Goal: Task Accomplishment & Management: Complete application form

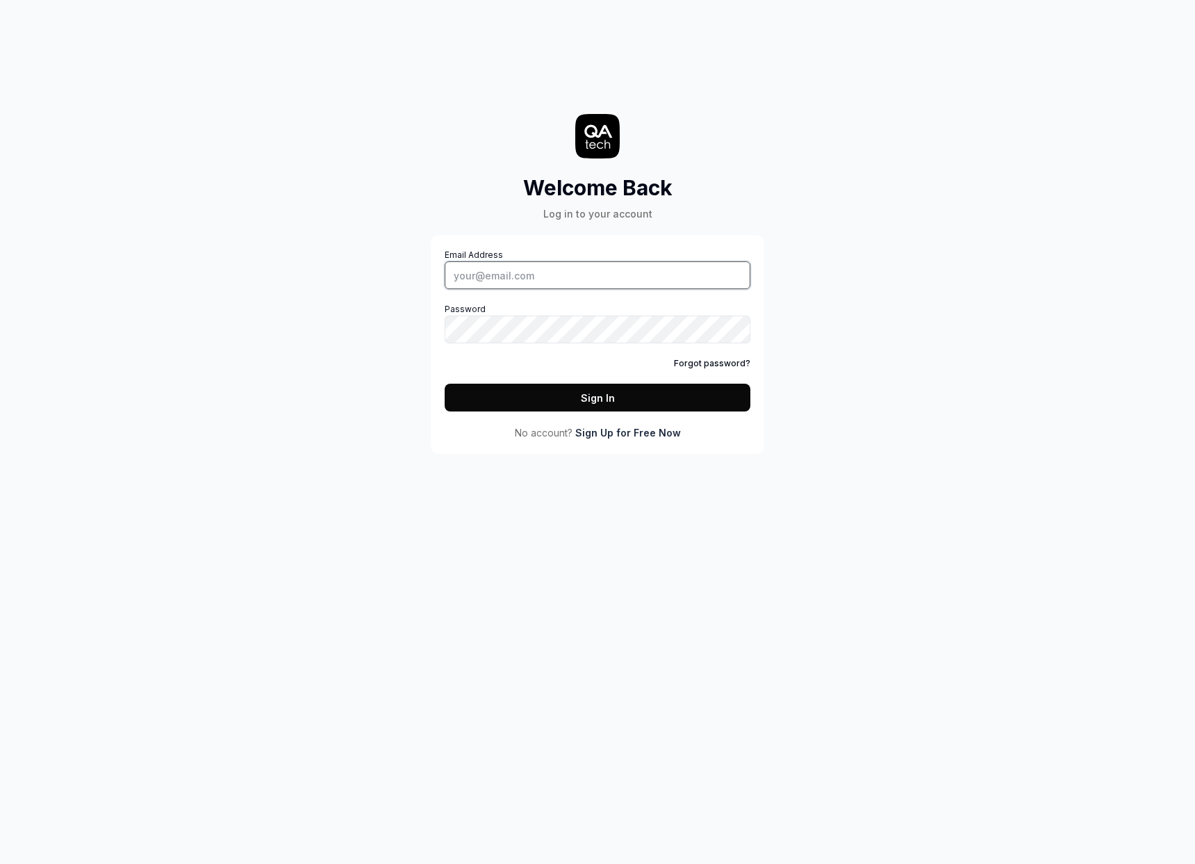
click at [582, 272] on input "Email Address" at bounding box center [598, 275] width 306 height 28
type input "[PERSON_NAME][EMAIL_ADDRESS][DOMAIN_NAME]"
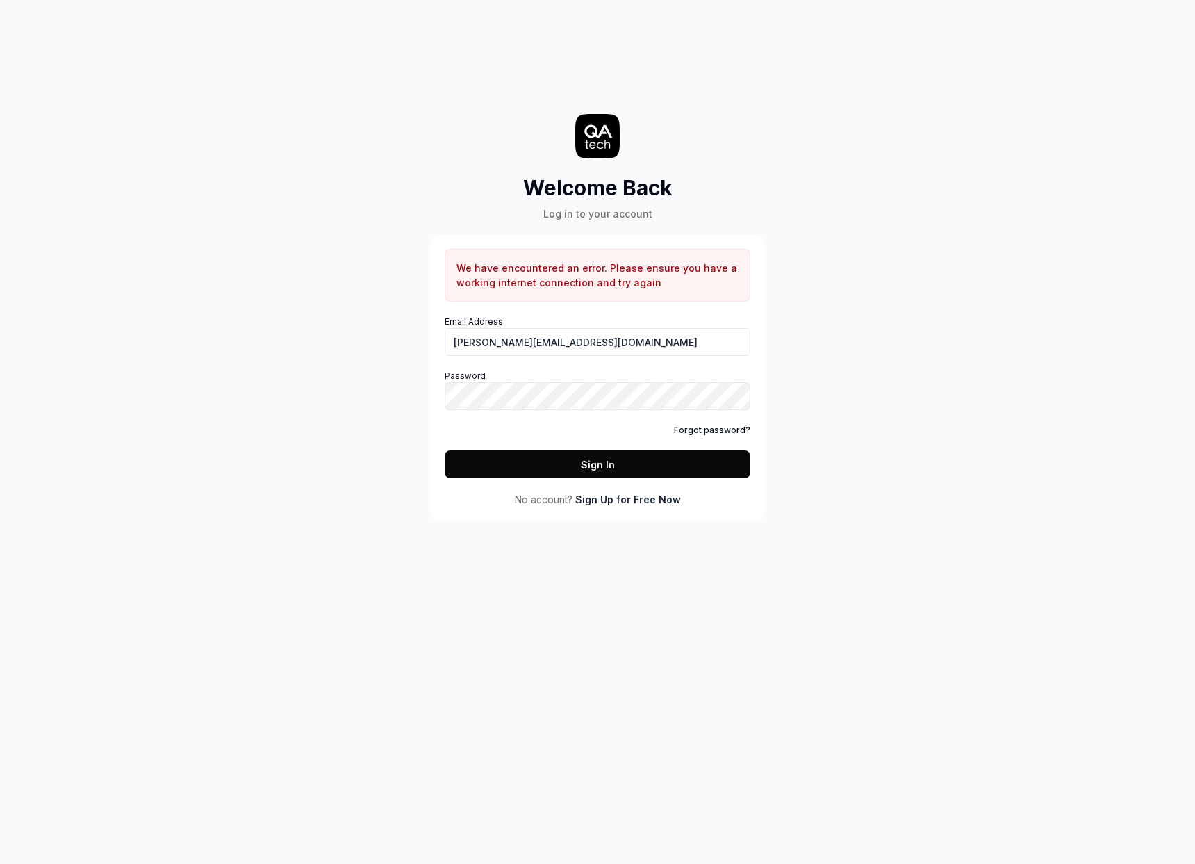
click at [906, 504] on div "Welcome Back Log in to your account We have encountered an error. Please ensure…" at bounding box center [597, 432] width 1195 height 864
click at [602, 503] on link "Sign Up for Free Now" at bounding box center [628, 499] width 106 height 15
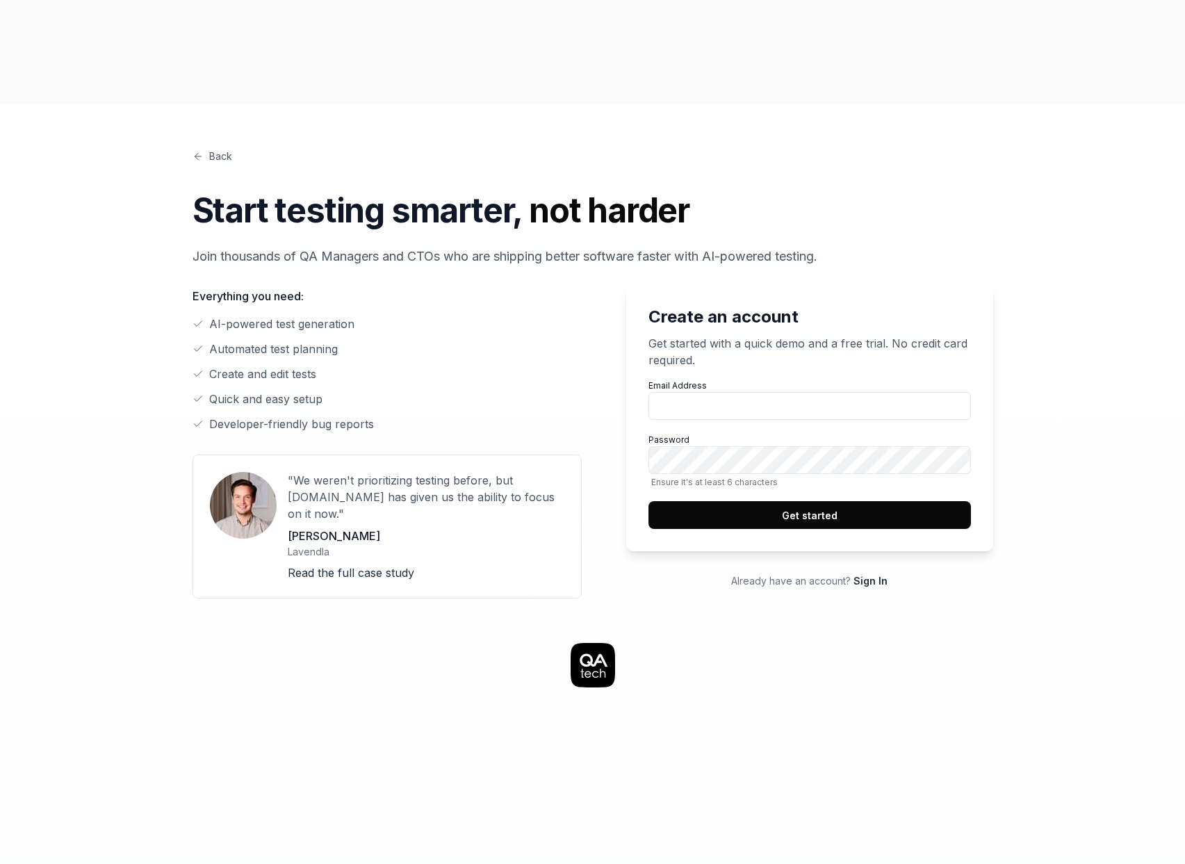
click at [877, 575] on link "Sign In" at bounding box center [870, 581] width 34 height 12
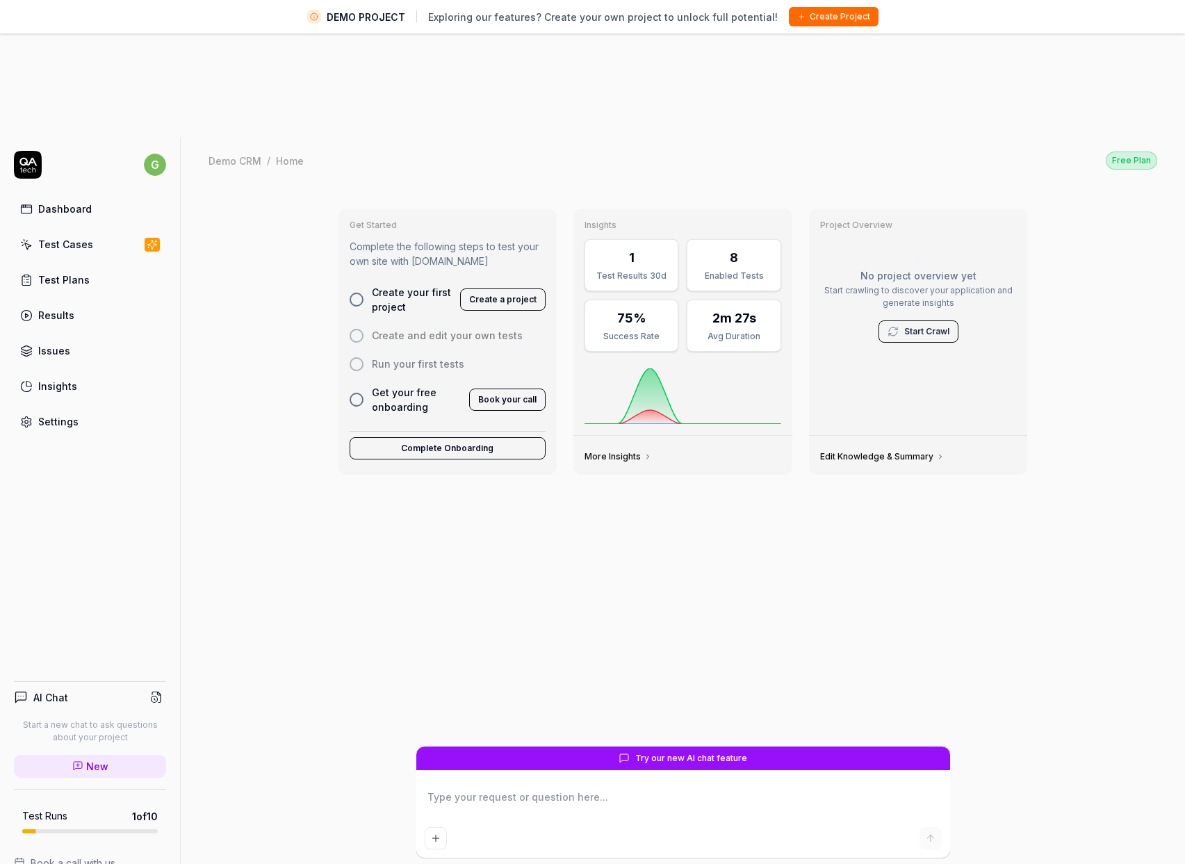
click at [504, 438] on div "Get Started Complete the following steps to test your own site with QA.tech Cre…" at bounding box center [682, 471] width 711 height 549
click at [94, 195] on link "Dashboard" at bounding box center [90, 208] width 152 height 27
click at [102, 231] on link "Test Cases" at bounding box center [90, 244] width 152 height 27
type textarea "*"
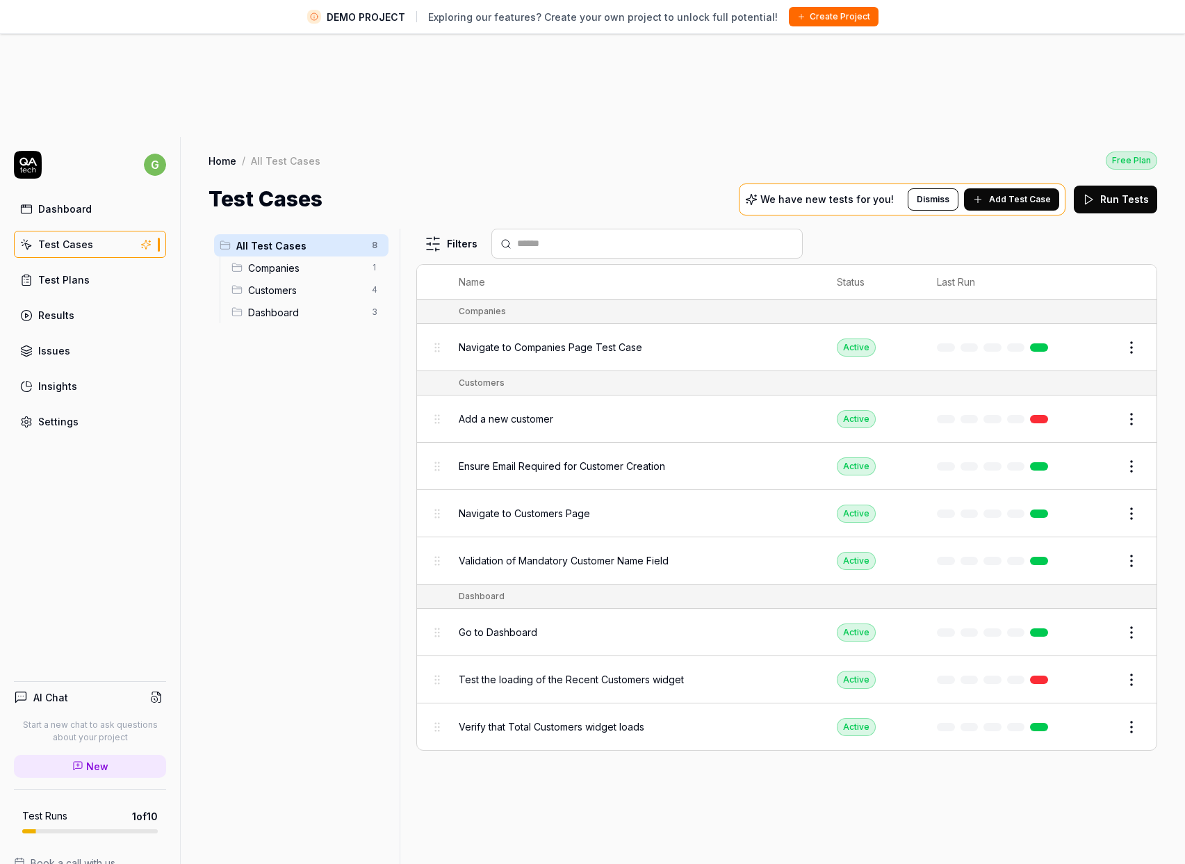
click at [301, 261] on span "Companies" at bounding box center [305, 268] width 115 height 15
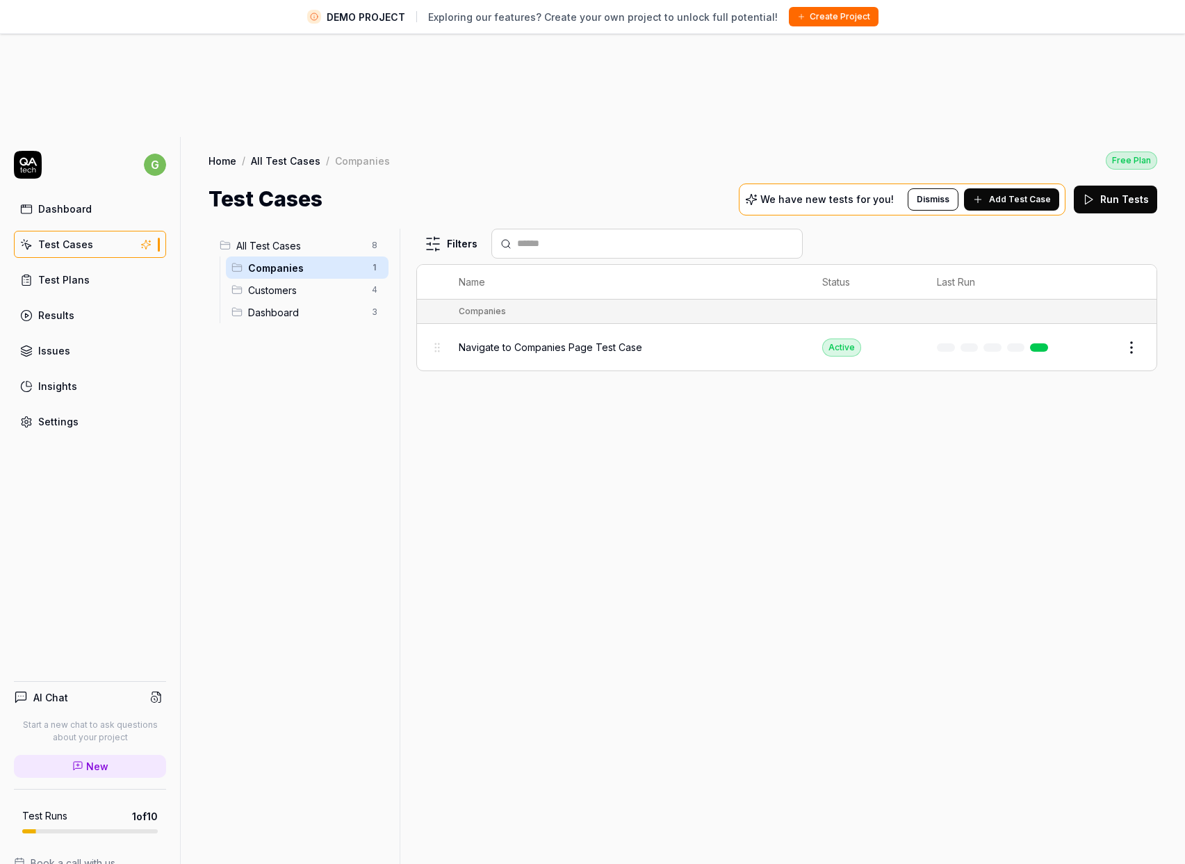
click at [300, 283] on span "Customers" at bounding box center [305, 290] width 115 height 15
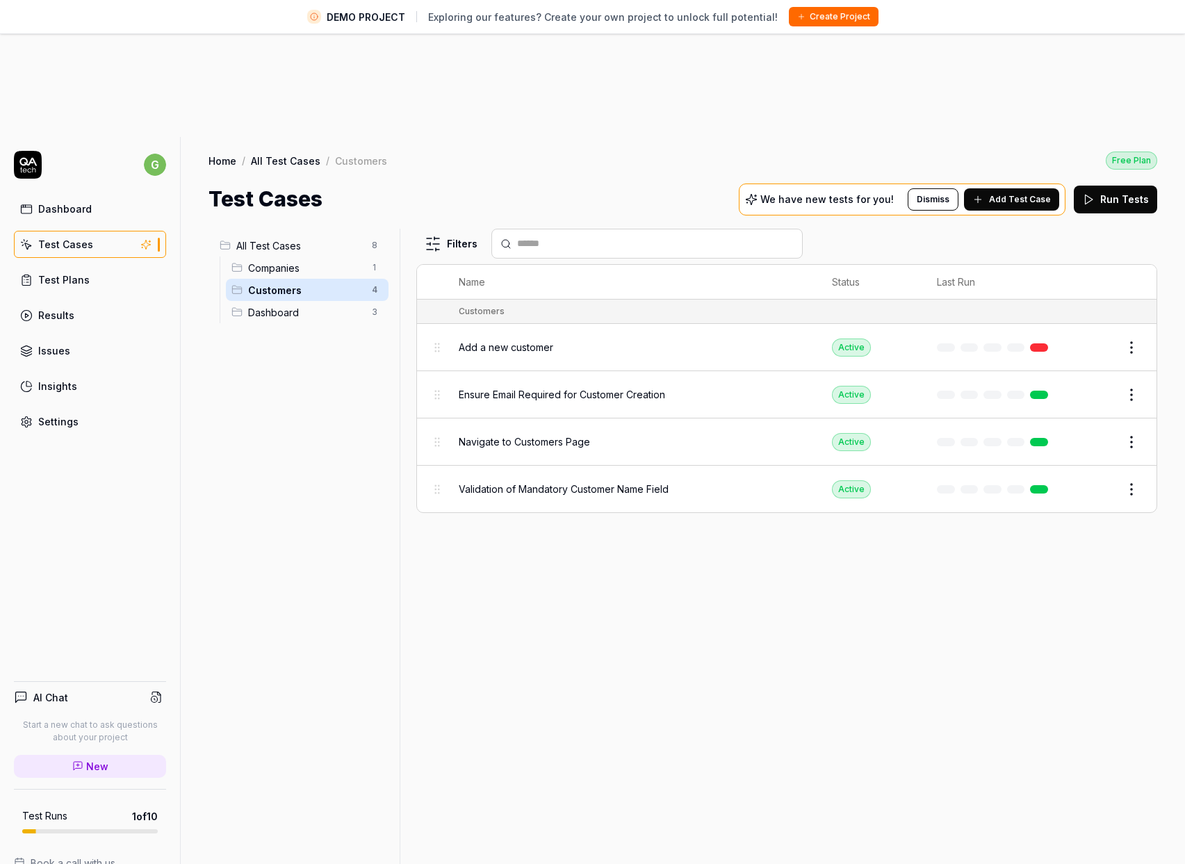
click at [292, 305] on span "Dashboard" at bounding box center [305, 312] width 115 height 15
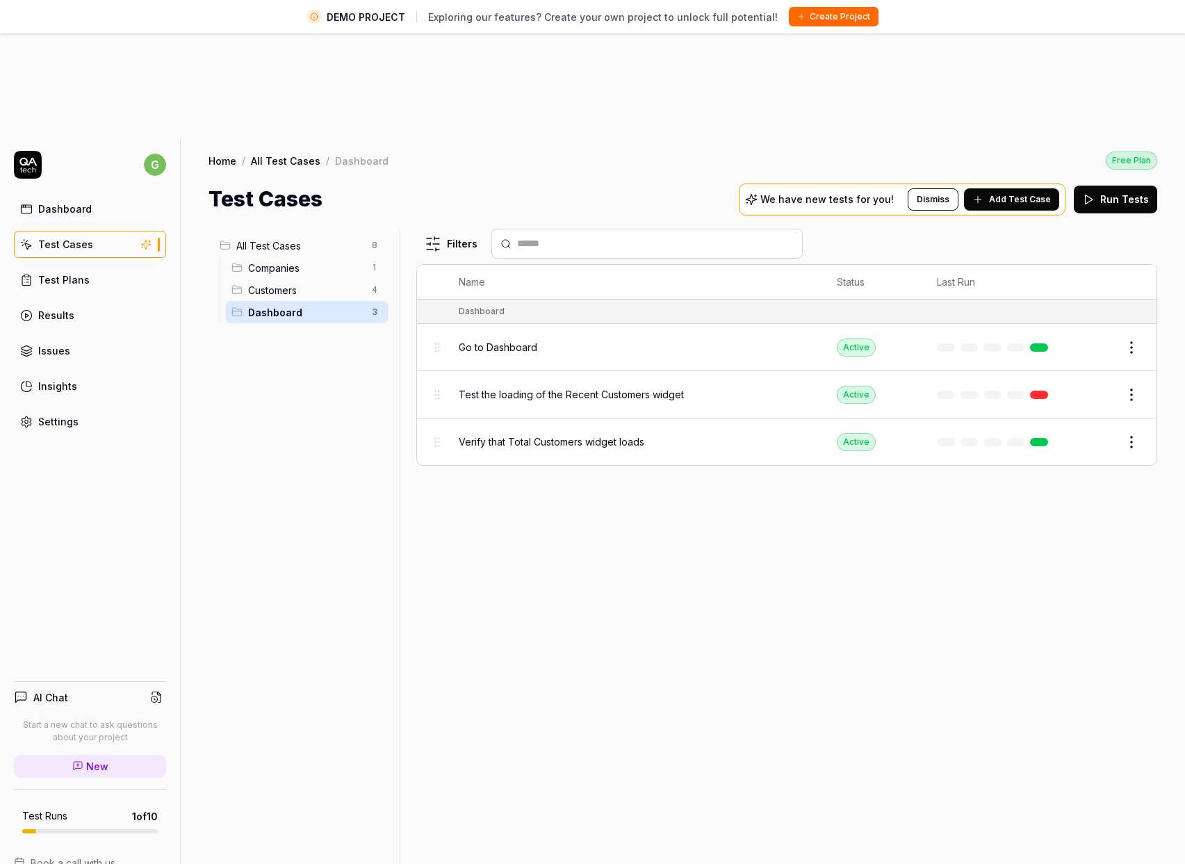
click at [295, 261] on span "Companies" at bounding box center [305, 268] width 115 height 15
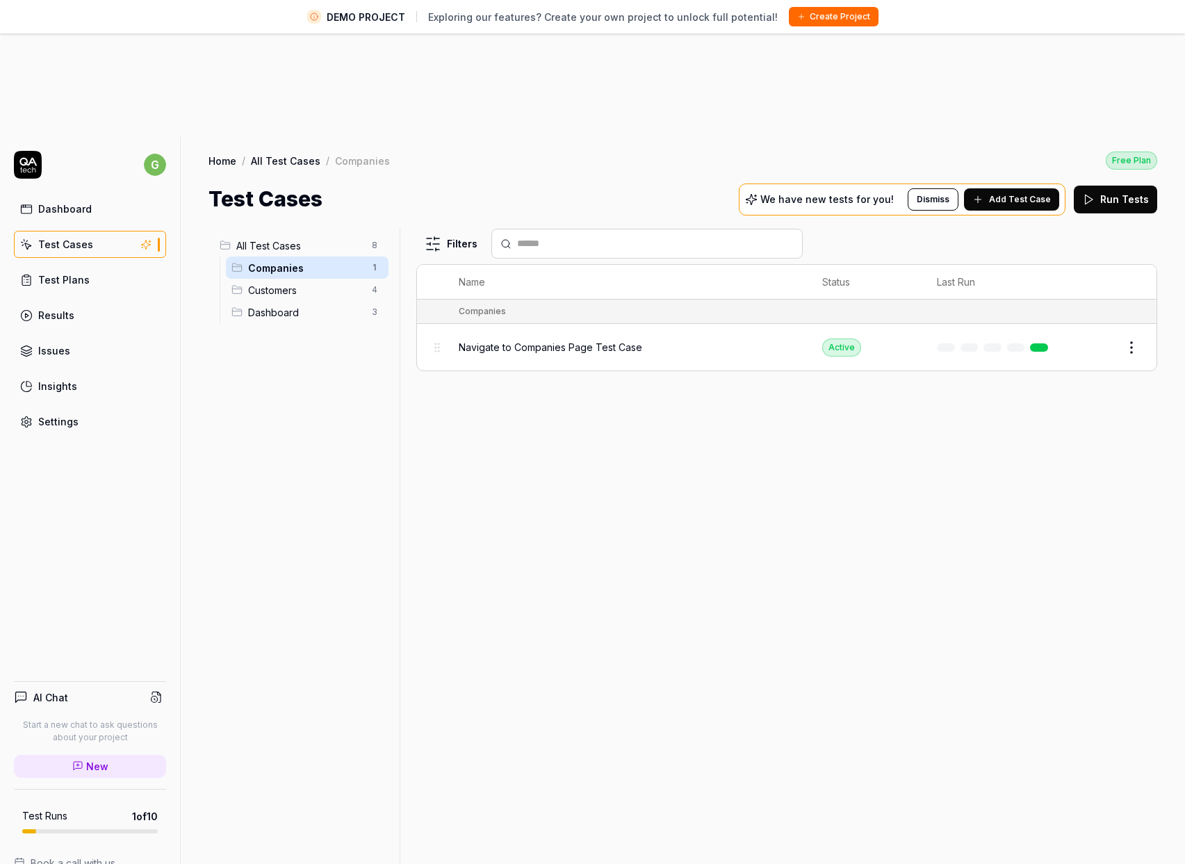
click at [295, 334] on div "All Test Cases 8 Companies 1 Customers 4 Dashboard 3" at bounding box center [300, 606] width 185 height 755
click at [809, 18] on button "Create Project" at bounding box center [834, 16] width 90 height 19
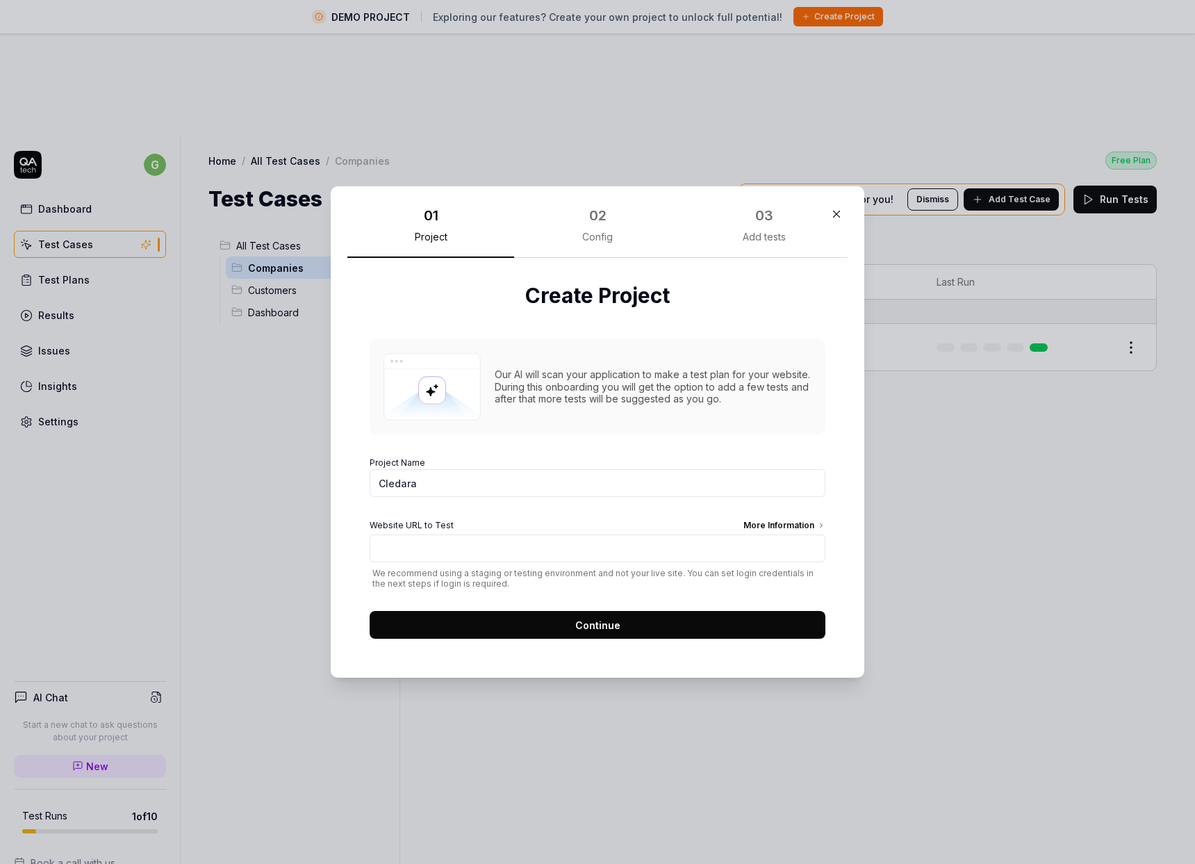
click at [574, 446] on div "Our AI will scan your application to make a test plan for your website. During …" at bounding box center [598, 481] width 456 height 313
click at [513, 491] on input "Cledara" at bounding box center [598, 483] width 456 height 28
click at [434, 485] on input "Cledara Webapp" at bounding box center [598, 483] width 456 height 28
click at [419, 484] on input "Cledara Web app" at bounding box center [598, 483] width 456 height 28
type input "Cledara web app"
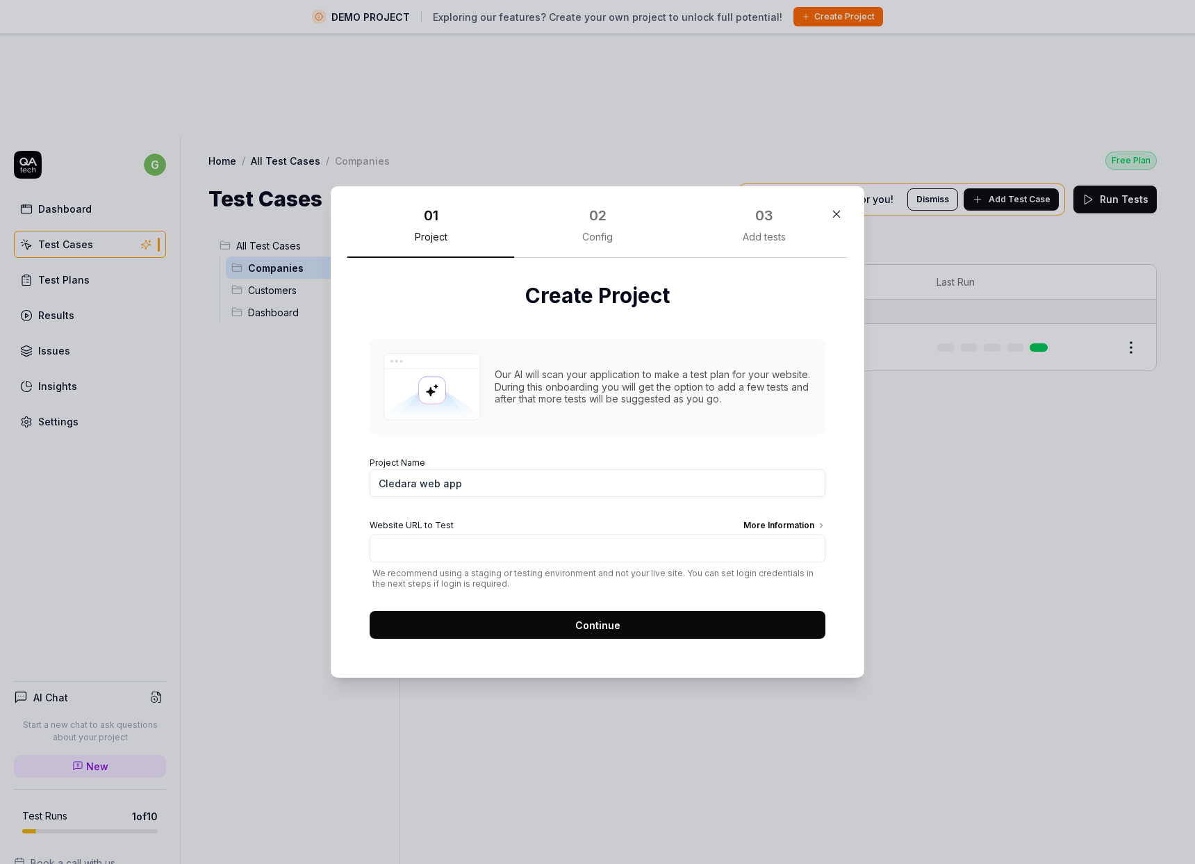
click at [488, 451] on form "Project Name Cledara web app Website URL to Test More Information We recommend …" at bounding box center [598, 543] width 456 height 190
click at [483, 541] on input "Website URL to Test More Information" at bounding box center [598, 548] width 456 height 28
click at [455, 539] on input "Website URL to Test More Information" at bounding box center [598, 548] width 456 height 28
paste input "https://stage.cledara.com/subscriptions"
drag, startPoint x: 523, startPoint y: 552, endPoint x: 594, endPoint y: 554, distance: 70.9
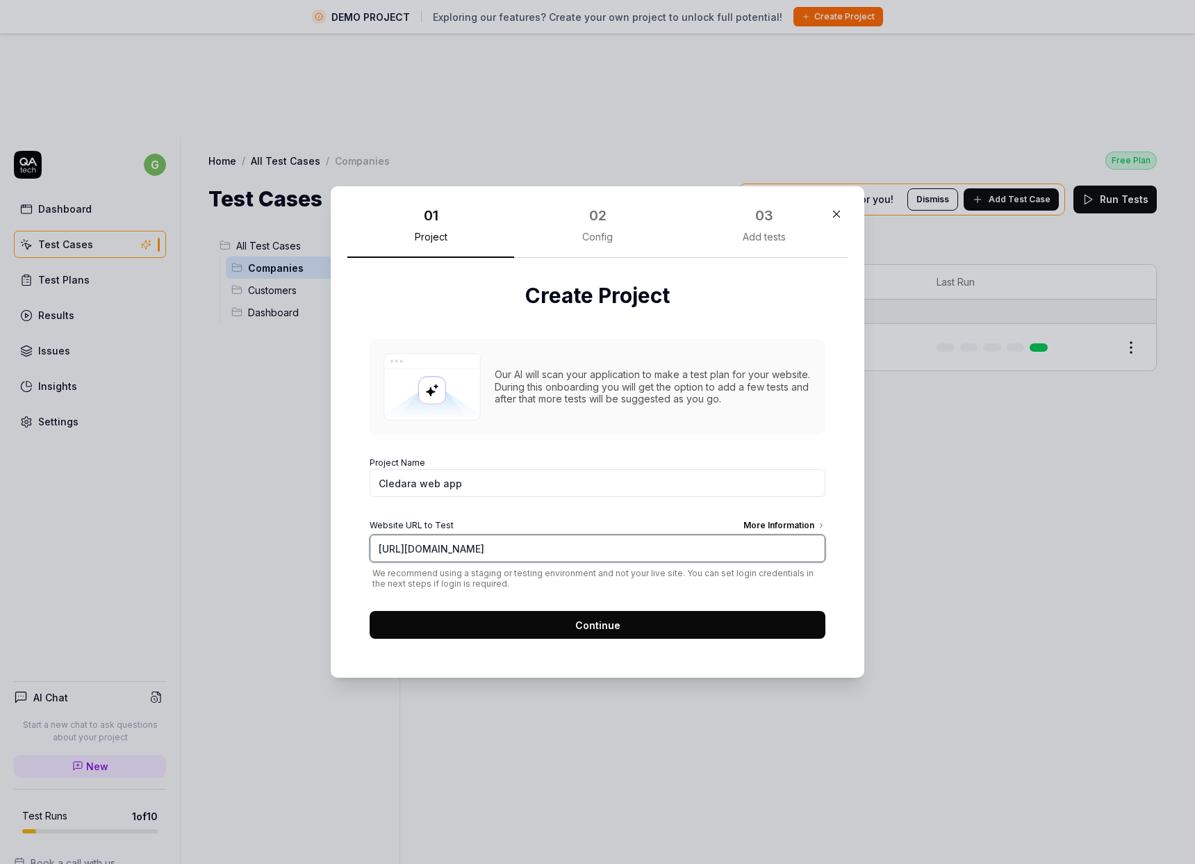
click at [594, 554] on input "https://stage.cledara.com/subscriptions" at bounding box center [598, 548] width 456 height 28
type input "https://stage.cledara.com/login"
click at [591, 531] on div "Website URL to Test More Information" at bounding box center [598, 526] width 456 height 15
click at [591, 534] on input "https://stage.cledara.com/login" at bounding box center [598, 548] width 456 height 28
click at [591, 627] on span "Continue" at bounding box center [597, 625] width 45 height 15
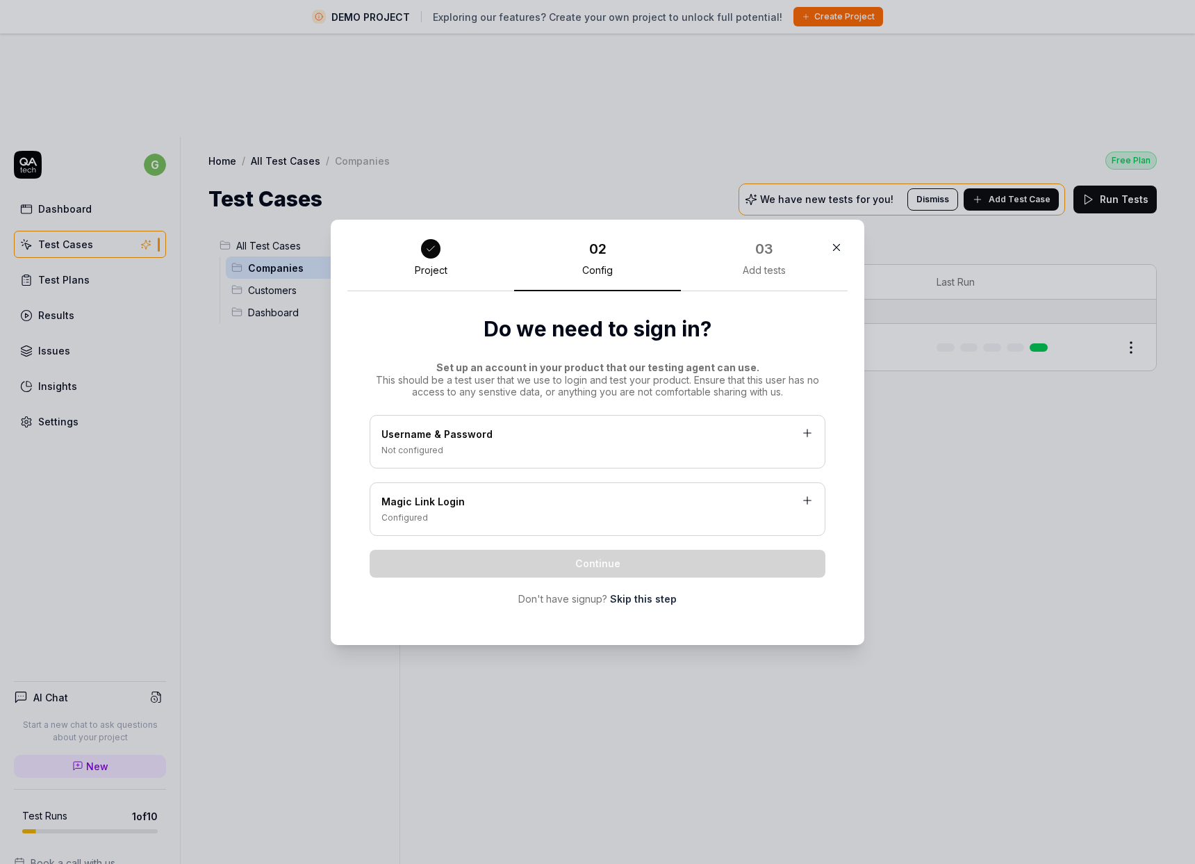
click at [479, 450] on div "Not configured" at bounding box center [597, 450] width 432 height 13
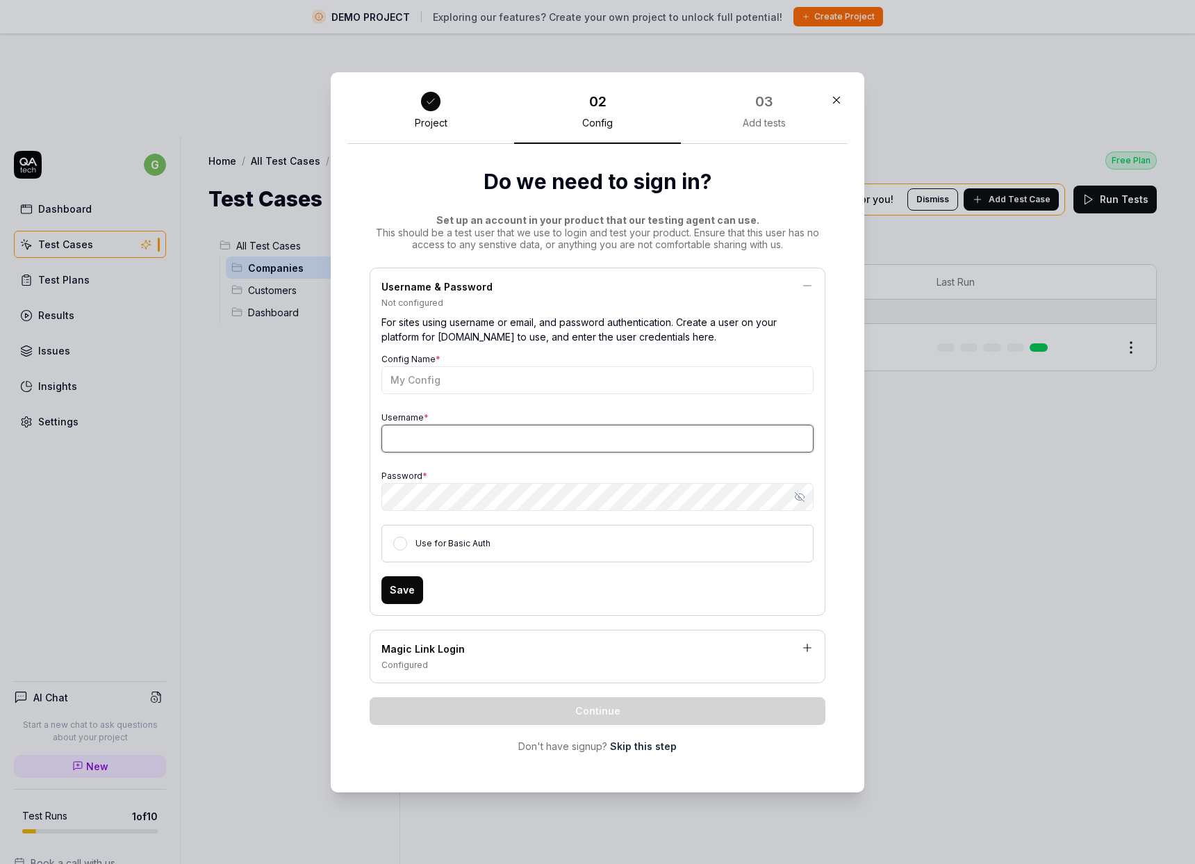
click at [413, 434] on input "Username *" at bounding box center [597, 438] width 432 height 28
click at [448, 412] on div "Username *" at bounding box center [597, 430] width 432 height 44
click at [439, 382] on input "Config Name *" at bounding box center [597, 380] width 432 height 28
type input "gg+admin@cledara.com"
click at [424, 432] on input "Username *" at bounding box center [597, 438] width 432 height 28
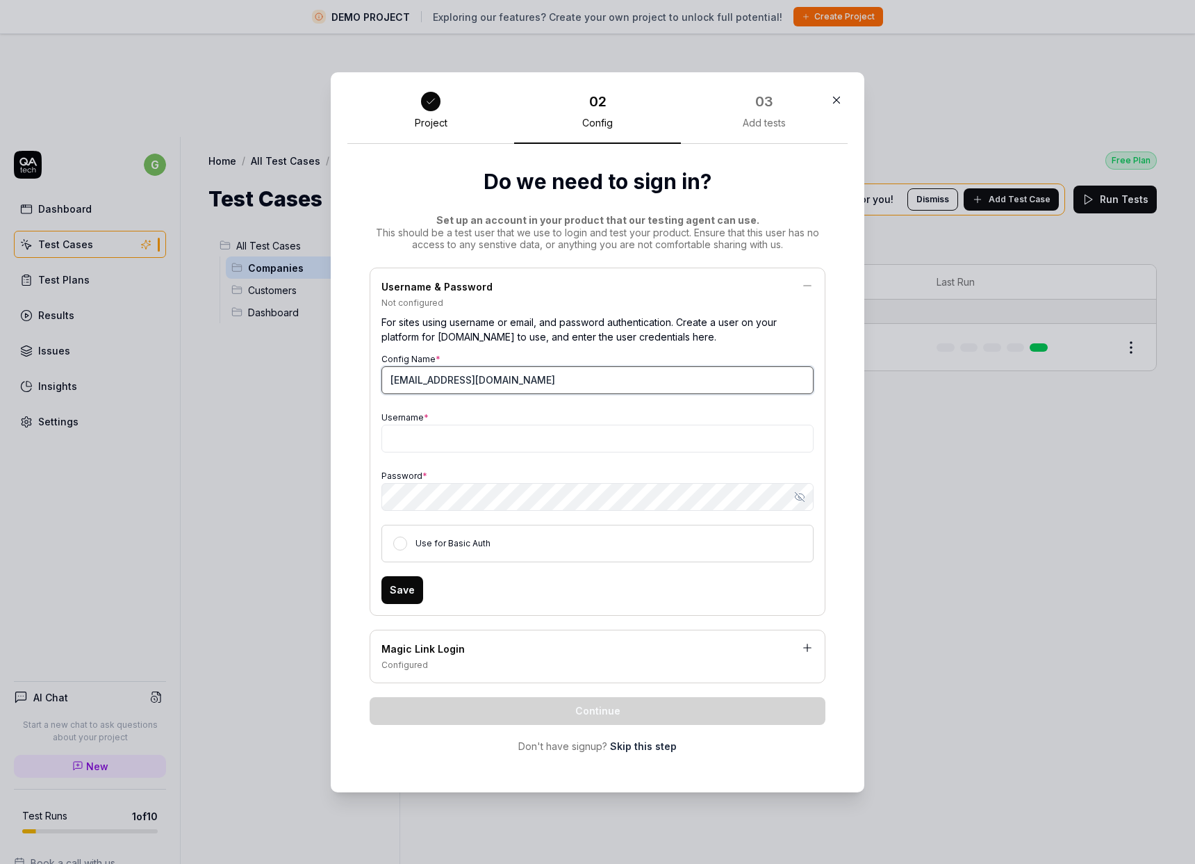
click at [428, 386] on input "gg+admin@cledara.com" at bounding box center [597, 380] width 432 height 28
drag, startPoint x: 431, startPoint y: 379, endPoint x: 372, endPoint y: 377, distance: 59.8
click at [372, 376] on div "Username & Password Not configured For sites using username or email, and passw…" at bounding box center [598, 441] width 456 height 348
click at [413, 438] on input "Username *" at bounding box center [597, 438] width 432 height 28
paste input "gg+admin"
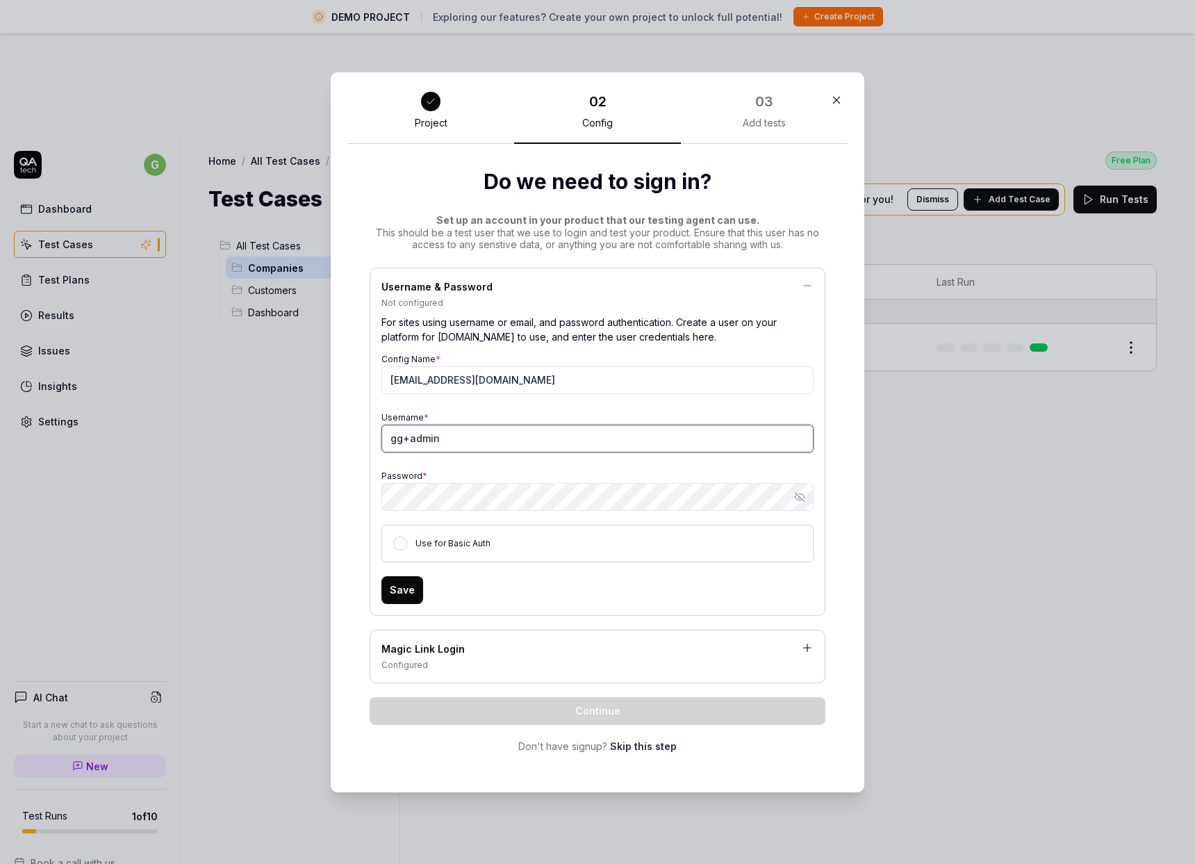
type input "gg+admin"
click at [450, 374] on input "gg+admin@cledara.com" at bounding box center [597, 380] width 432 height 28
drag, startPoint x: 427, startPoint y: 377, endPoint x: 484, endPoint y: 381, distance: 56.4
click at [484, 381] on input "gg+admin@cledara.com" at bounding box center [597, 380] width 432 height 28
click at [510, 380] on input "gg+admin@cledara.com" at bounding box center [597, 380] width 432 height 28
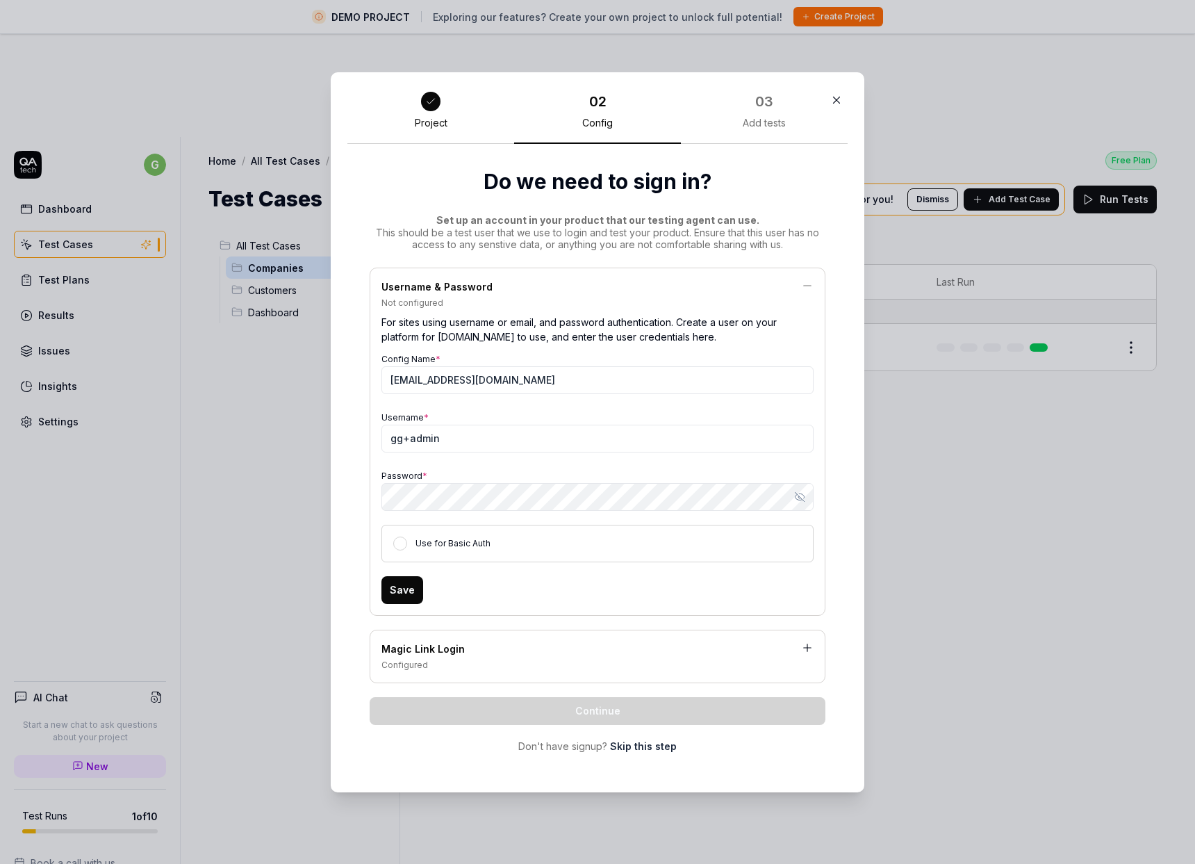
click at [443, 461] on div "Config Name * gg+admin@cledara.com Username * gg+admin Password * Show password…" at bounding box center [597, 455] width 432 height 213
click at [459, 381] on input "gg+admin@cledara.com" at bounding box center [597, 380] width 432 height 28
click at [447, 406] on div "Config Name * Username * gg+admin Password * Show password Use for Basic Auth" at bounding box center [597, 455] width 432 height 213
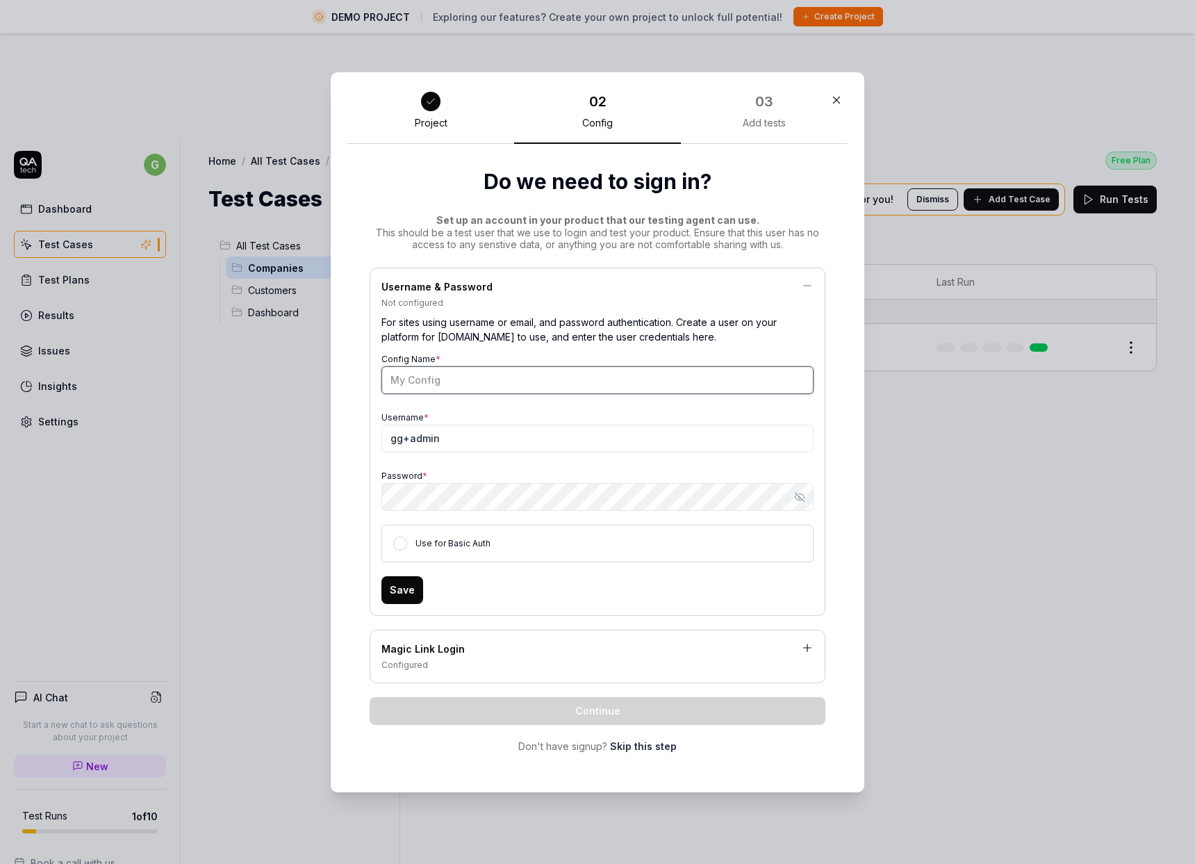
click at [443, 385] on input "Config Name *" at bounding box center [597, 380] width 432 height 28
click at [438, 385] on input "Config Name *" at bounding box center [597, 380] width 432 height 28
type input "Georgina admin"
click at [415, 467] on div "Password * Show password" at bounding box center [597, 488] width 432 height 44
click at [444, 444] on input "gg+admin" at bounding box center [597, 438] width 432 height 28
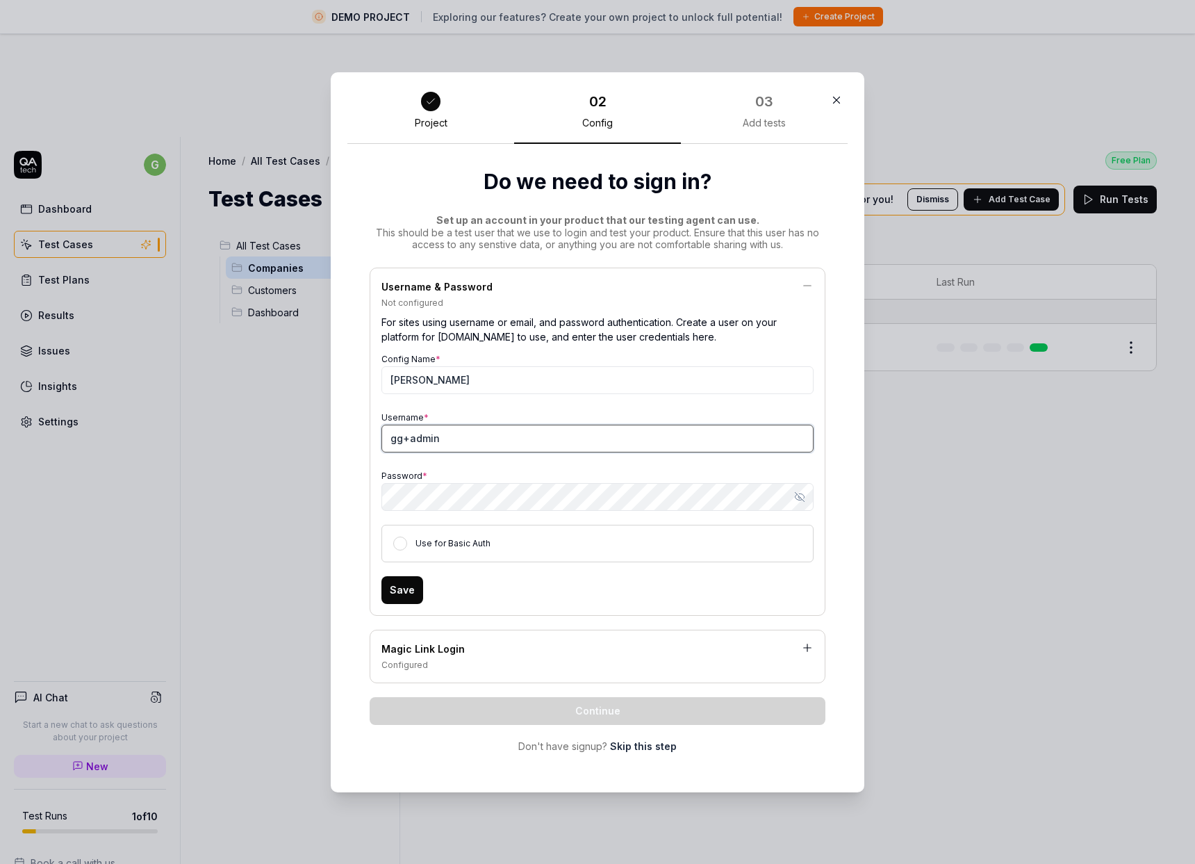
click at [444, 444] on input "gg+admin" at bounding box center [597, 438] width 432 height 28
type input "v"
click at [445, 437] on input "v" at bounding box center [597, 438] width 432 height 28
paste input "gg+admin@cledara.com"
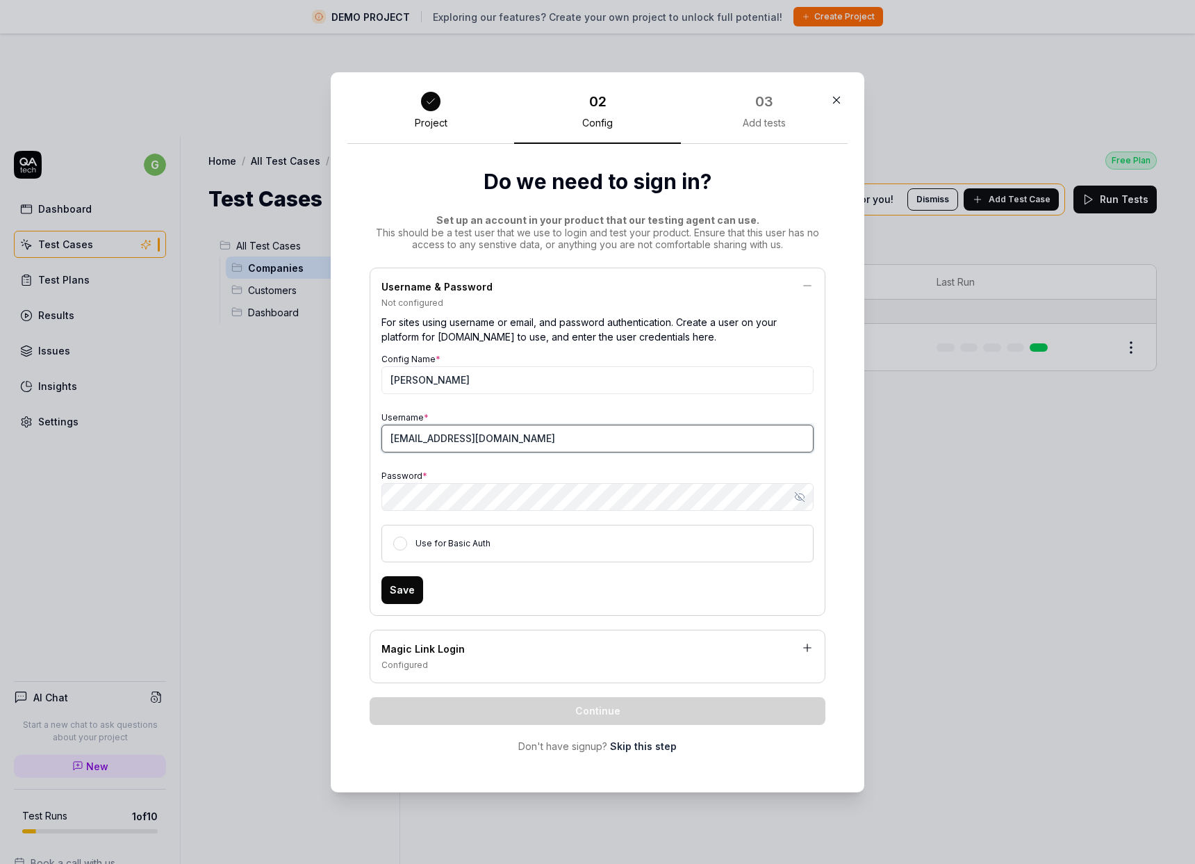
type input "gg+admin@cledara.com"
click at [460, 416] on div "Username * gg+admin@cledara.com" at bounding box center [597, 430] width 432 height 44
click at [500, 469] on div "Password * Show password" at bounding box center [597, 488] width 432 height 44
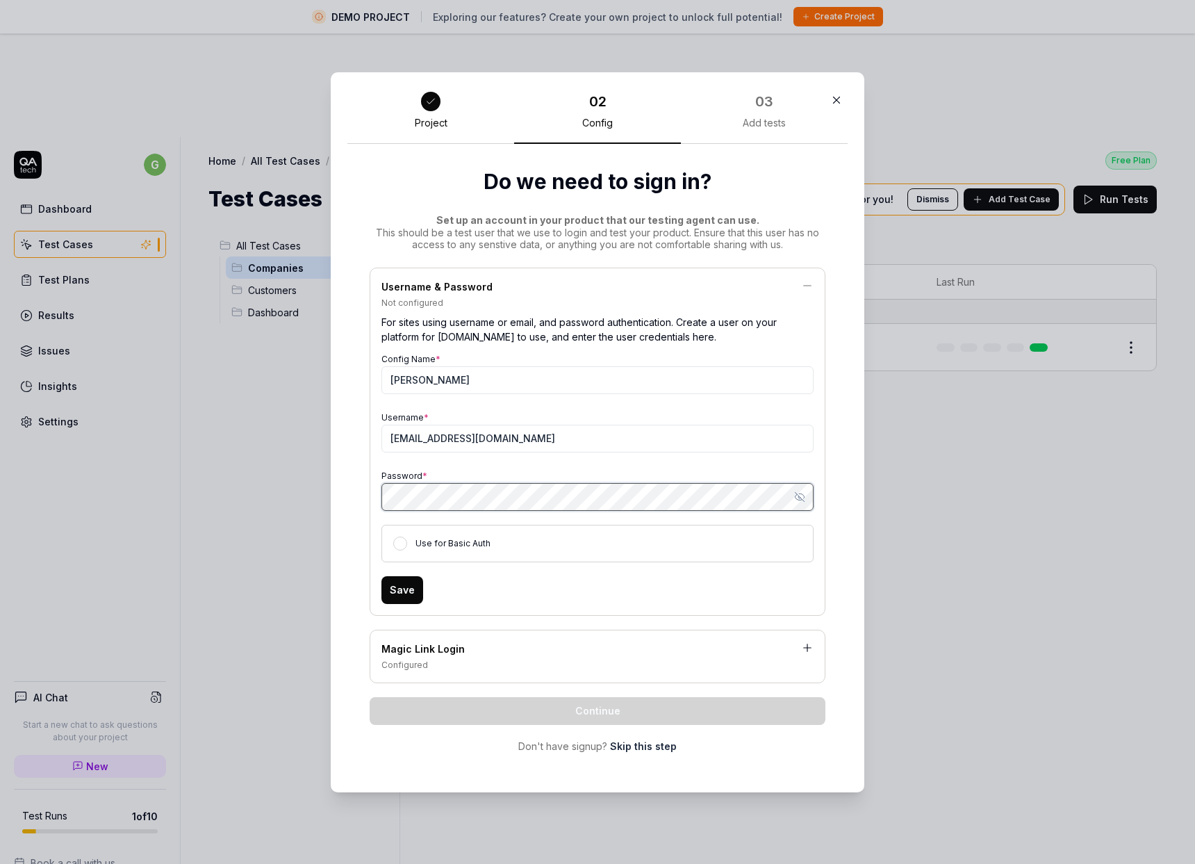
click at [737, 512] on div "Config Name * Georgina admin Username * gg+admin@cledara.com Password * Show pa…" at bounding box center [597, 455] width 432 height 213
click at [836, 533] on div "Do we need to sign in? Set up an account in your product that our testing agent…" at bounding box center [597, 460] width 500 height 632
click at [487, 472] on div "Password * Show password" at bounding box center [597, 488] width 432 height 44
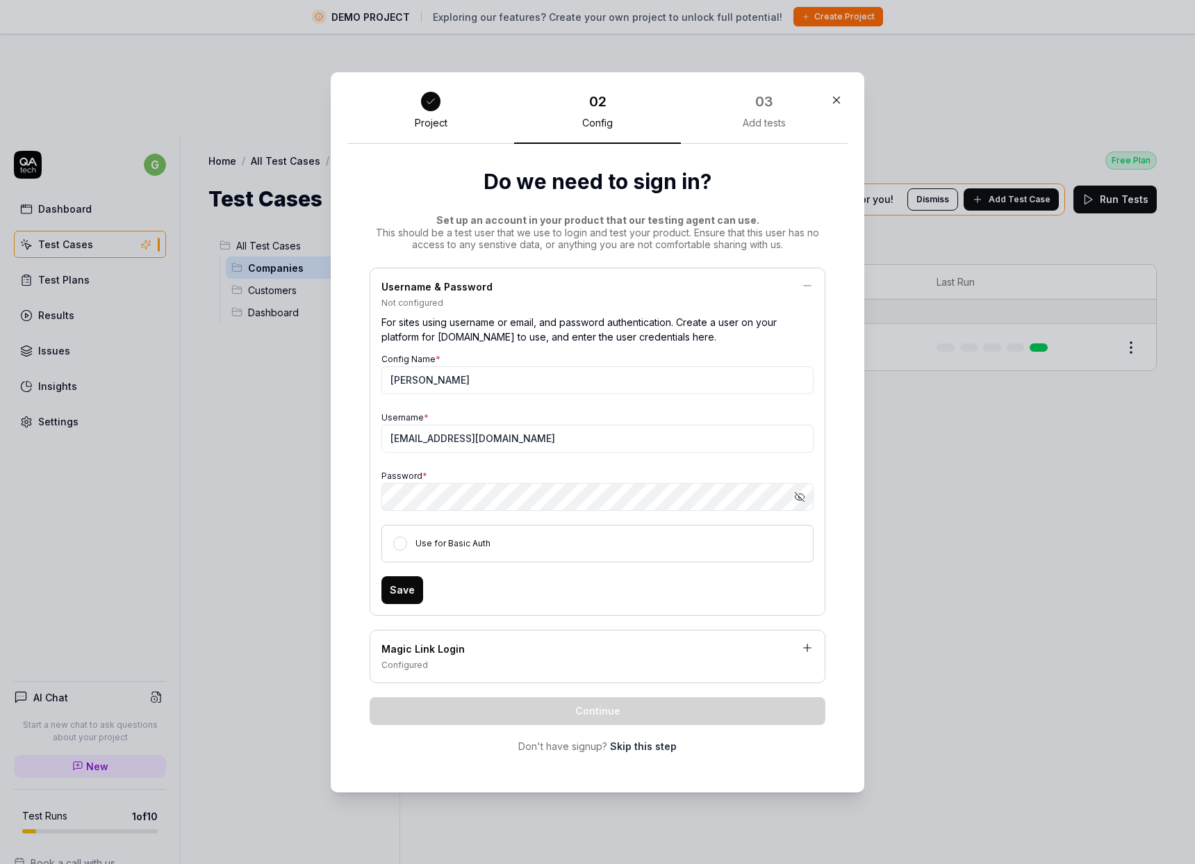
click at [447, 544] on label "Use for Basic Auth" at bounding box center [452, 543] width 75 height 10
click at [407, 544] on button "Use for Basic Auth" at bounding box center [400, 543] width 14 height 14
click at [485, 389] on input "Georgina admin" at bounding box center [597, 380] width 432 height 28
type input "Georgina admin user"
click at [404, 587] on button "Save" at bounding box center [402, 590] width 42 height 28
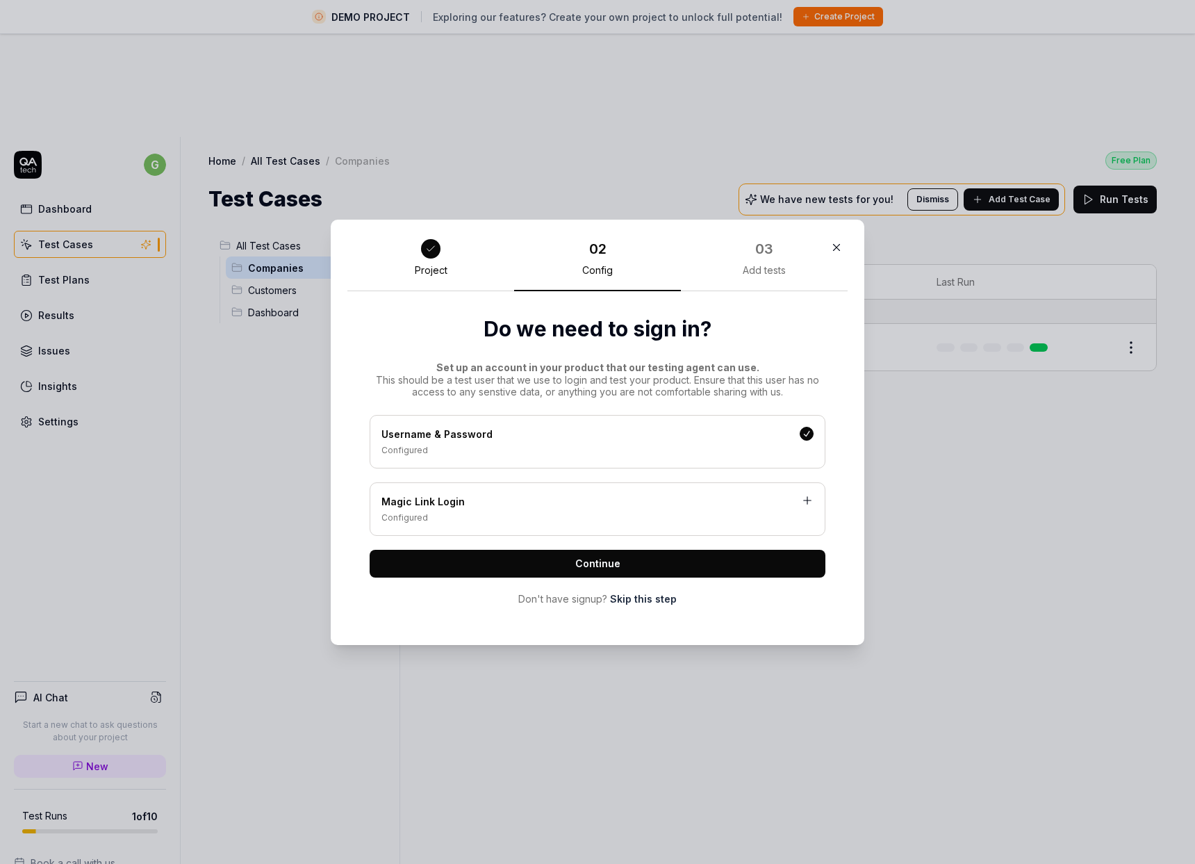
click at [629, 368] on span "Set up an account in your product that our testing agent can use." at bounding box center [597, 367] width 323 height 12
click at [625, 568] on button "Continue" at bounding box center [598, 564] width 456 height 28
click at [599, 563] on span "Continue" at bounding box center [597, 563] width 45 height 15
click at [568, 561] on button "Continue" at bounding box center [598, 564] width 456 height 28
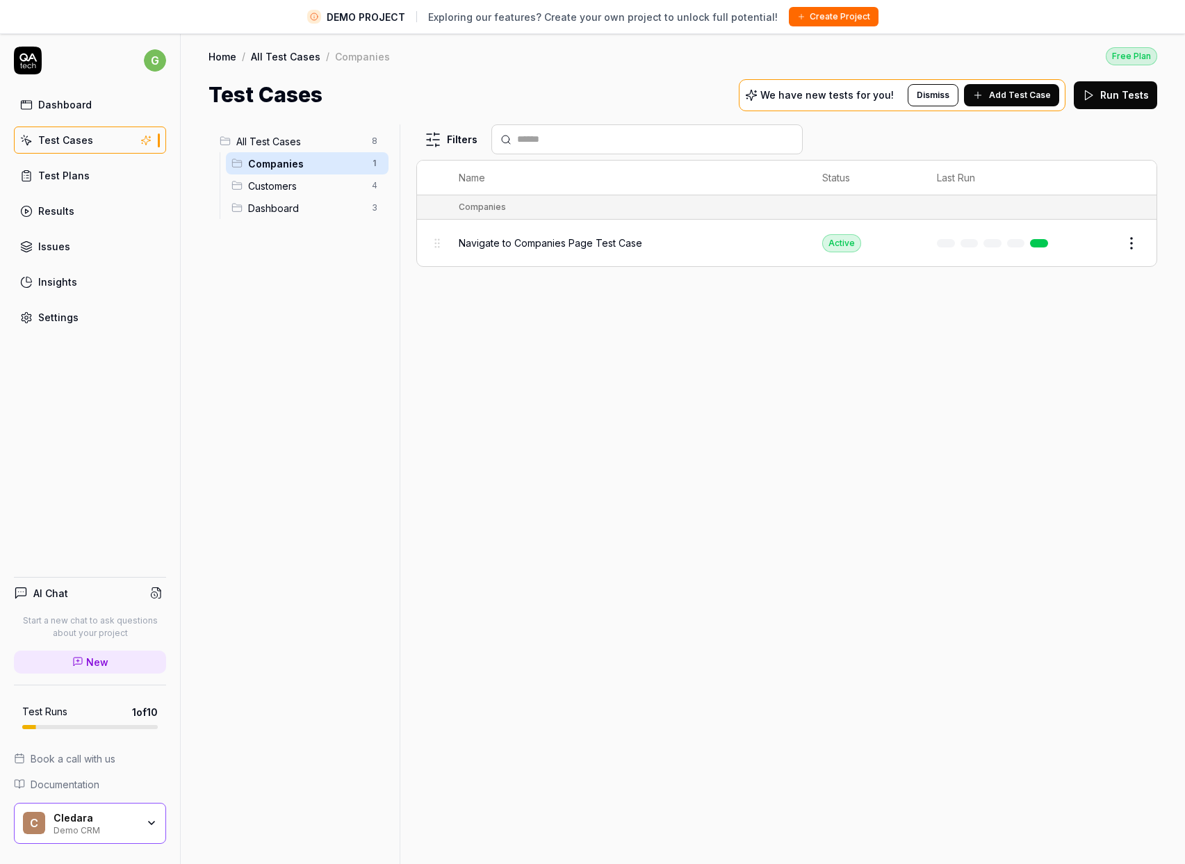
click at [139, 821] on div "Cledara Demo CRM" at bounding box center [99, 823] width 92 height 24
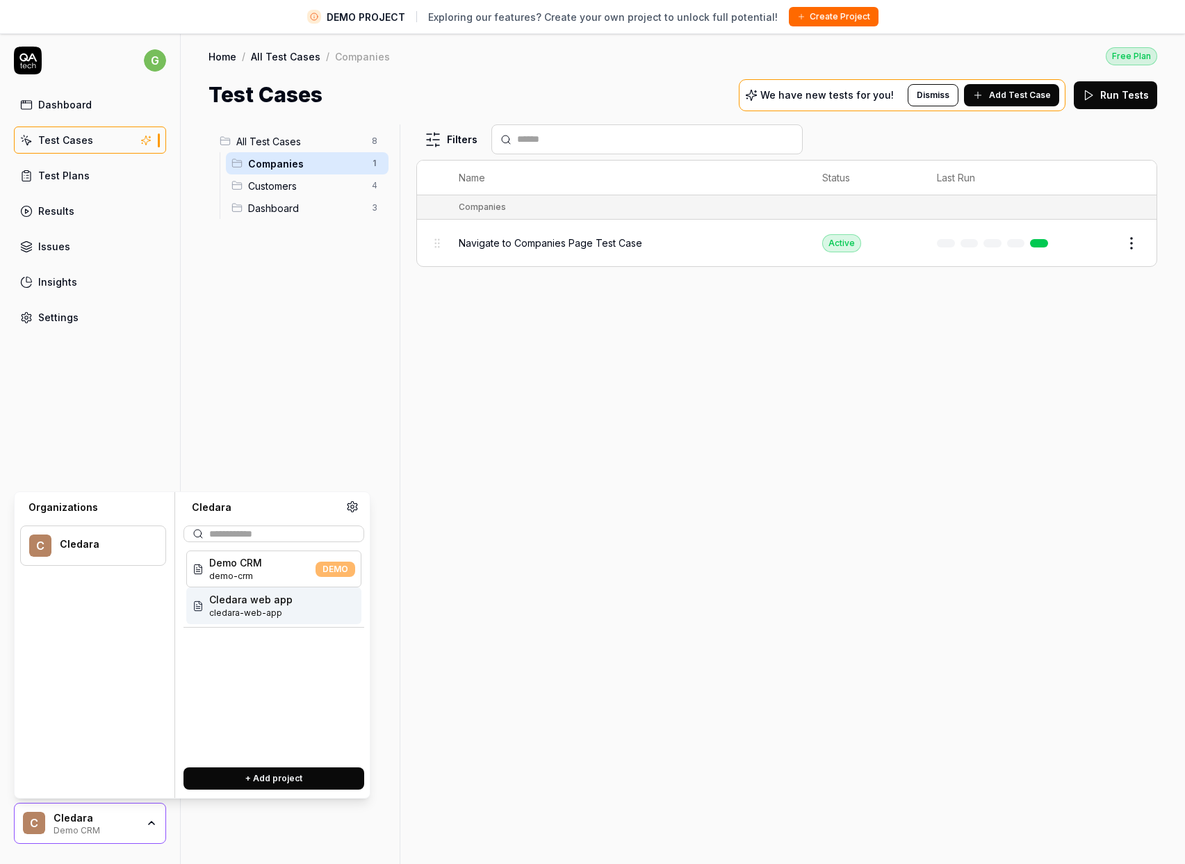
click at [251, 602] on span "Cledara web app" at bounding box center [250, 599] width 83 height 15
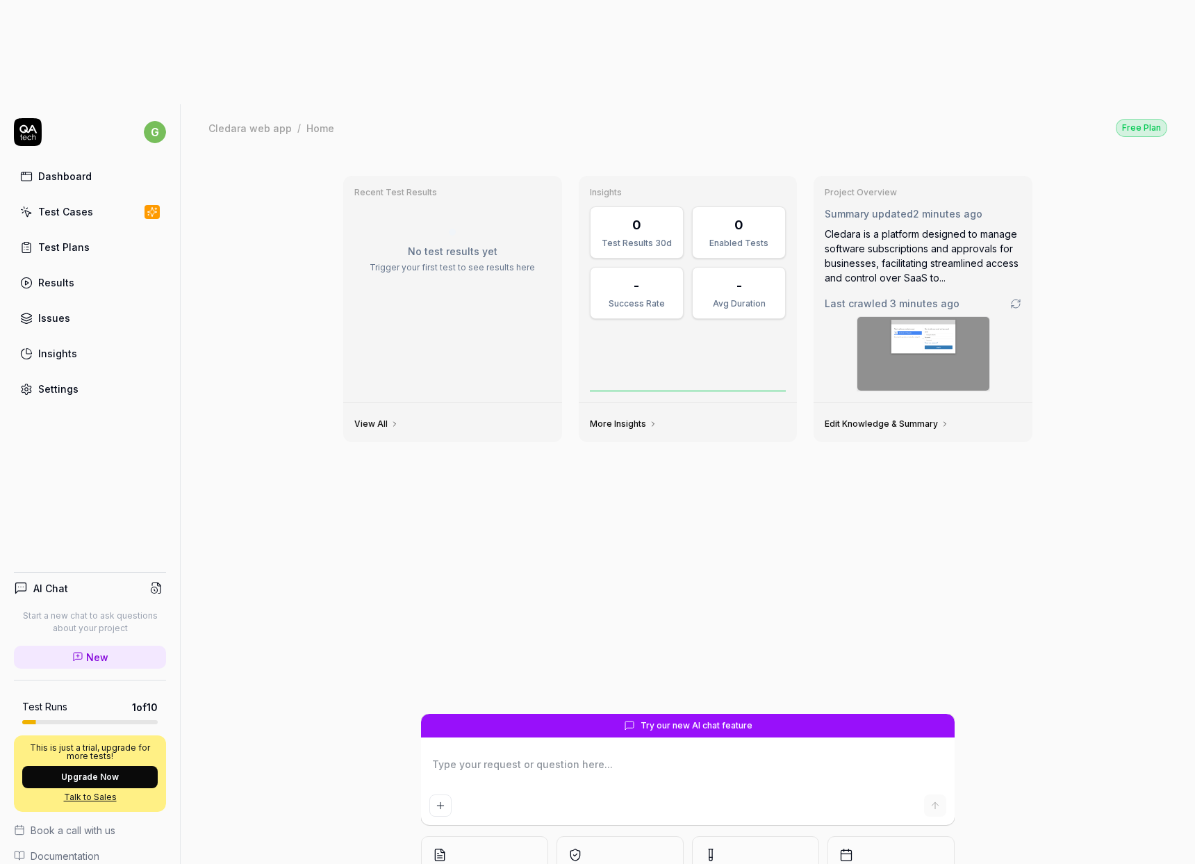
click at [115, 198] on link "Test Cases" at bounding box center [90, 211] width 152 height 27
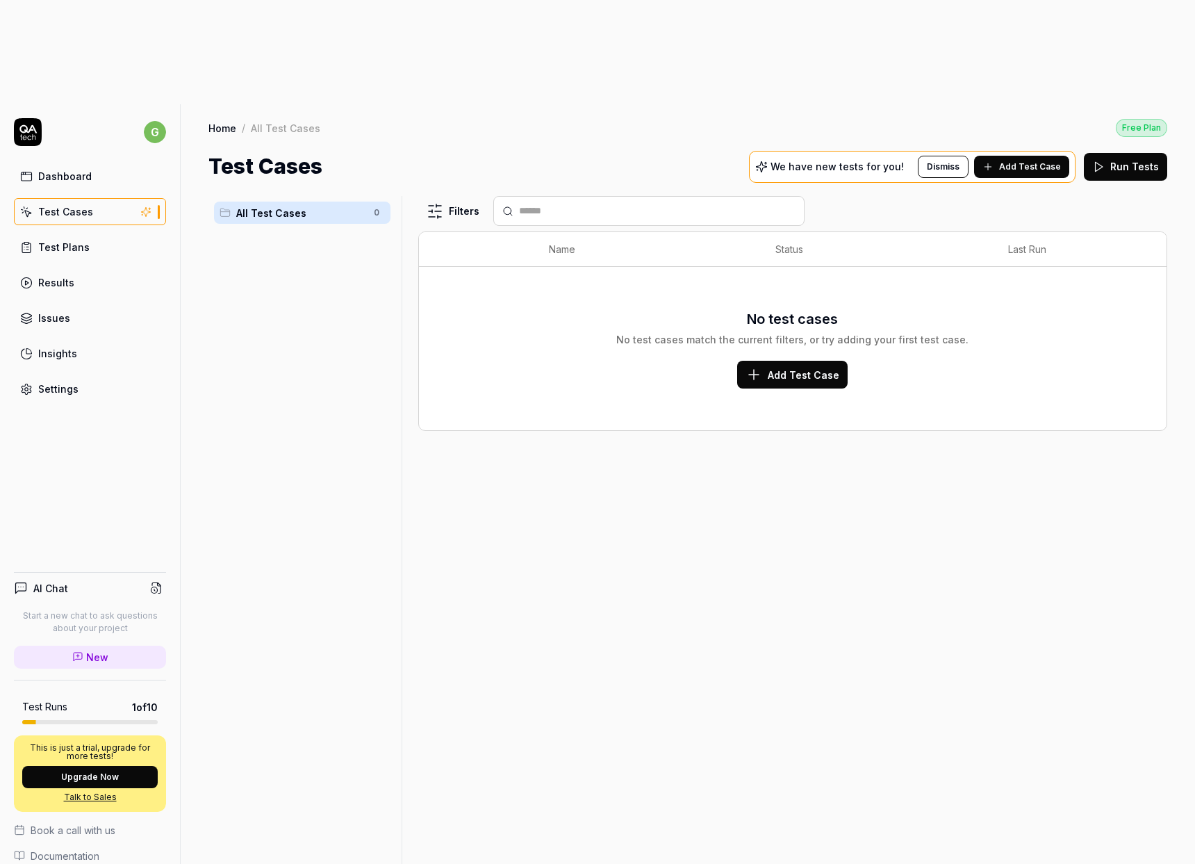
click at [129, 163] on link "Dashboard" at bounding box center [90, 176] width 152 height 27
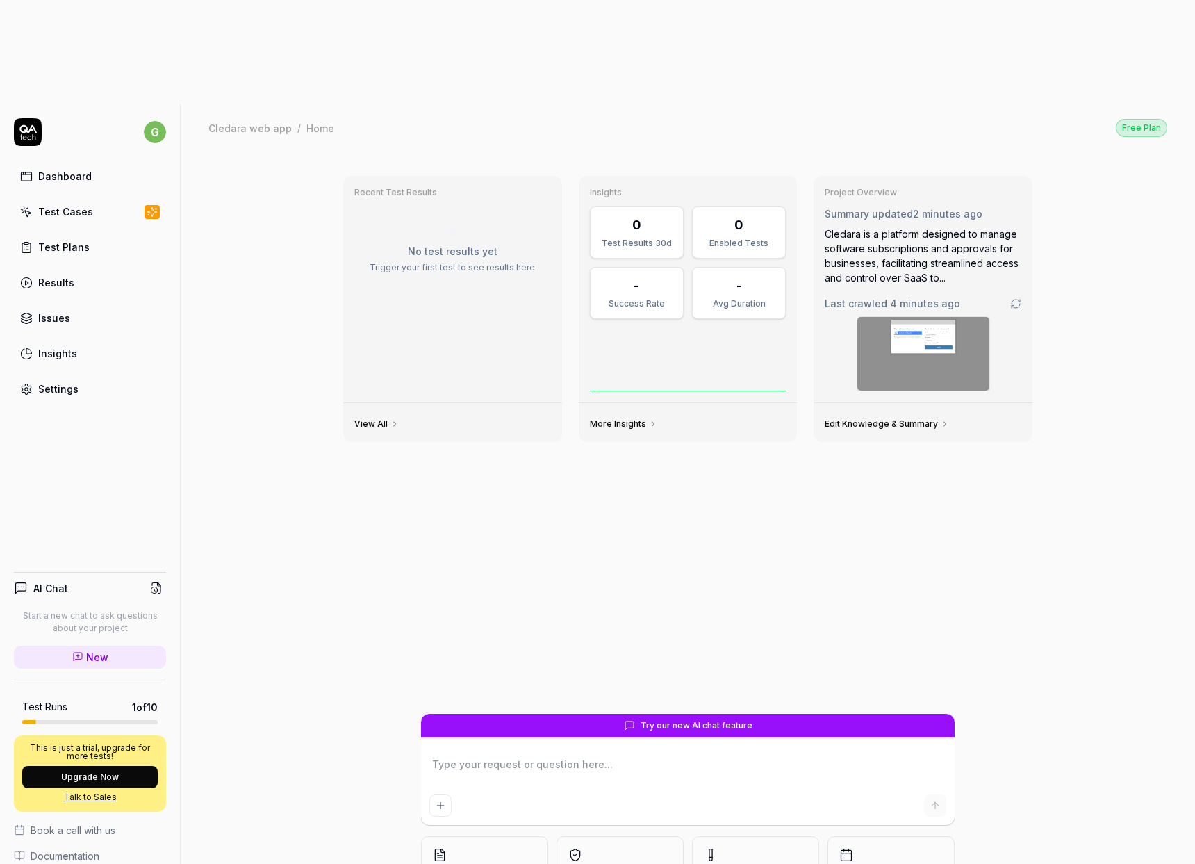
click at [124, 198] on link "Test Cases" at bounding box center [90, 211] width 152 height 27
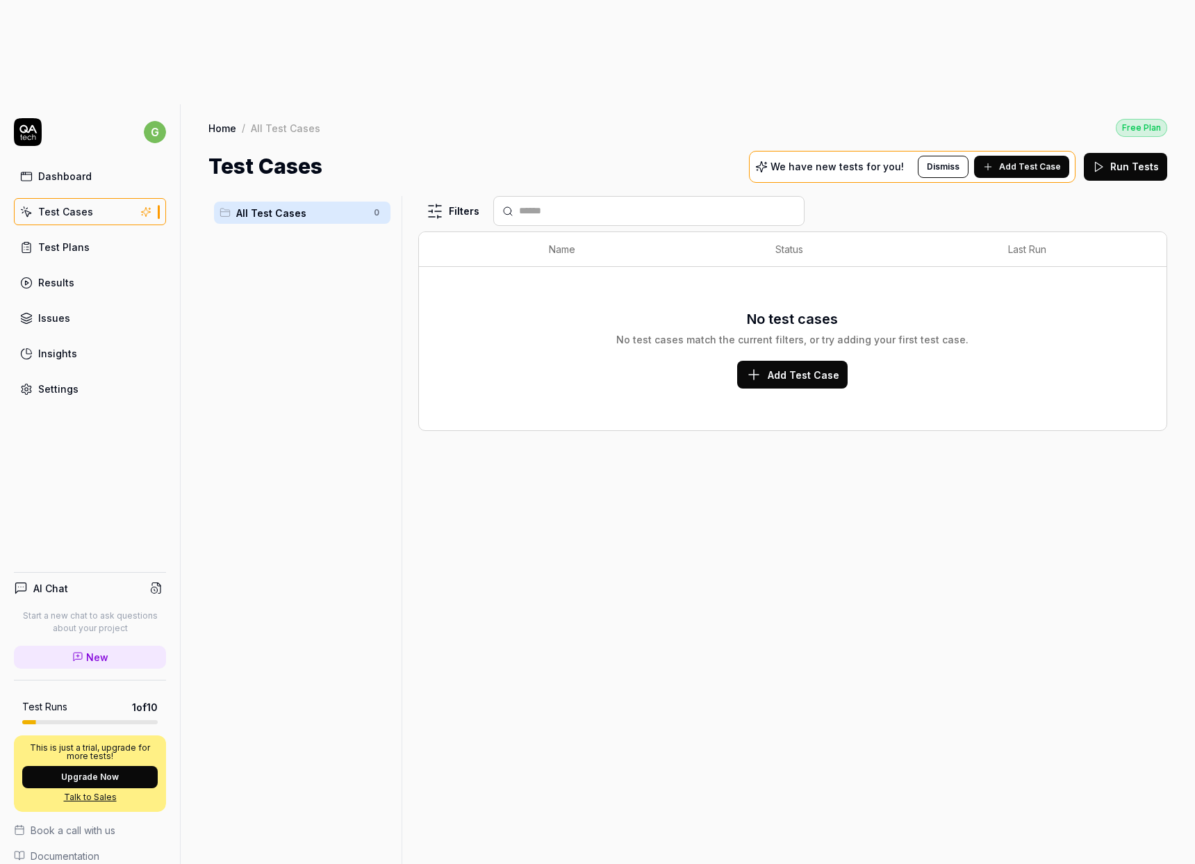
click at [788, 286] on div "No test cases No test cases match the current filters, or try adding your first…" at bounding box center [793, 348] width 720 height 147
click at [795, 368] on span "Add Test Case" at bounding box center [804, 375] width 72 height 15
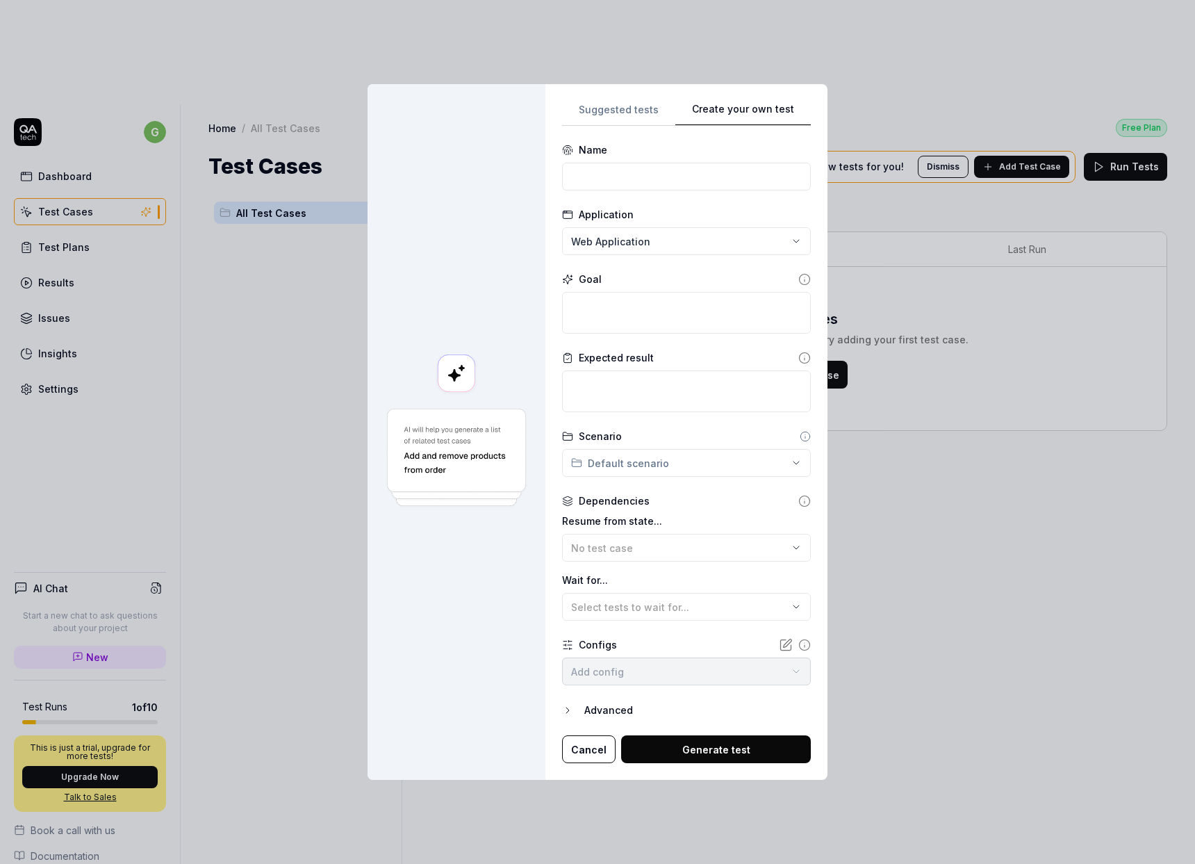
click at [780, 227] on div "Suggested tests Create your own test Name Application Web Application Goal Expe…" at bounding box center [686, 432] width 249 height 663
click at [645, 243] on div "**********" at bounding box center [597, 432] width 1195 height 864
click at [720, 211] on div "**********" at bounding box center [597, 432] width 1195 height 864
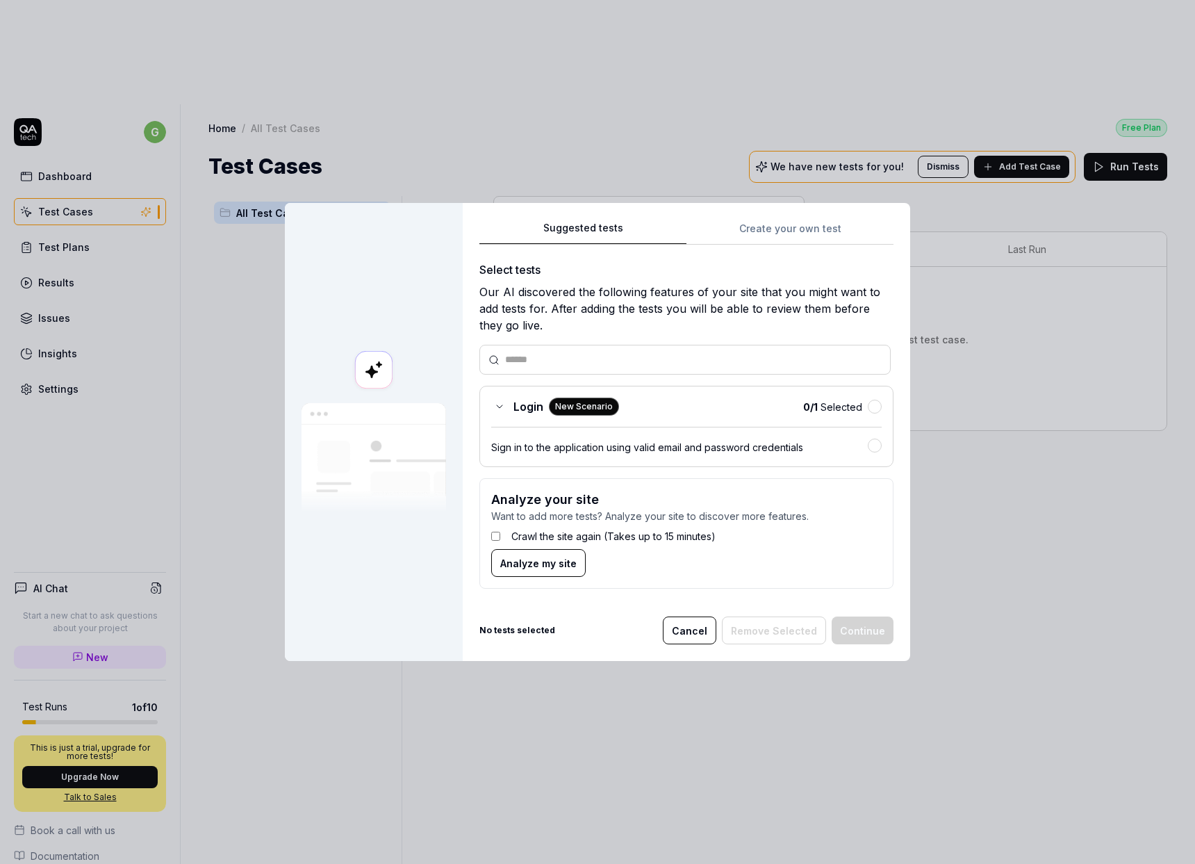
click at [637, 110] on div "Suggested tests Suggested tests Create your own test Select tests Our AI discov…" at bounding box center [597, 432] width 1195 height 864
click at [504, 416] on div "Login New Scenario 0 / 1 Selected Sign in to the application using valid email …" at bounding box center [686, 426] width 414 height 81
click at [500, 409] on icon at bounding box center [499, 406] width 11 height 11
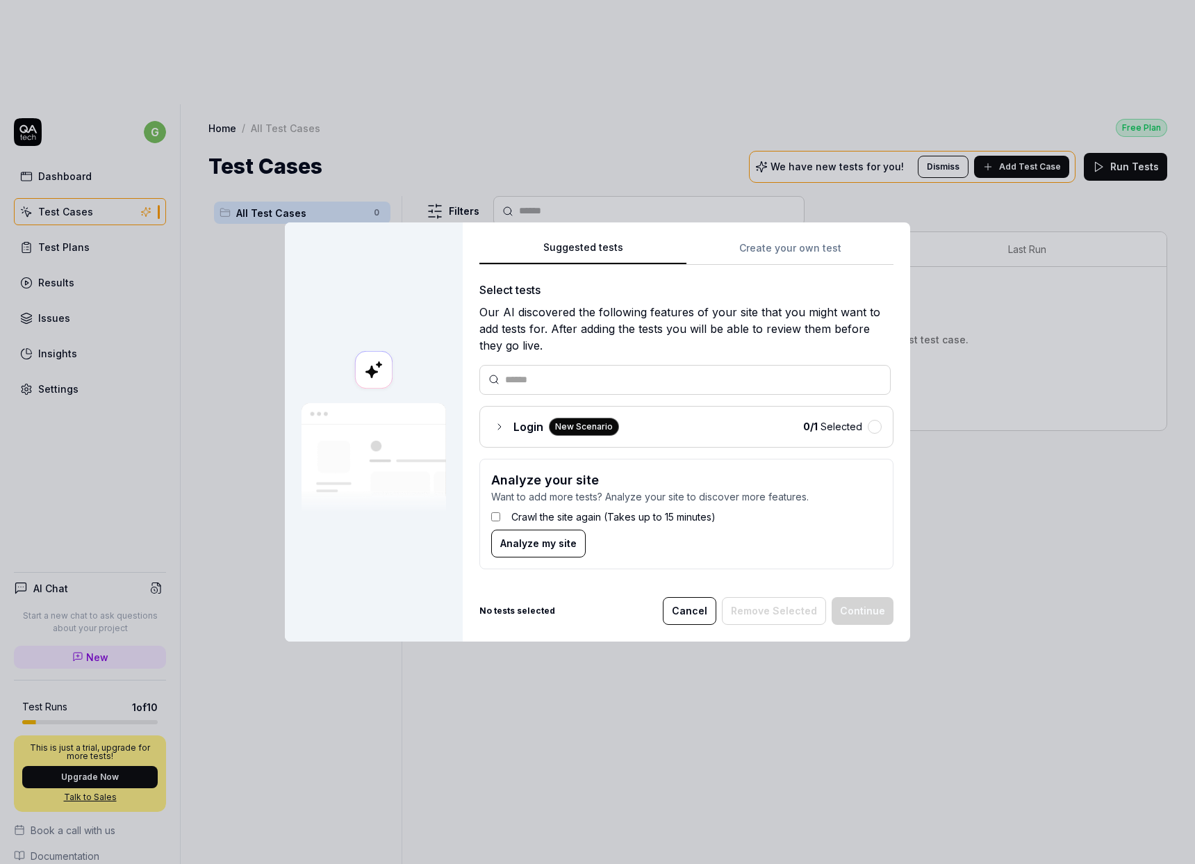
click at [514, 426] on span "Login" at bounding box center [528, 426] width 30 height 17
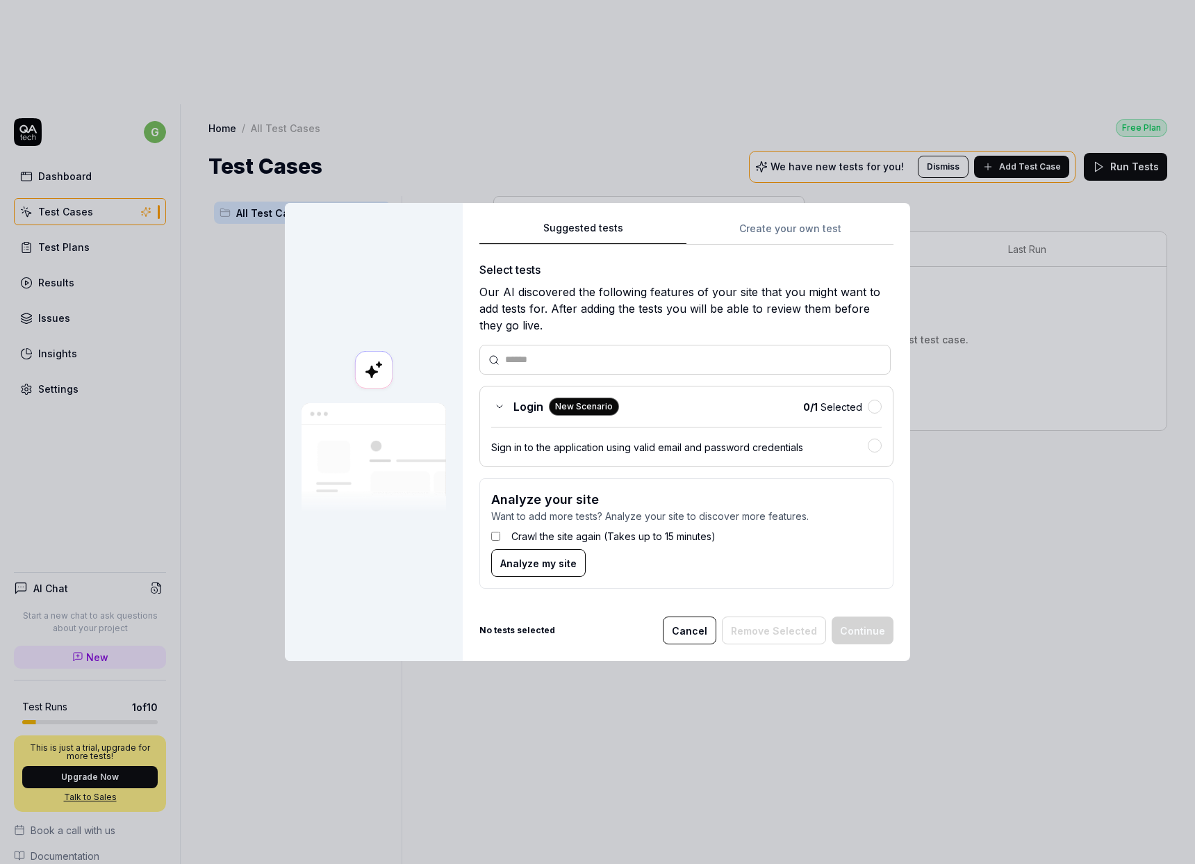
click at [534, 449] on div "Sign in to the application using valid email and password credentials" at bounding box center [679, 447] width 377 height 15
click at [877, 629] on button "Continue" at bounding box center [863, 630] width 62 height 28
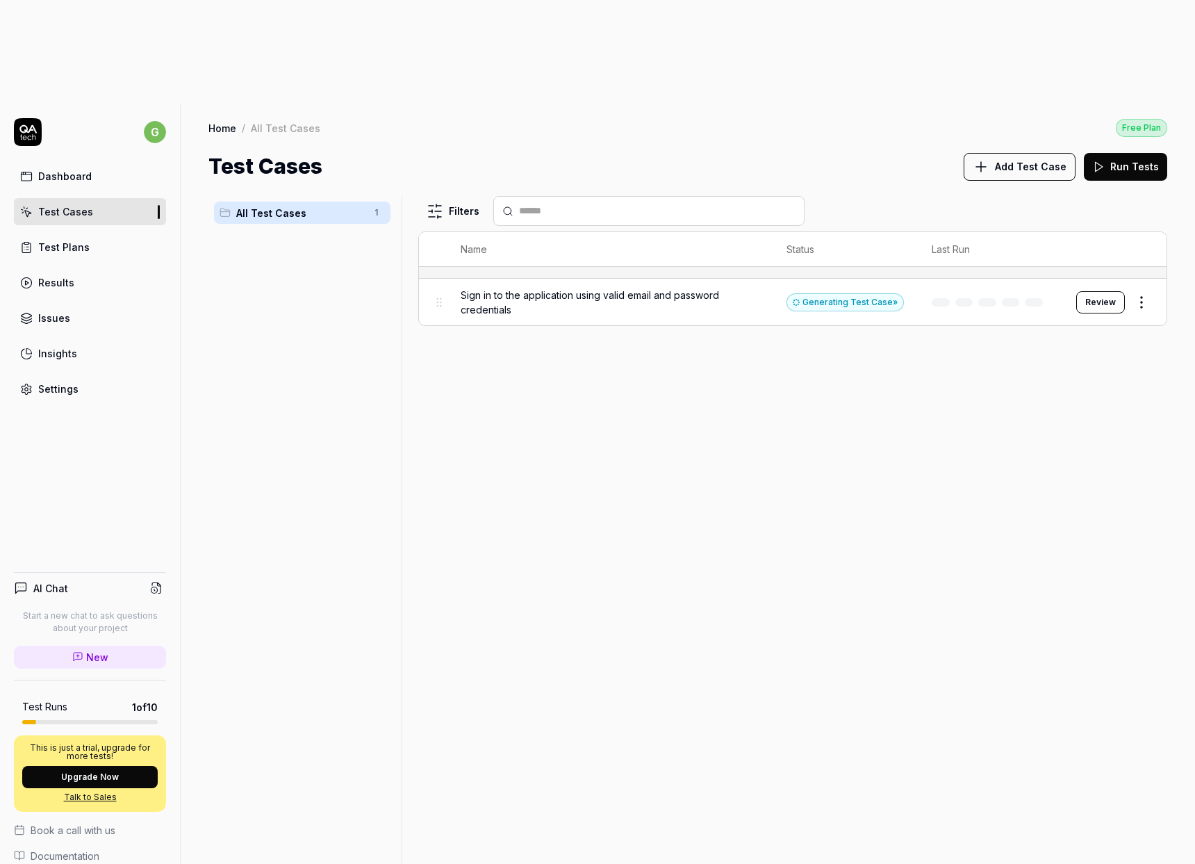
click at [657, 288] on span "Sign in to the application using valid email and password credentials" at bounding box center [610, 302] width 298 height 29
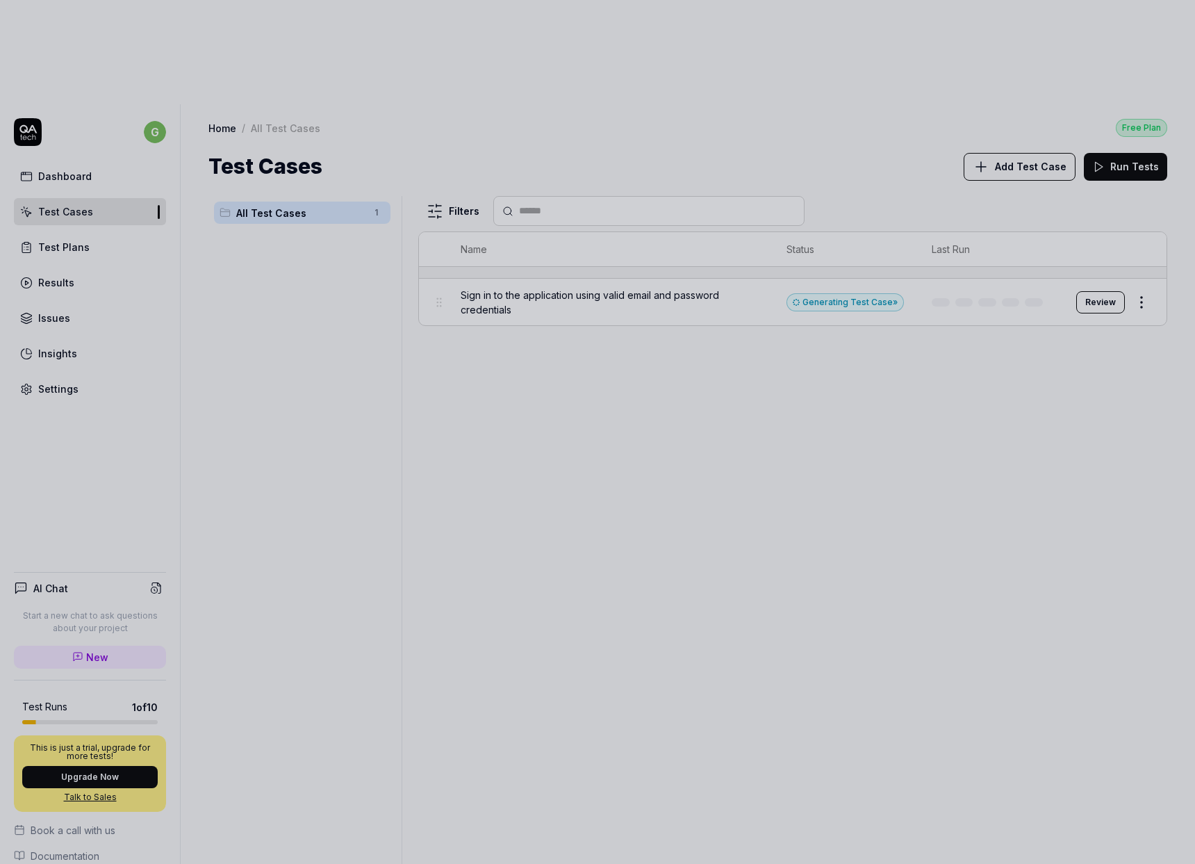
click at [791, 278] on div at bounding box center [597, 432] width 1195 height 864
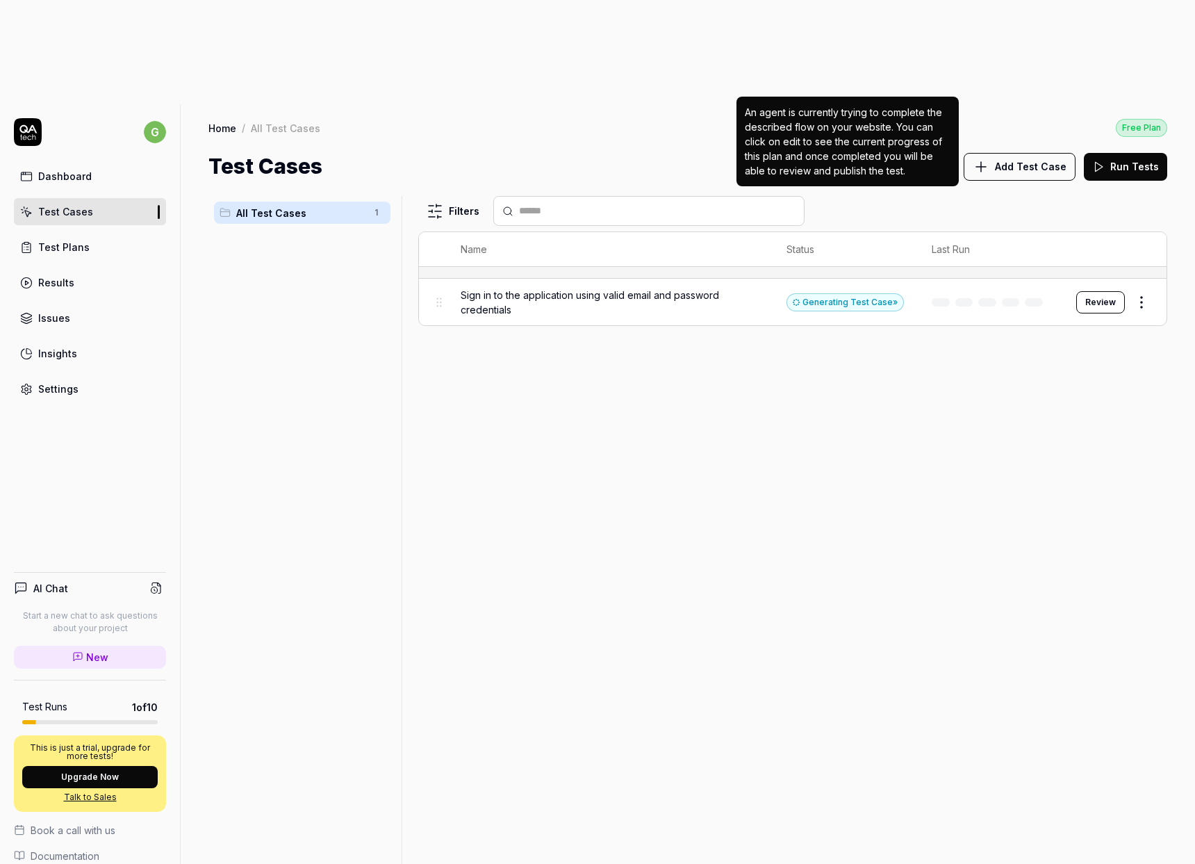
click at [865, 293] on div "Generating Test Case »" at bounding box center [844, 302] width 117 height 18
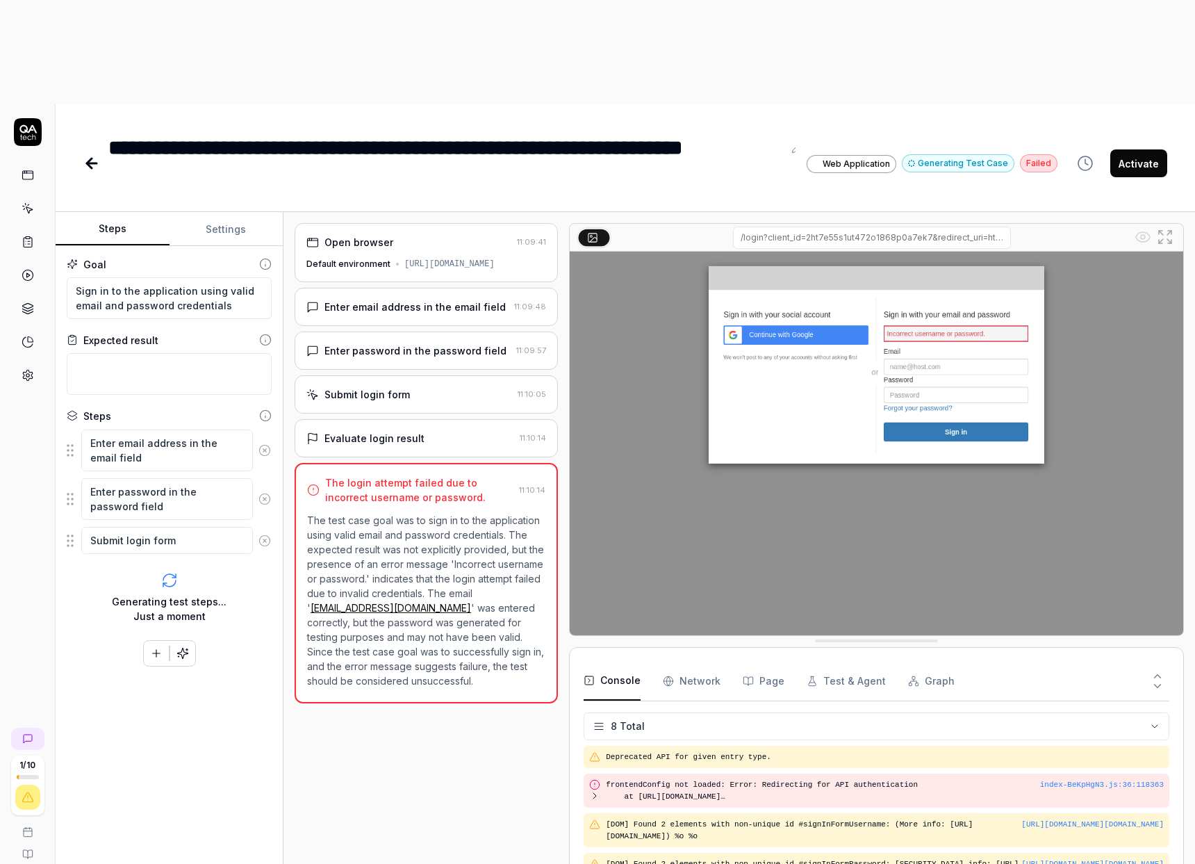
scroll to position [80, 0]
click at [417, 299] on div "Enter email address in the email field" at bounding box center [414, 306] width 181 height 15
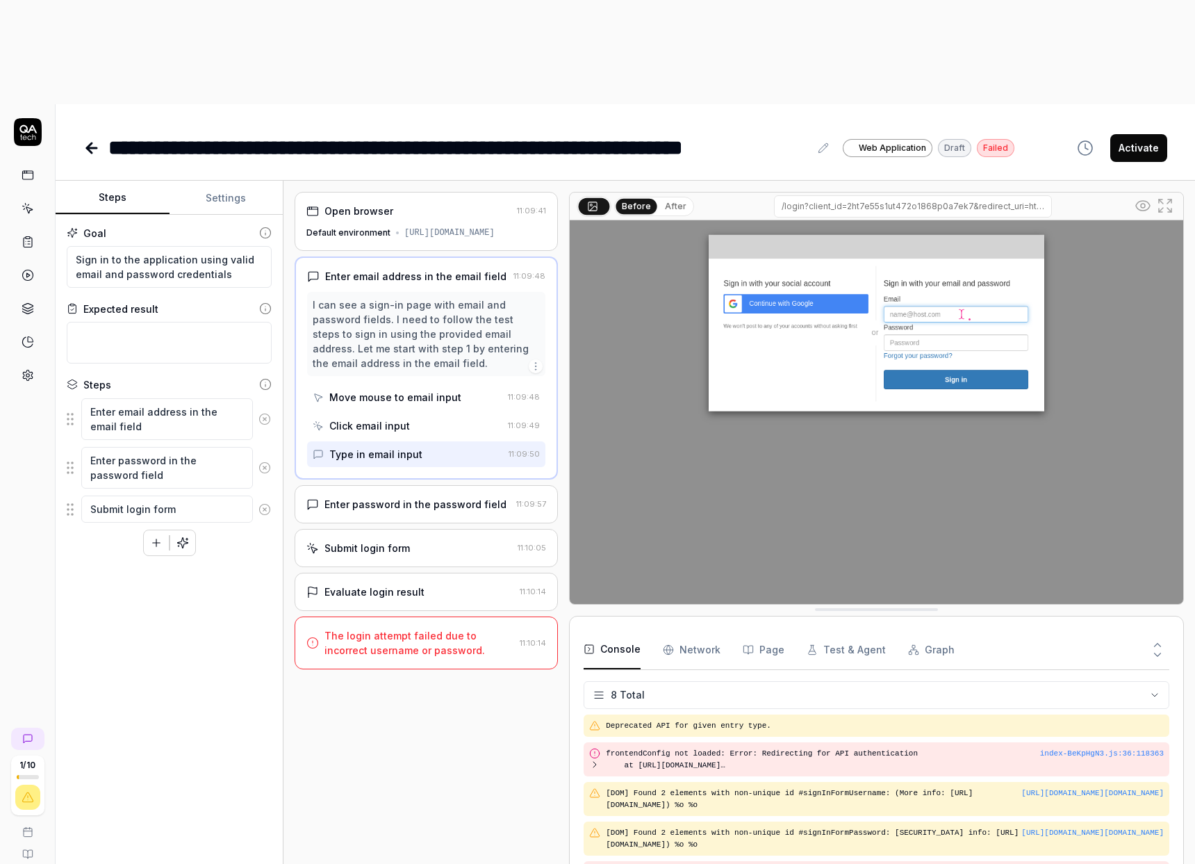
click at [400, 497] on div "Enter password in the password field" at bounding box center [415, 504] width 182 height 15
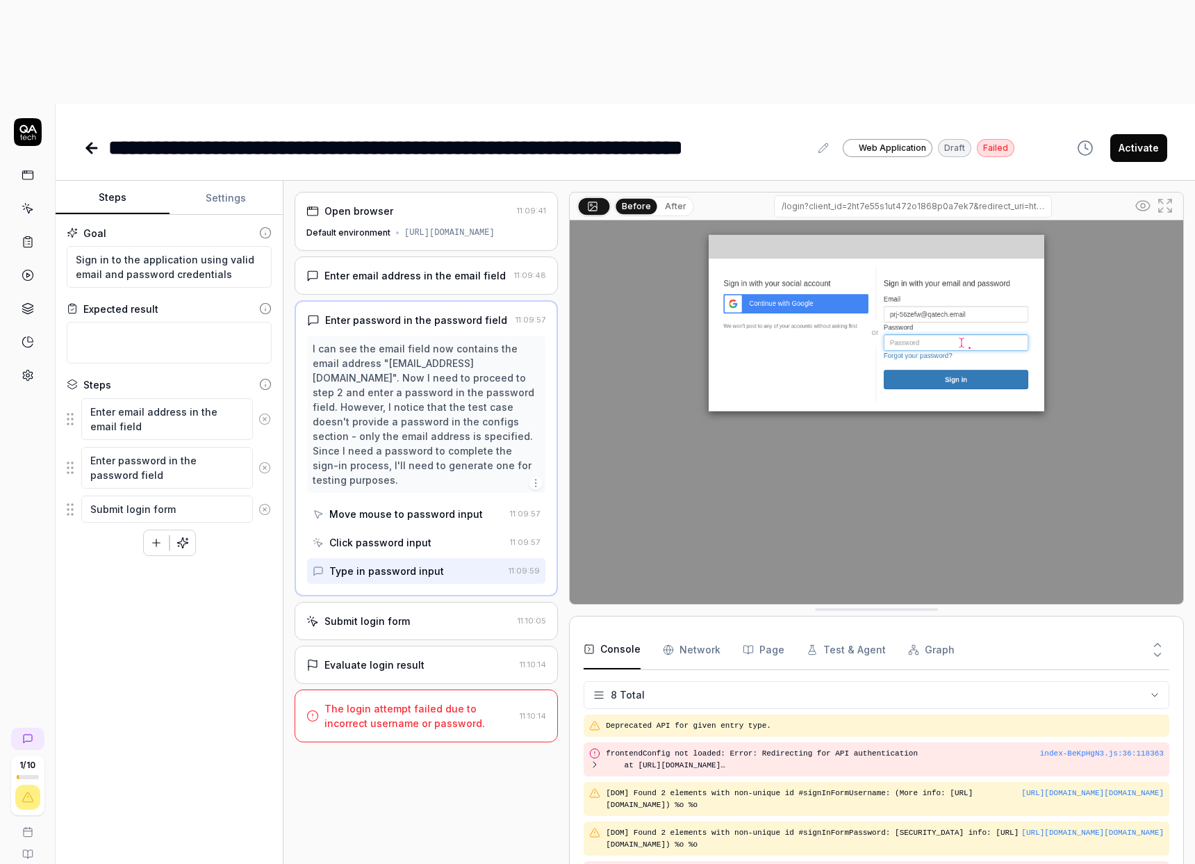
click at [365, 613] on div "Submit login form" at bounding box center [366, 620] width 85 height 15
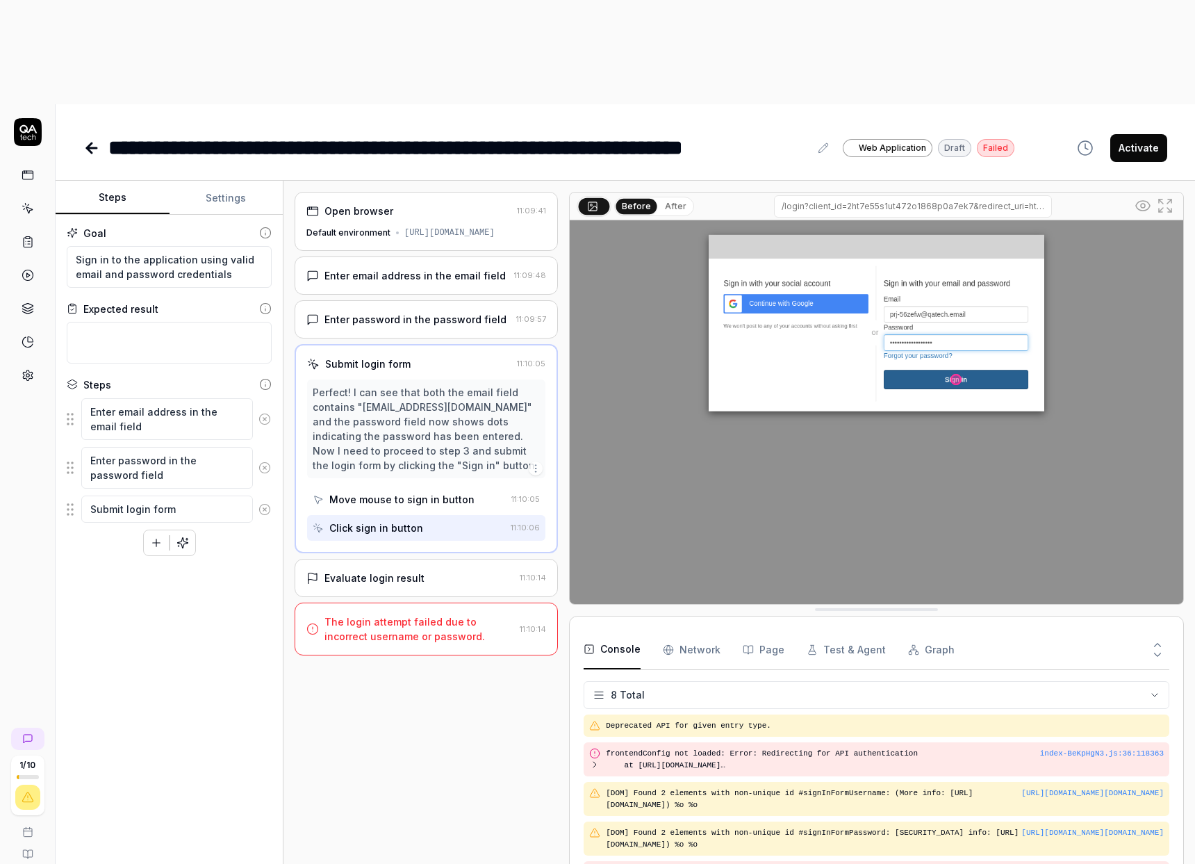
click at [360, 570] on div "Evaluate login result" at bounding box center [374, 577] width 100 height 15
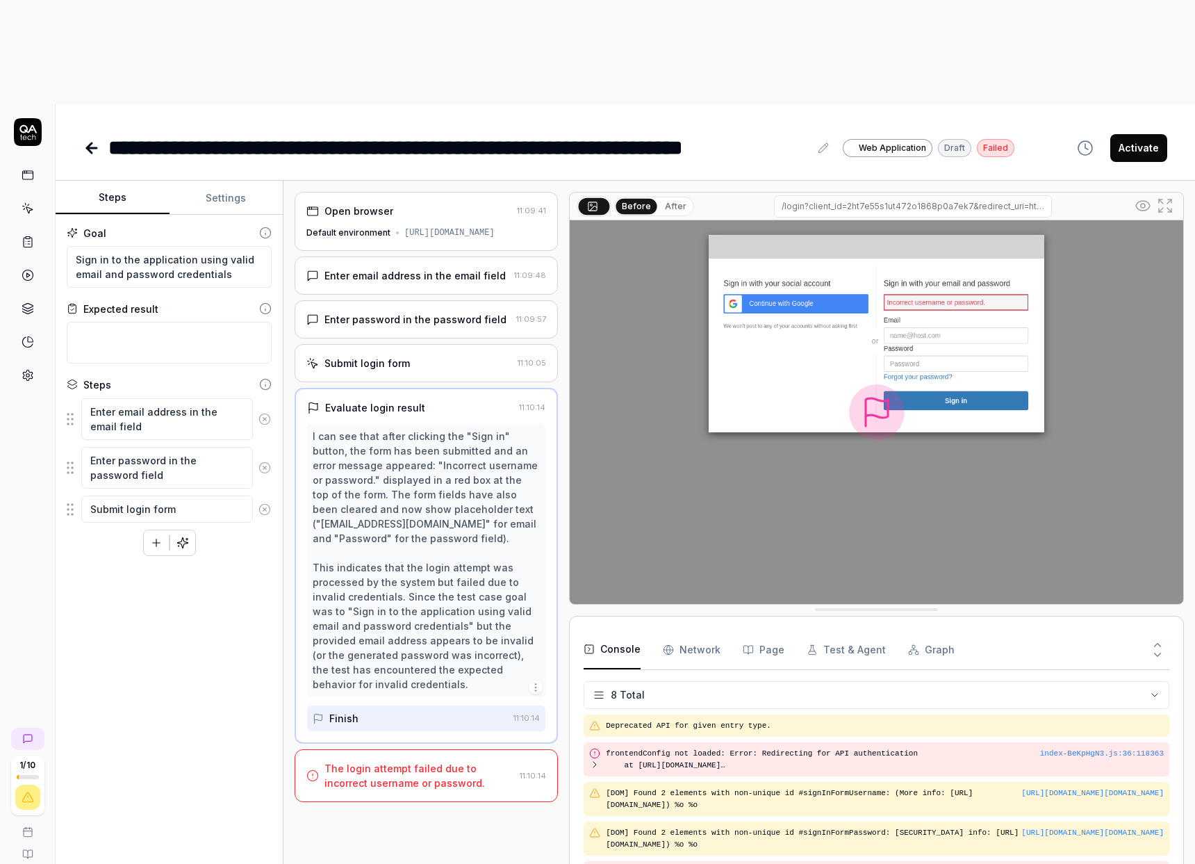
click at [347, 226] on div "Default environment" at bounding box center [348, 232] width 84 height 13
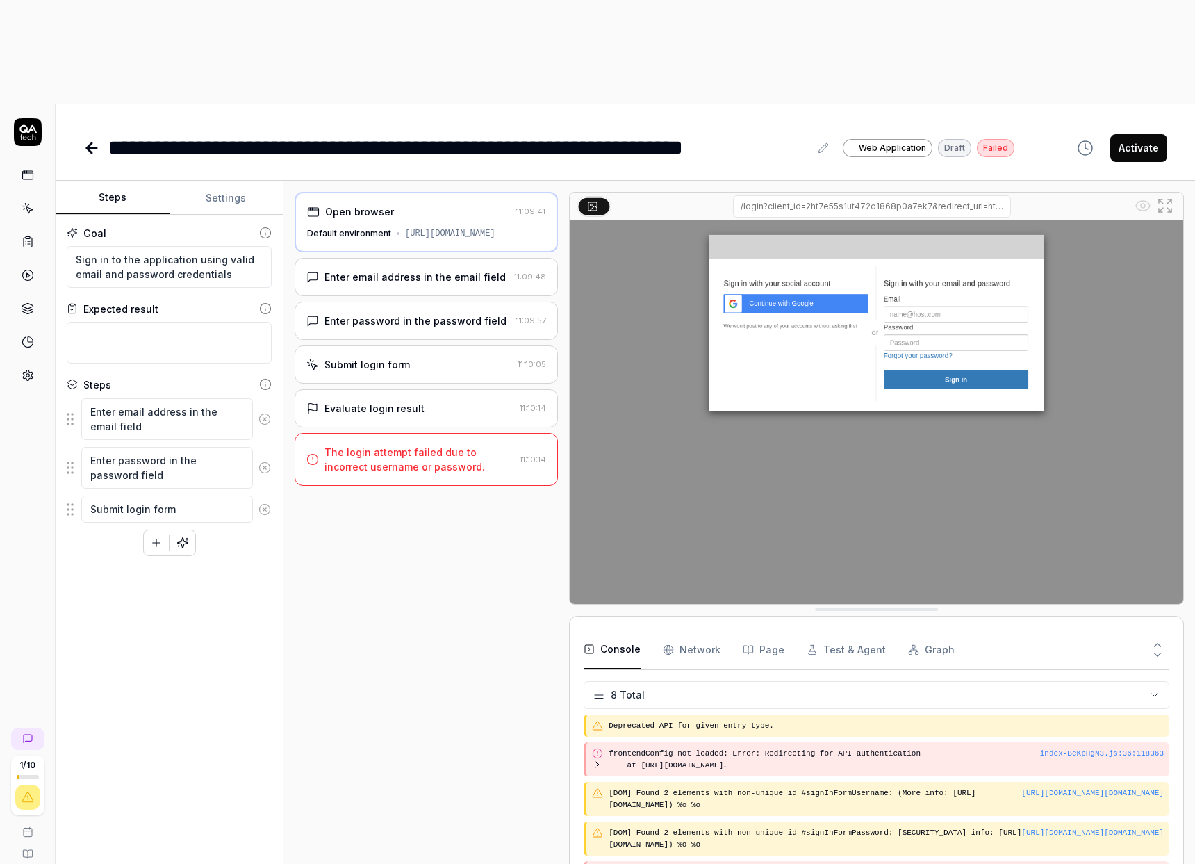
click at [91, 143] on icon at bounding box center [89, 148] width 5 height 10
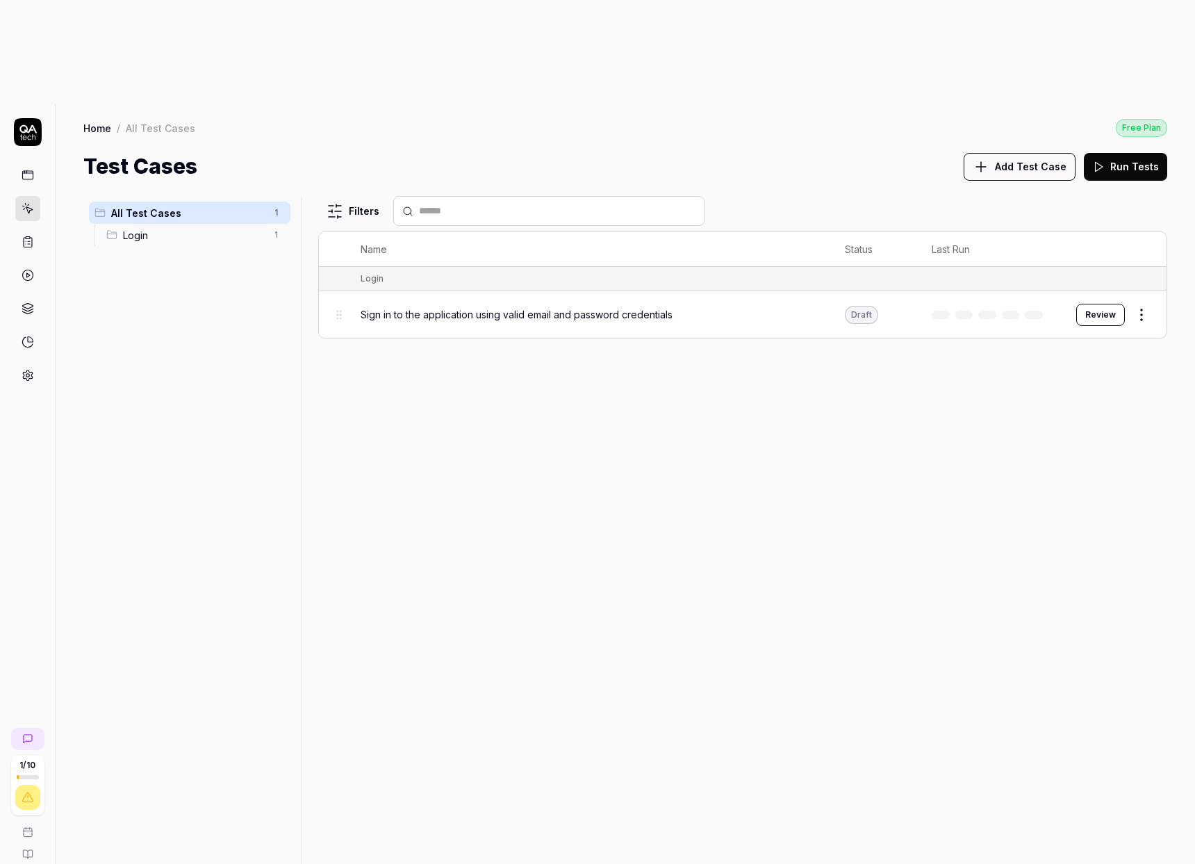
click at [483, 299] on div "Sign in to the application using valid email and password credentials" at bounding box center [589, 314] width 456 height 30
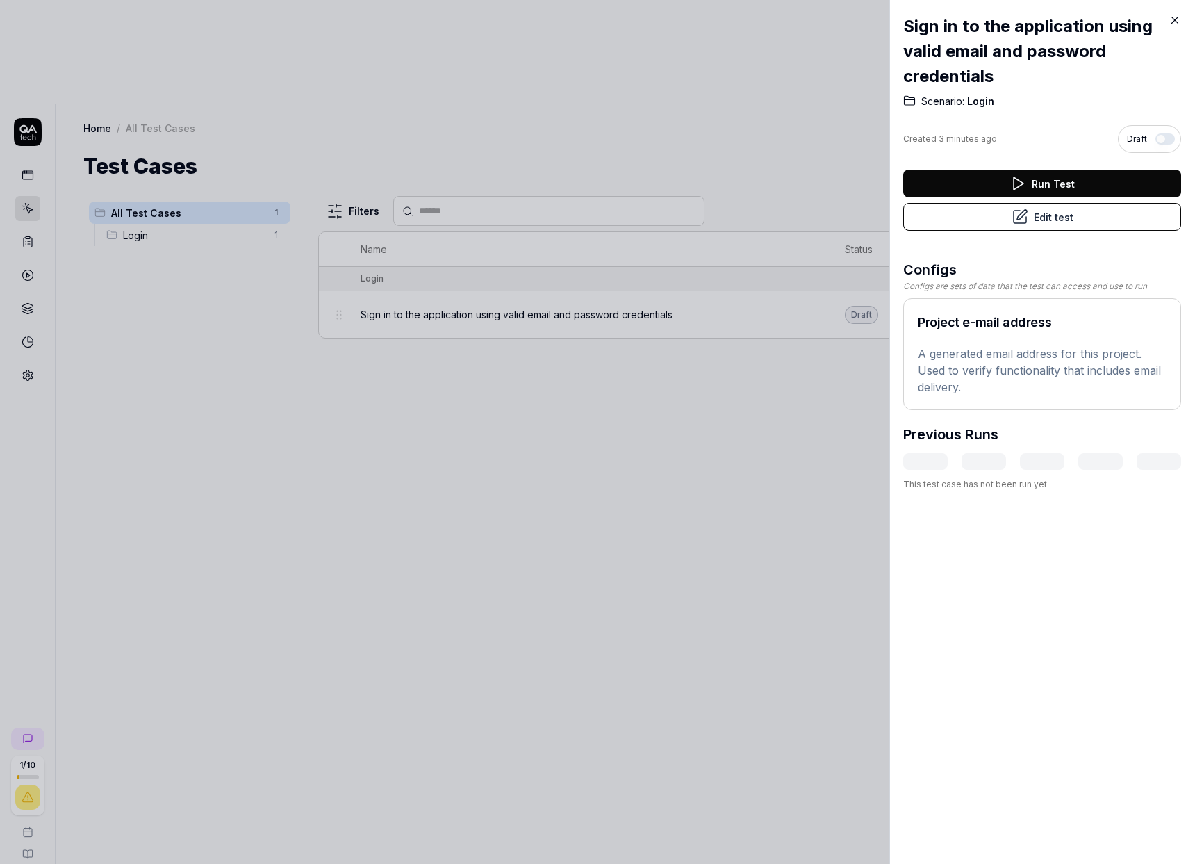
click at [1050, 220] on button "Edit test" at bounding box center [1042, 217] width 278 height 28
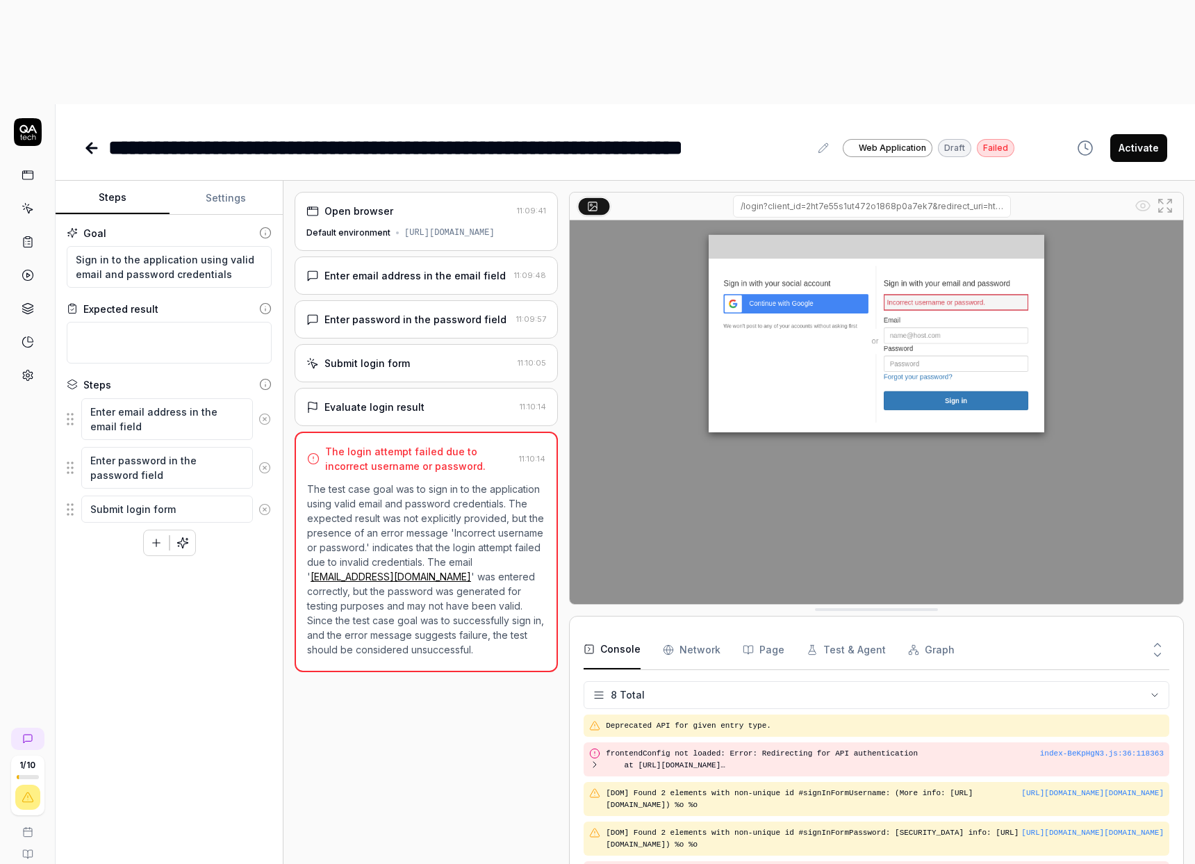
click at [700, 630] on Requests "Network" at bounding box center [692, 649] width 58 height 39
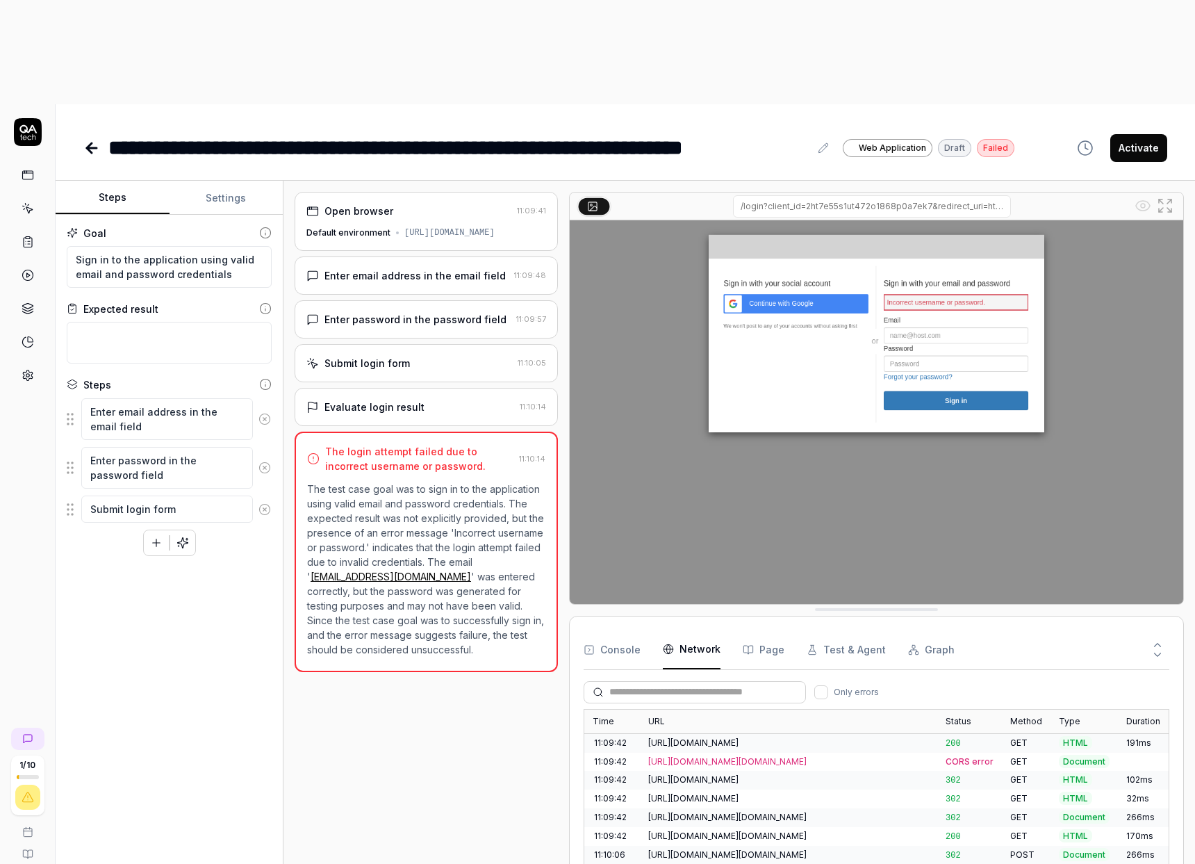
click at [770, 630] on button "Page" at bounding box center [764, 649] width 42 height 39
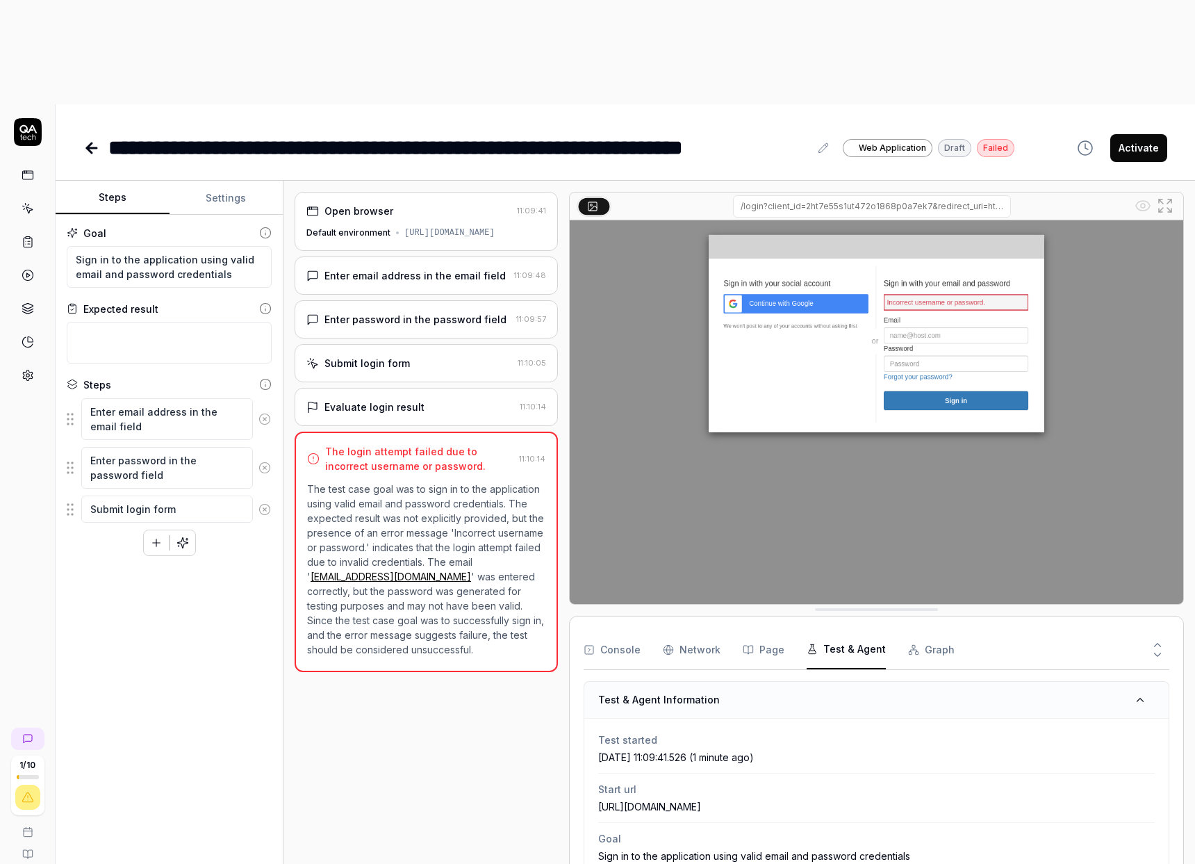
click at [854, 630] on button "Test & Agent" at bounding box center [846, 649] width 79 height 39
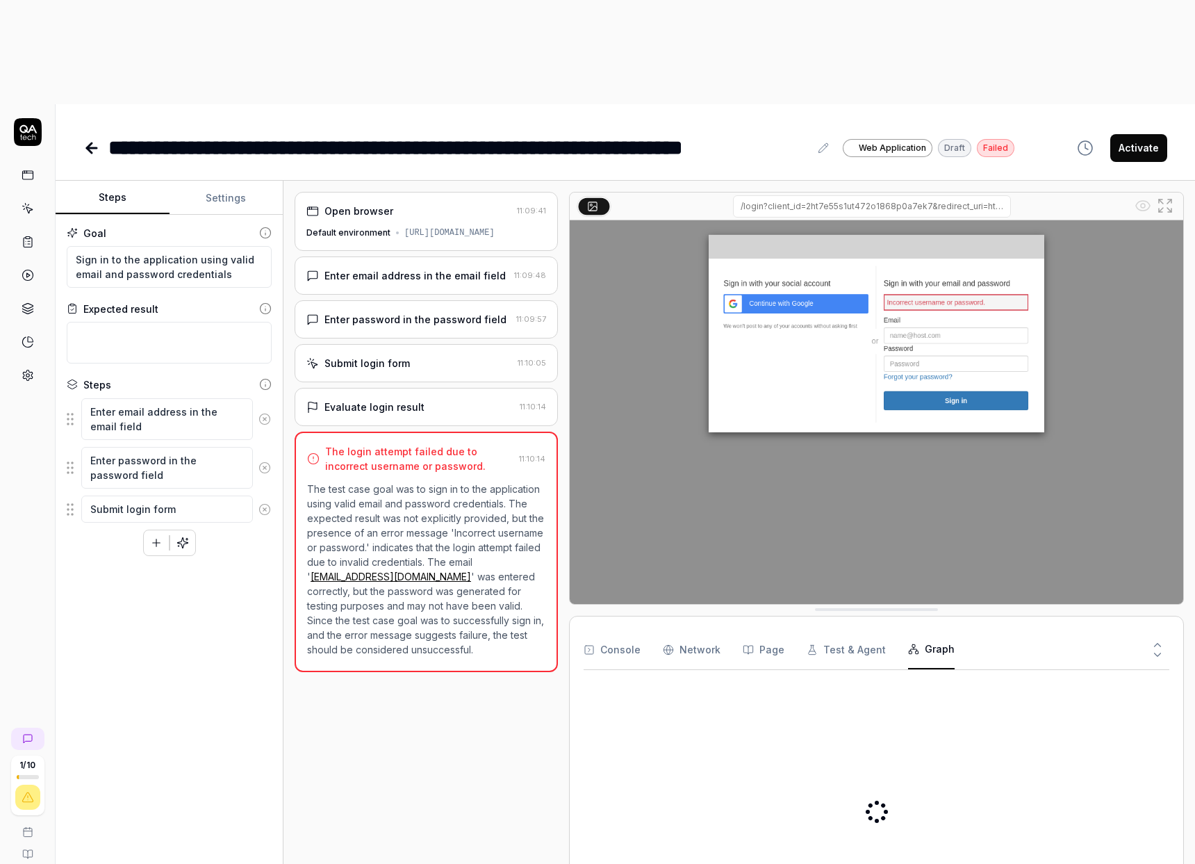
click at [937, 630] on button "Graph" at bounding box center [931, 649] width 47 height 39
click at [605, 630] on button "Console" at bounding box center [612, 649] width 57 height 39
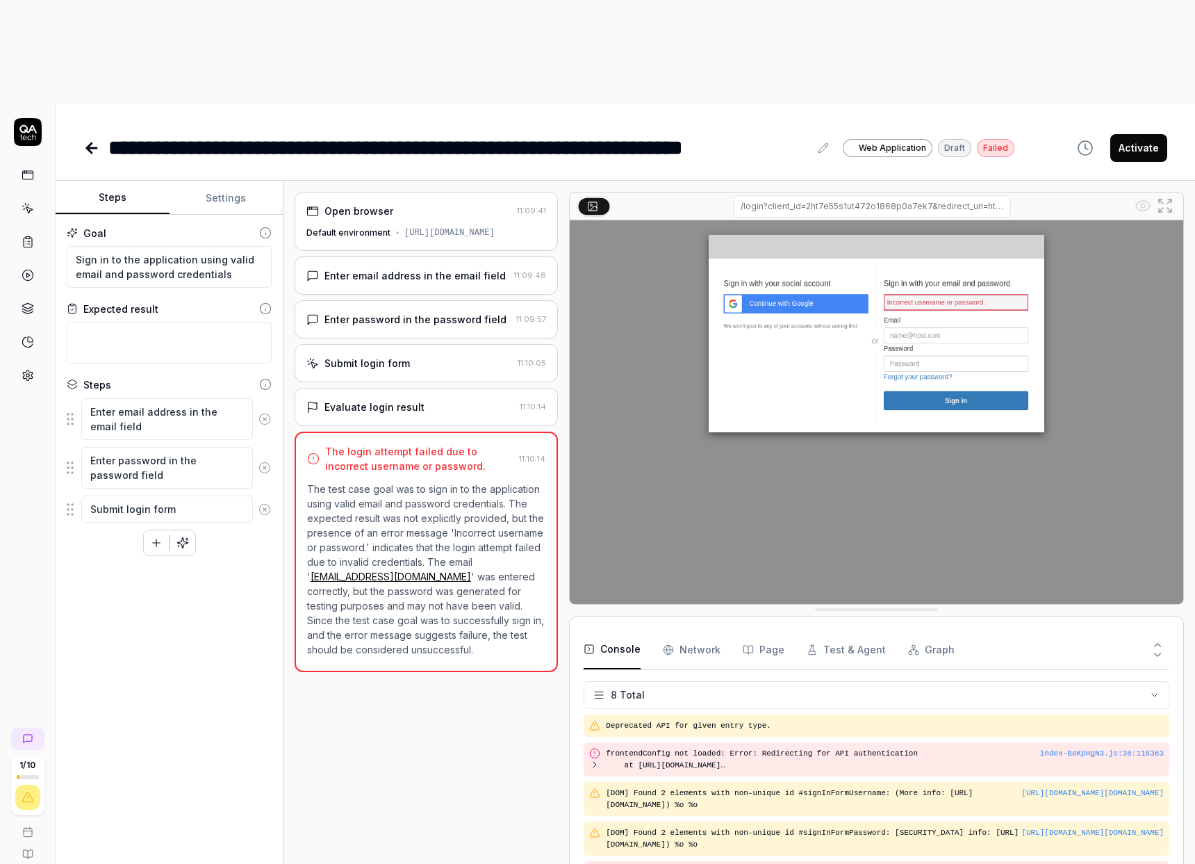
scroll to position [49, 0]
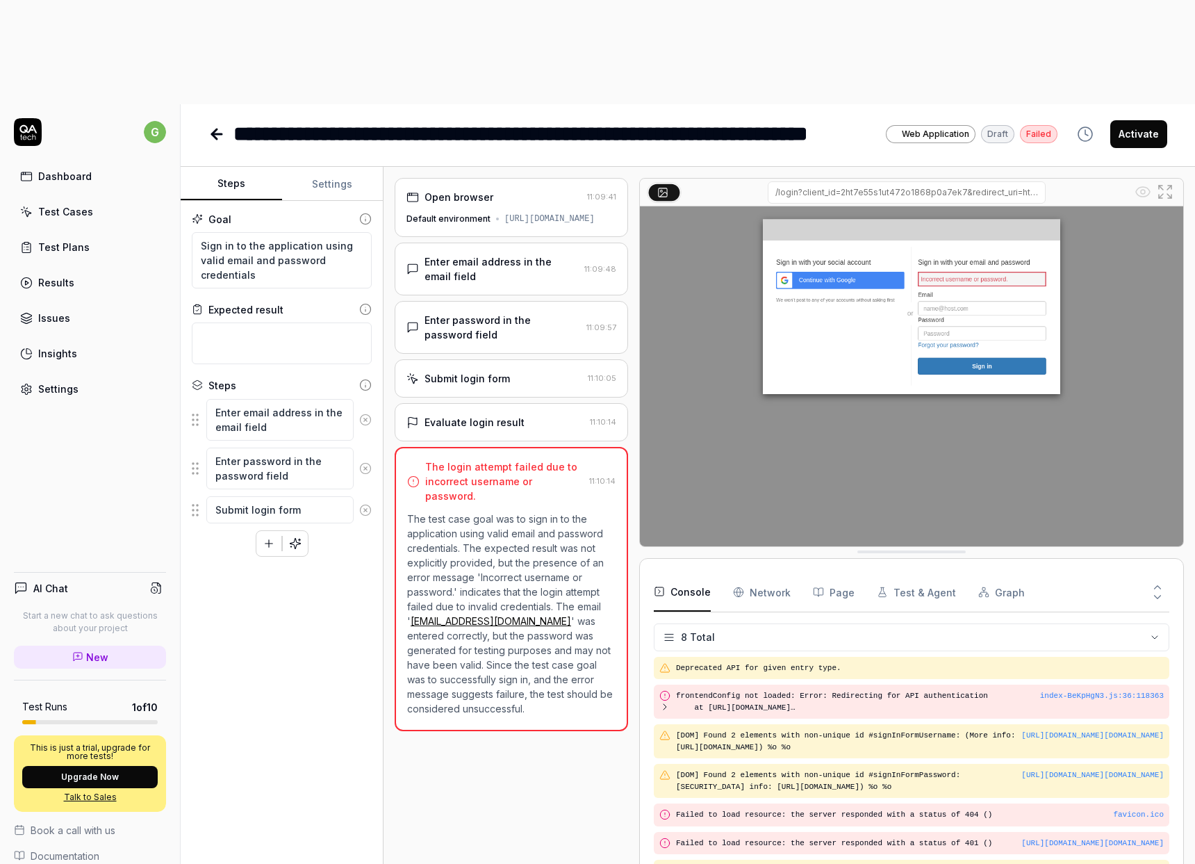
scroll to position [34, 0]
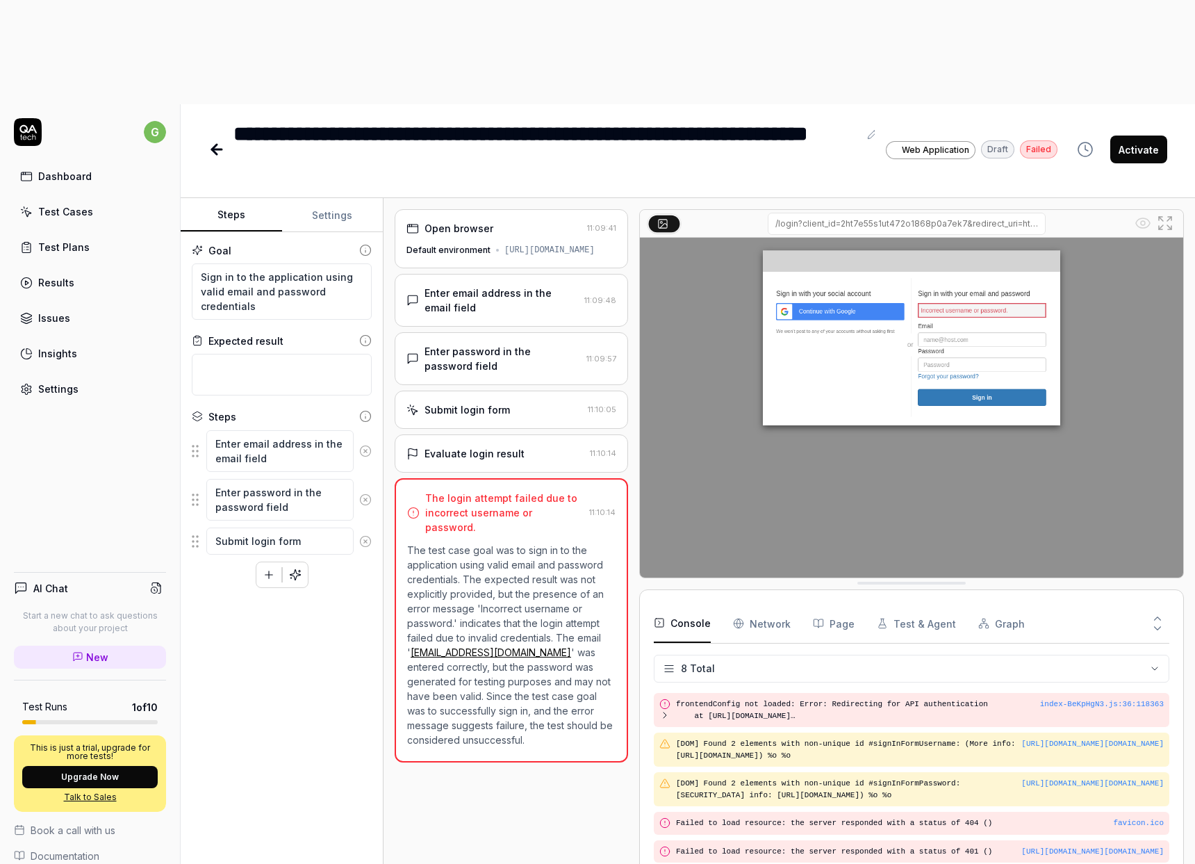
click at [66, 848] on span "Documentation" at bounding box center [65, 855] width 69 height 15
type textarea "*"
click at [49, 204] on div "Test Cases" at bounding box center [65, 211] width 55 height 15
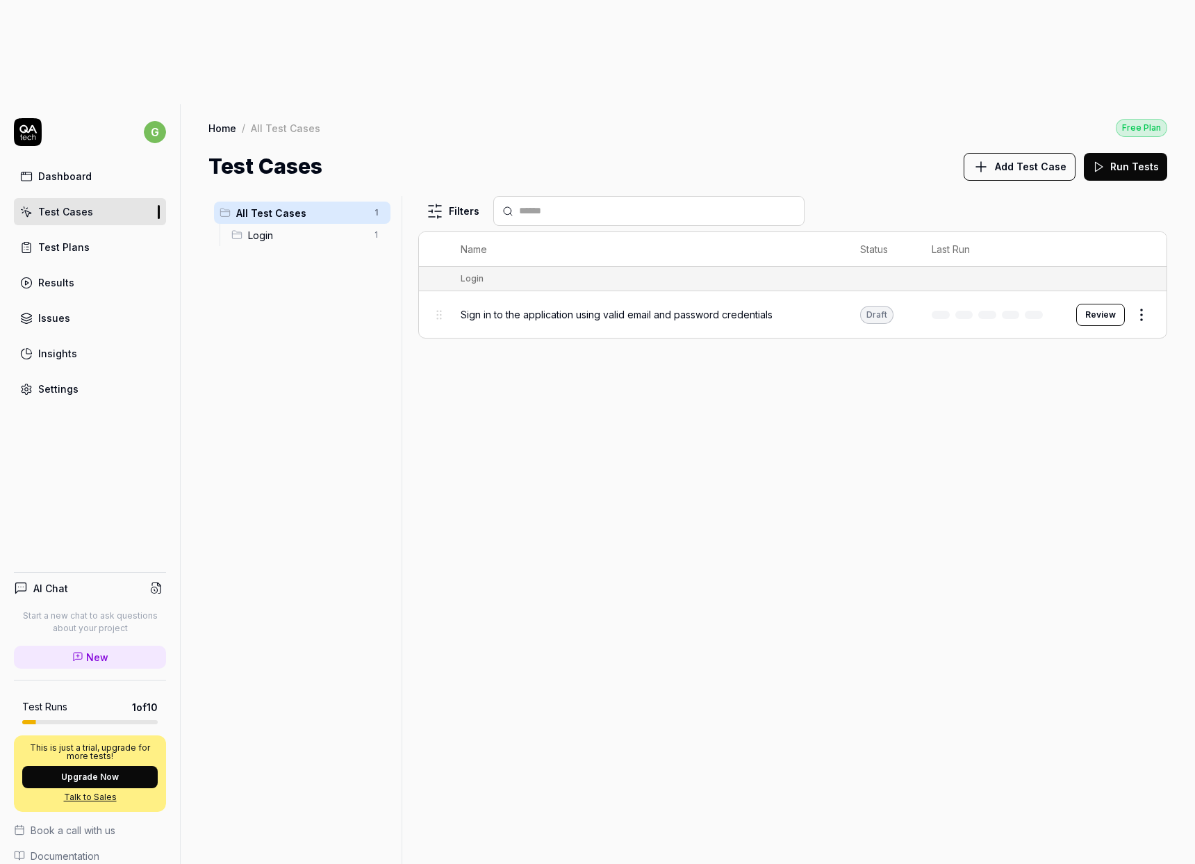
click at [64, 275] on div "Results" at bounding box center [56, 282] width 36 height 15
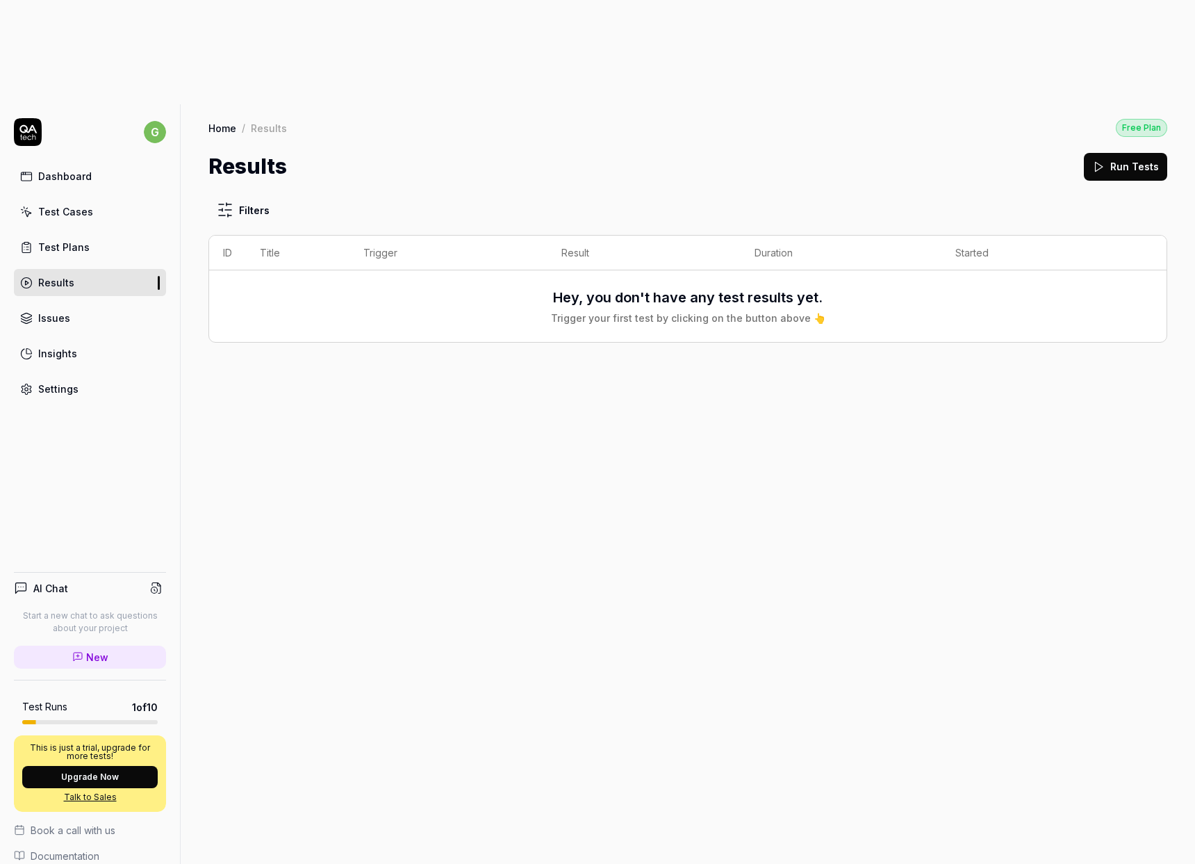
click at [56, 204] on div "Test Cases" at bounding box center [65, 211] width 55 height 15
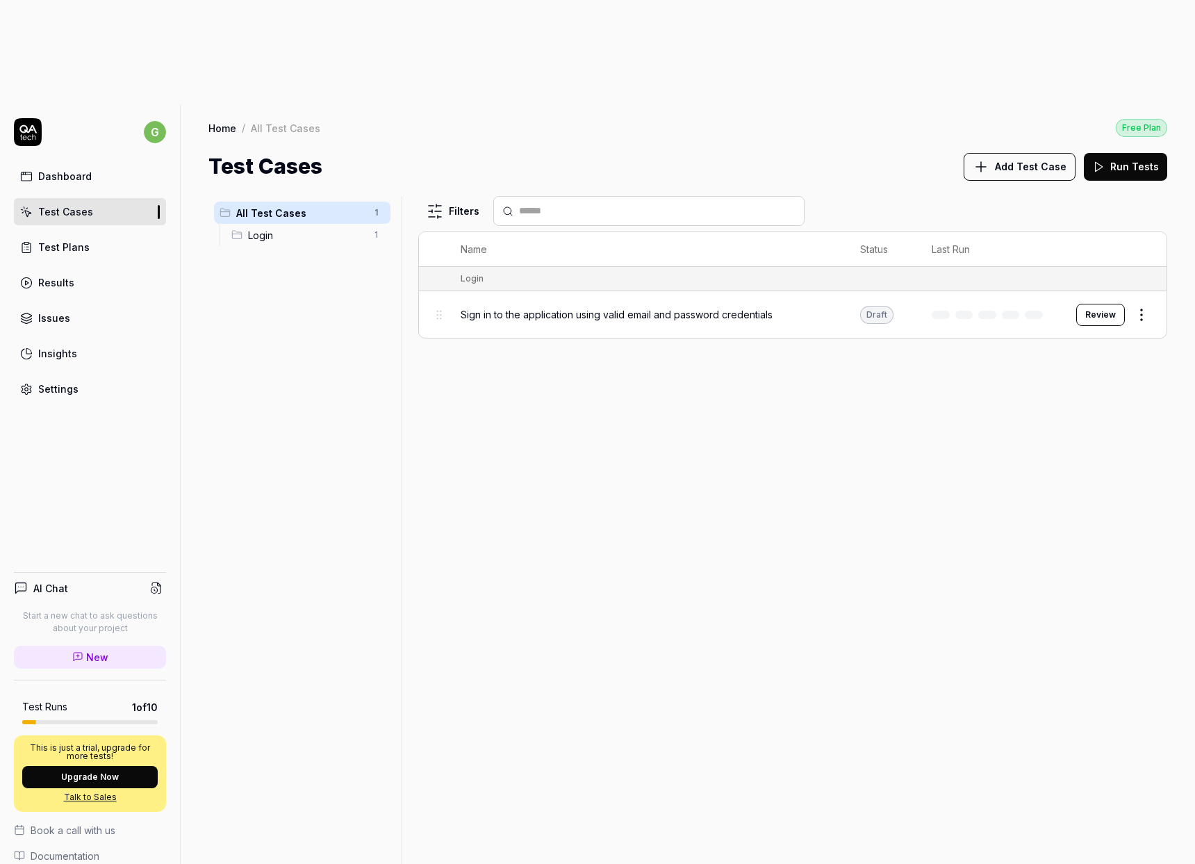
click at [1144, 211] on html "g Dashboard Test Cases Test Plans Results Issues Insights Settings AI Chat Star…" at bounding box center [597, 484] width 1195 height 968
click at [148, 791] on html "g Dashboard Test Cases Test Plans Results Issues Insights Settings AI Chat Star…" at bounding box center [597, 484] width 1195 height 968
click at [191, 808] on div "All Test Cases 1 Login 1 Filters Name Status Last Run Login Sign in to the appl…" at bounding box center [688, 575] width 1014 height 786
click at [93, 375] on link "Settings" at bounding box center [90, 388] width 152 height 27
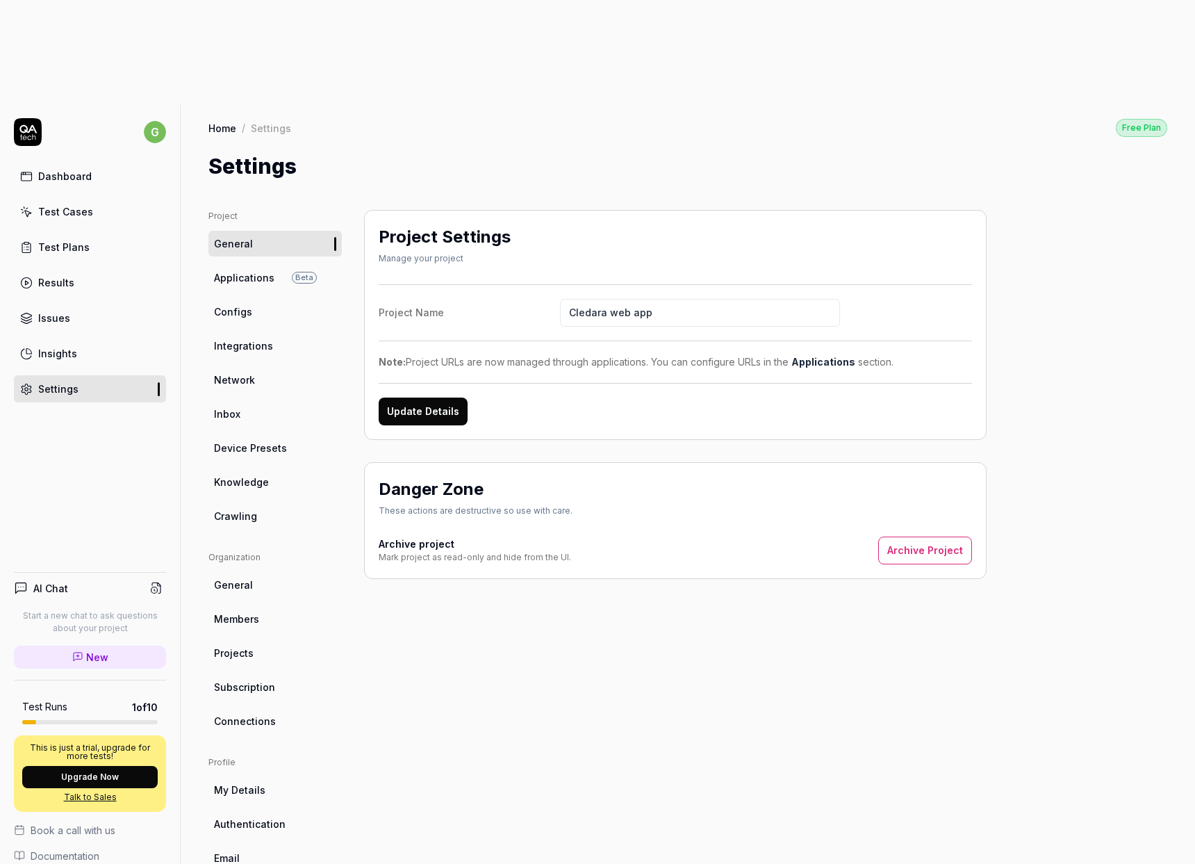
click at [242, 611] on span "Members" at bounding box center [236, 618] width 45 height 15
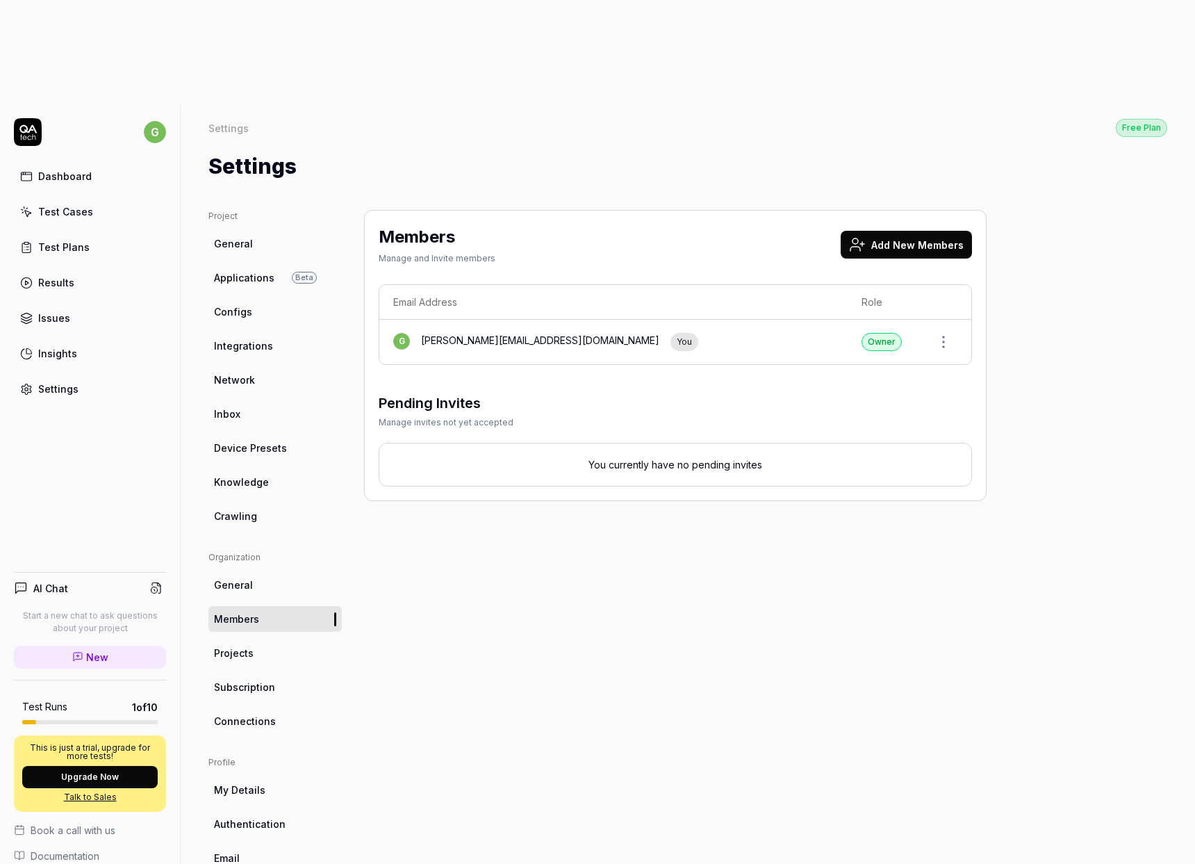
click at [898, 231] on button "Add New Members" at bounding box center [906, 245] width 131 height 28
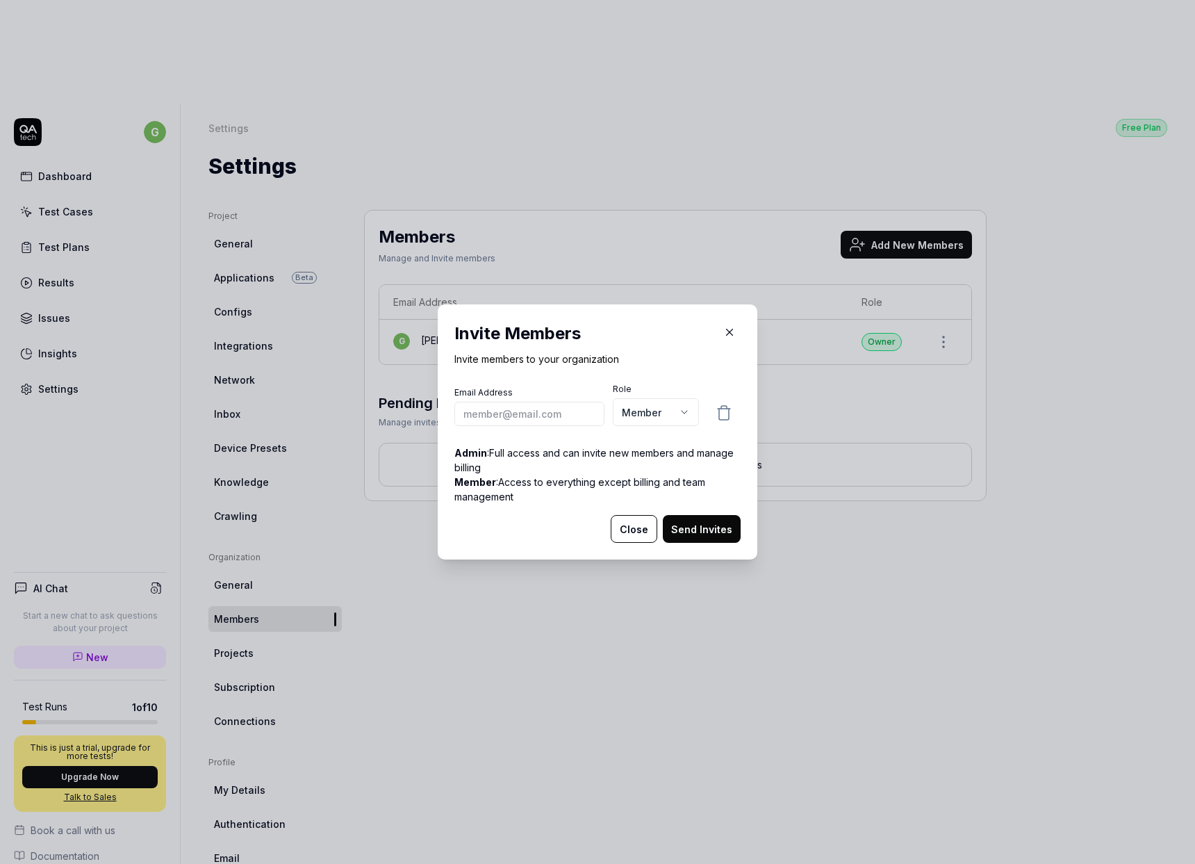
click at [511, 417] on input "email" at bounding box center [529, 414] width 150 height 24
click at [668, 408] on body "g Dashboard Test Cases Test Plans Results Issues Insights Settings AI Chat Star…" at bounding box center [597, 484] width 1195 height 968
select select "*"
click at [655, 367] on div "Invite Members Invite members to your organization Email Address Role Admin ***…" at bounding box center [597, 418] width 286 height 194
click at [659, 408] on body "g Dashboard Test Cases Test Plans Results Issues Insights Settings AI Chat Star…" at bounding box center [597, 484] width 1195 height 968
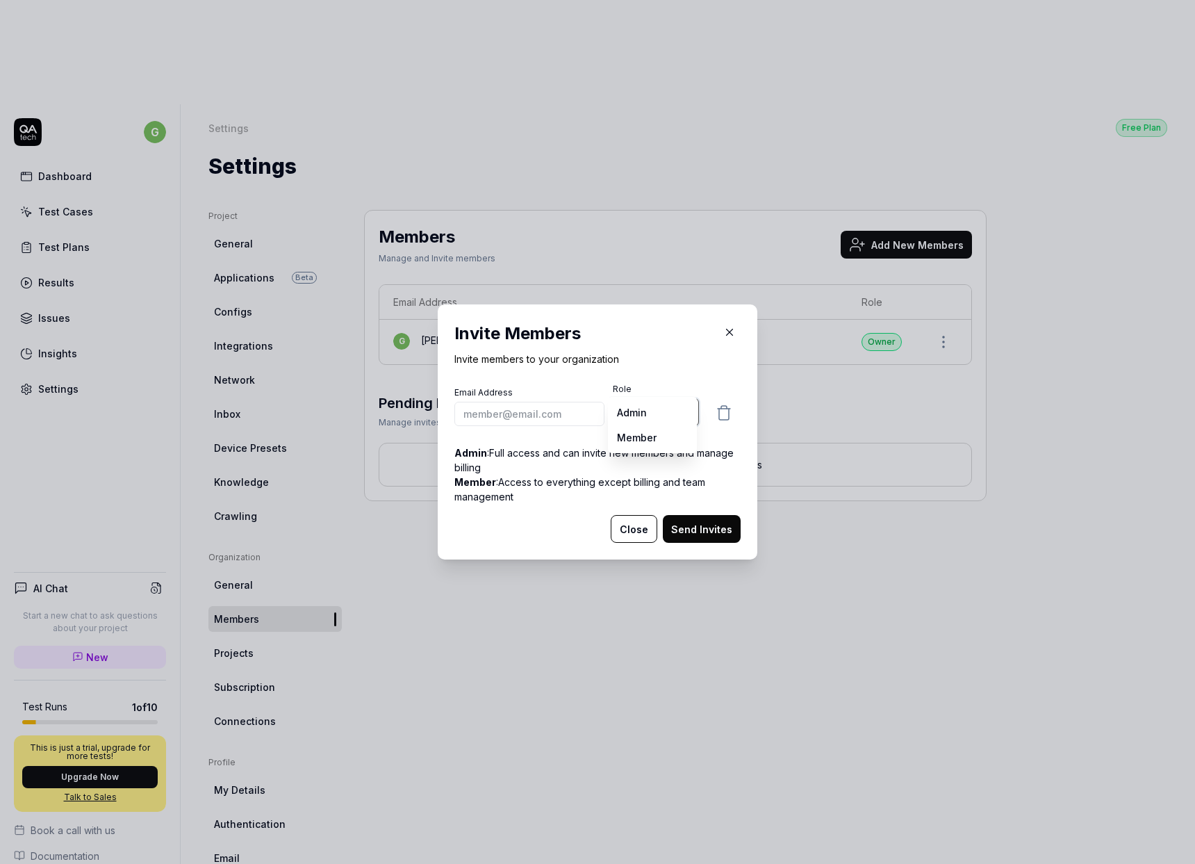
click at [654, 376] on div "​ Invite Members Invite members to your organization Email Address Role Admin *…" at bounding box center [597, 432] width 1195 height 864
click at [551, 405] on input "email" at bounding box center [529, 414] width 150 height 24
type input "gg+finance@cledara.com"
click at [652, 417] on body "g Dashboard Test Cases Test Plans Results Issues Insights Settings AI Chat Star…" at bounding box center [597, 484] width 1195 height 968
select select "*"
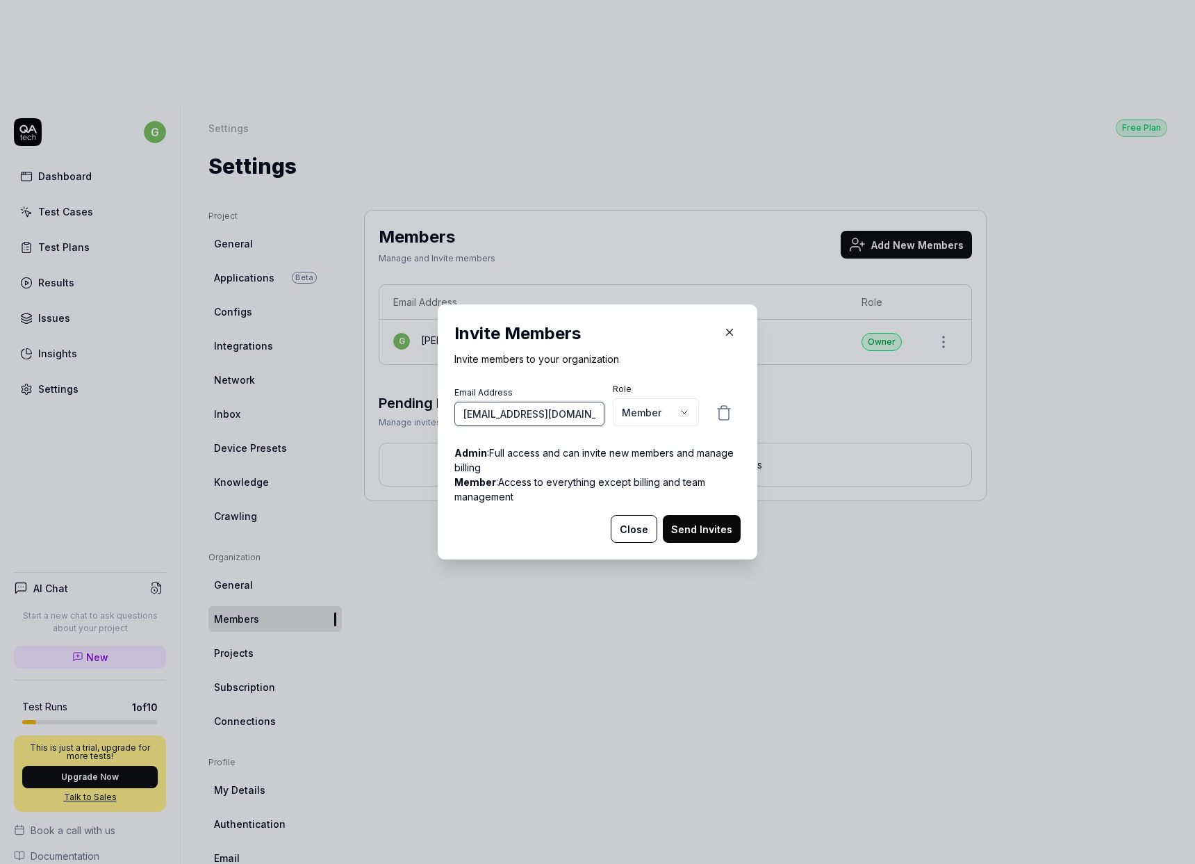
click at [534, 415] on input "gg+finance@cledara.com" at bounding box center [529, 414] width 150 height 24
click at [518, 397] on label "Email Address" at bounding box center [529, 392] width 150 height 13
click at [511, 406] on input "email" at bounding box center [529, 414] width 150 height 24
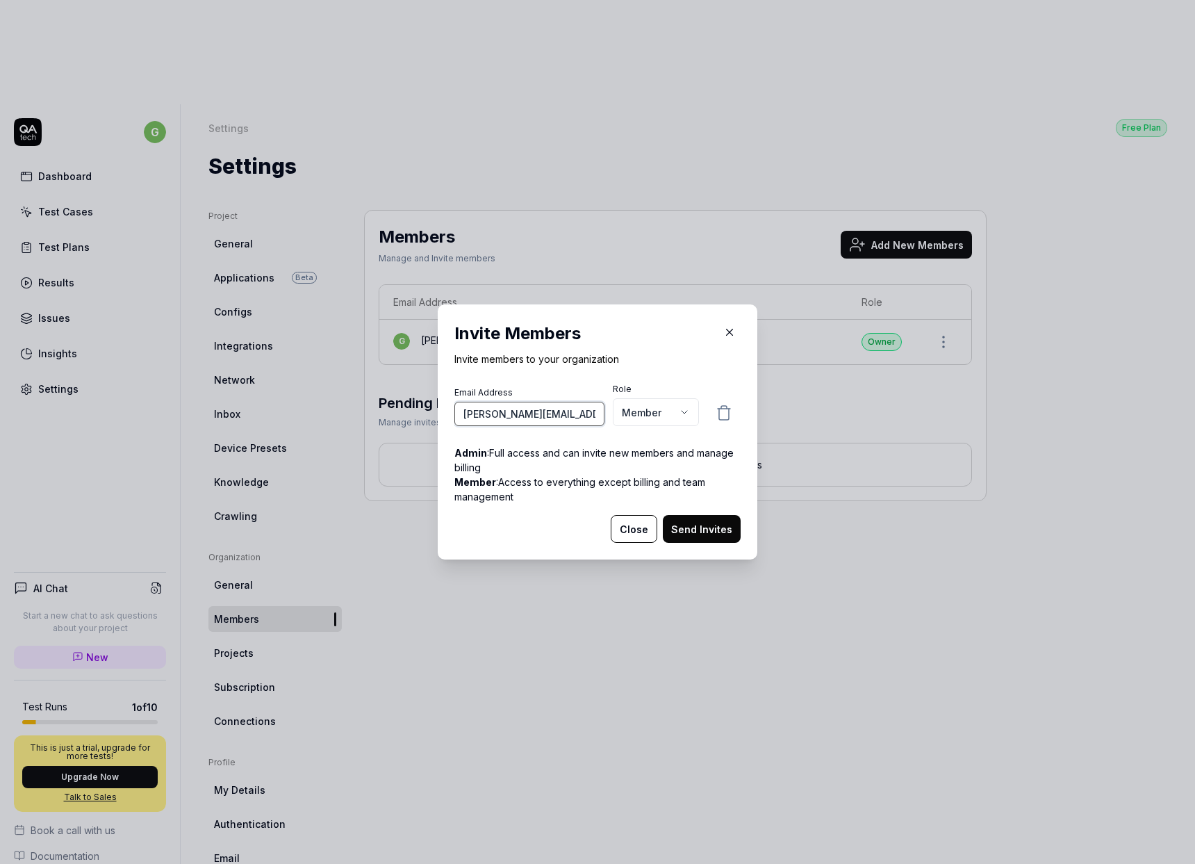
type input "Nikesh@cledara.com"
click at [659, 405] on body "g Dashboard Test Cases Test Plans Results Issues Insights Settings AI Chat Star…" at bounding box center [597, 484] width 1195 height 968
select select "*"
click at [702, 536] on button "Send Invites" at bounding box center [702, 529] width 78 height 28
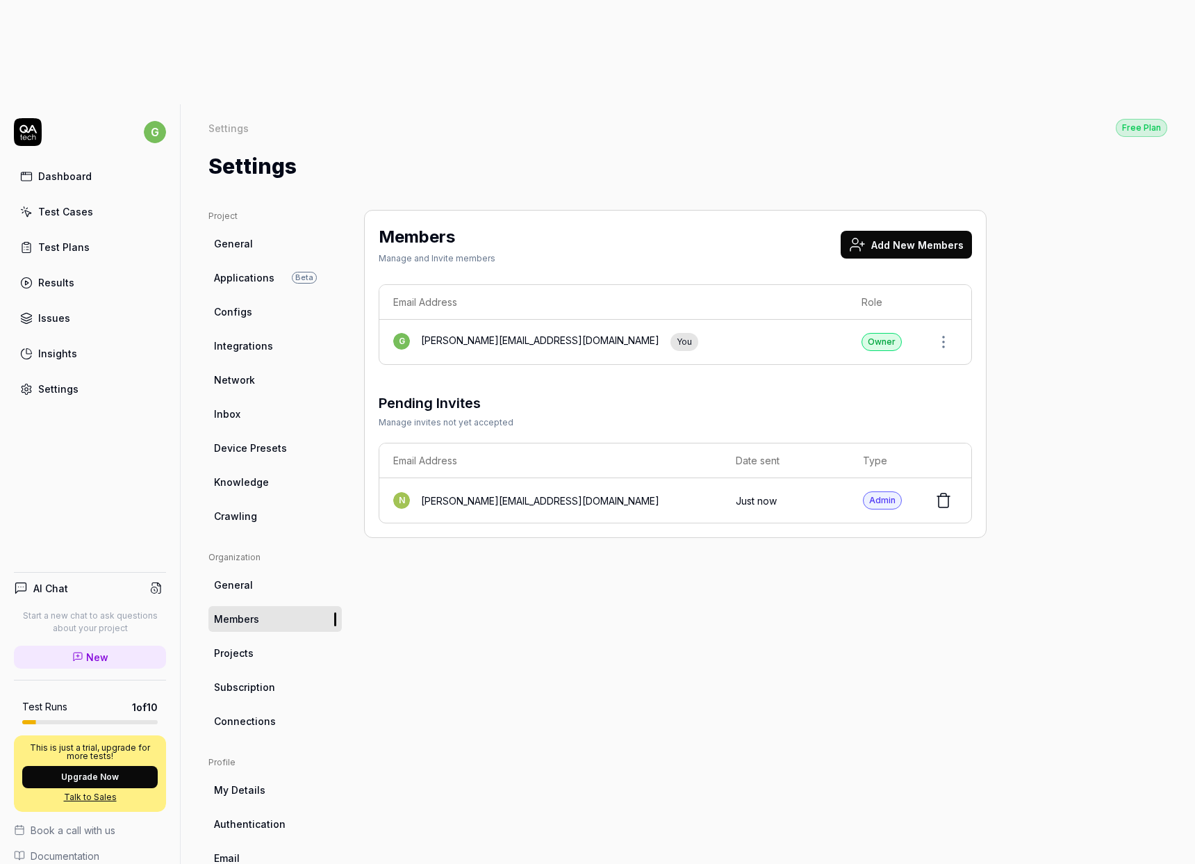
click at [882, 333] on div "Owner" at bounding box center [881, 342] width 40 height 18
click at [877, 320] on td "Owner" at bounding box center [882, 342] width 68 height 44
click at [973, 277] on div "Members Manage and Invite members Add New Members Email Address Role g georgina…" at bounding box center [675, 374] width 623 height 328
click at [547, 393] on div "Pending Invites Manage invites not yet accepted" at bounding box center [675, 411] width 593 height 36
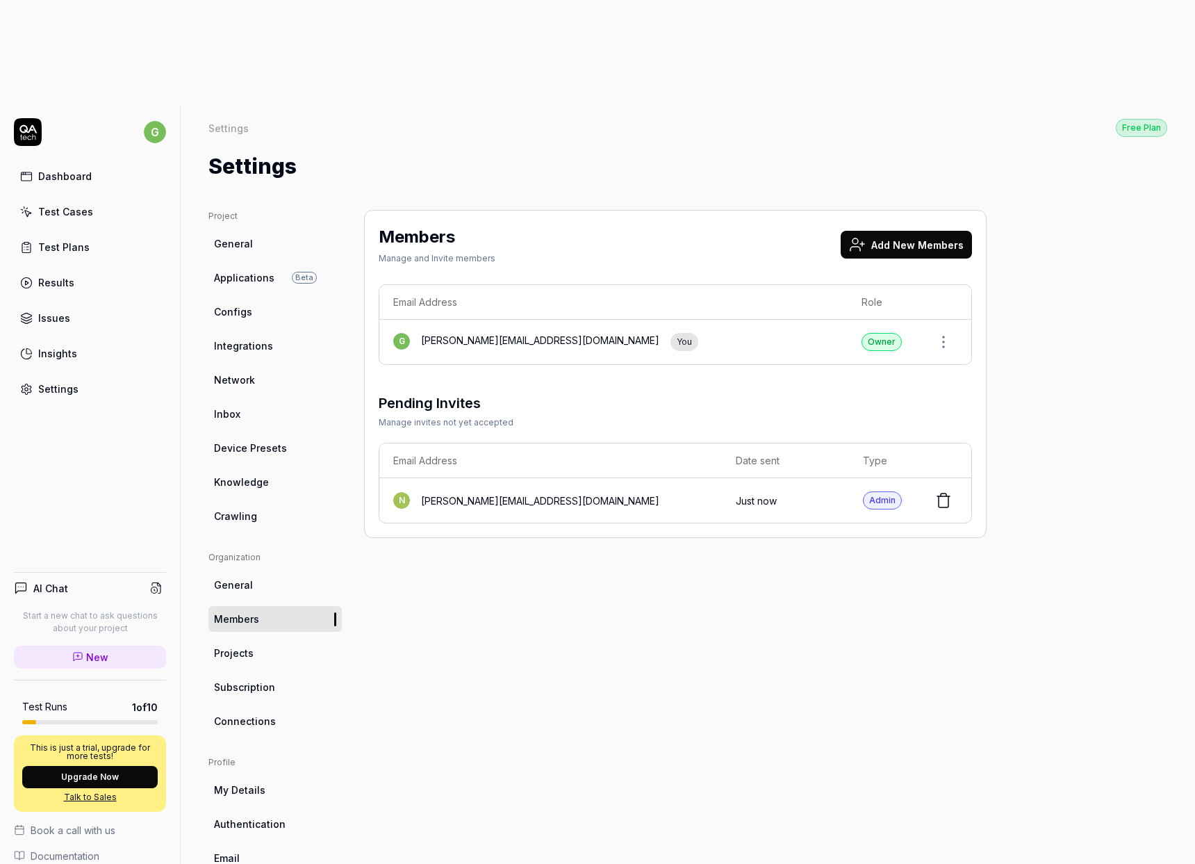
click at [722, 443] on th "Date sent" at bounding box center [785, 460] width 127 height 35
click at [700, 430] on div "Members Manage and Invite members Add New Members Email Address Role g georgina…" at bounding box center [675, 374] width 623 height 328
click at [227, 645] on span "Projects" at bounding box center [234, 652] width 40 height 15
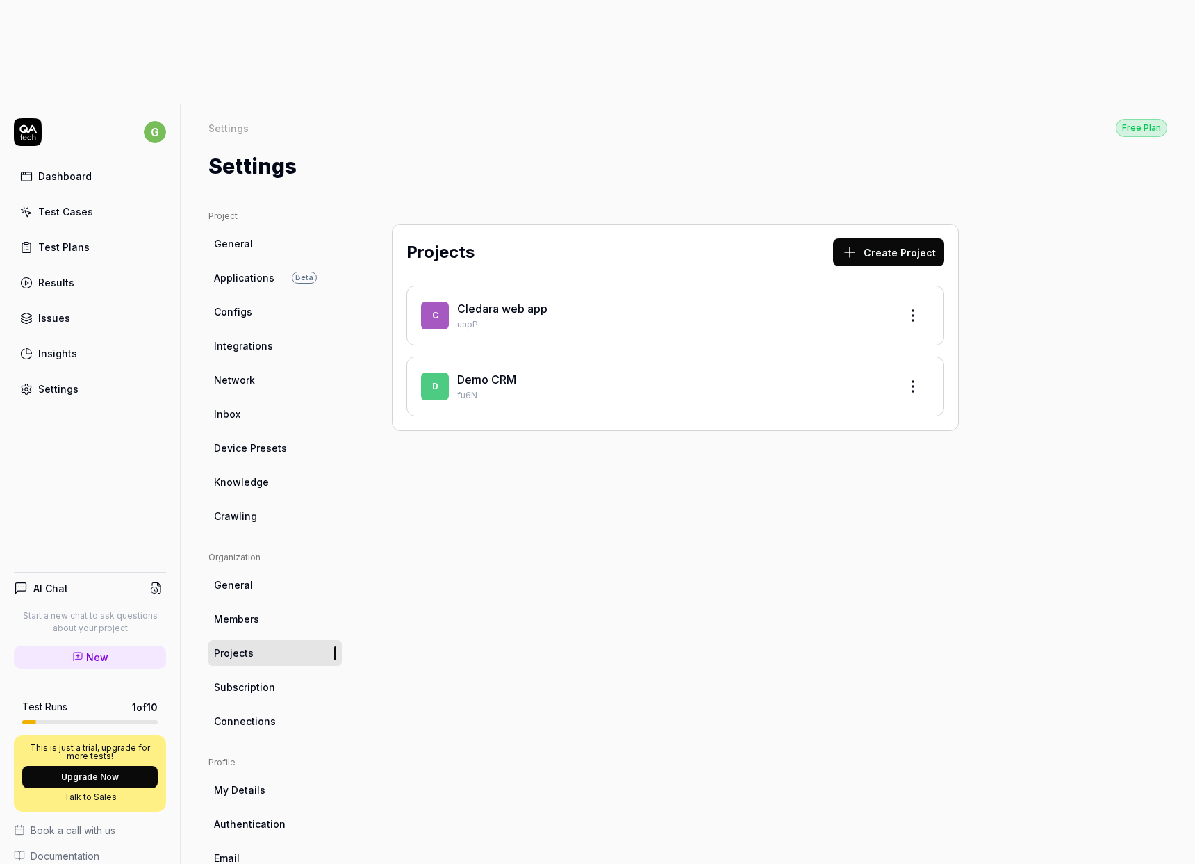
click at [253, 679] on span "Subscription" at bounding box center [244, 686] width 61 height 15
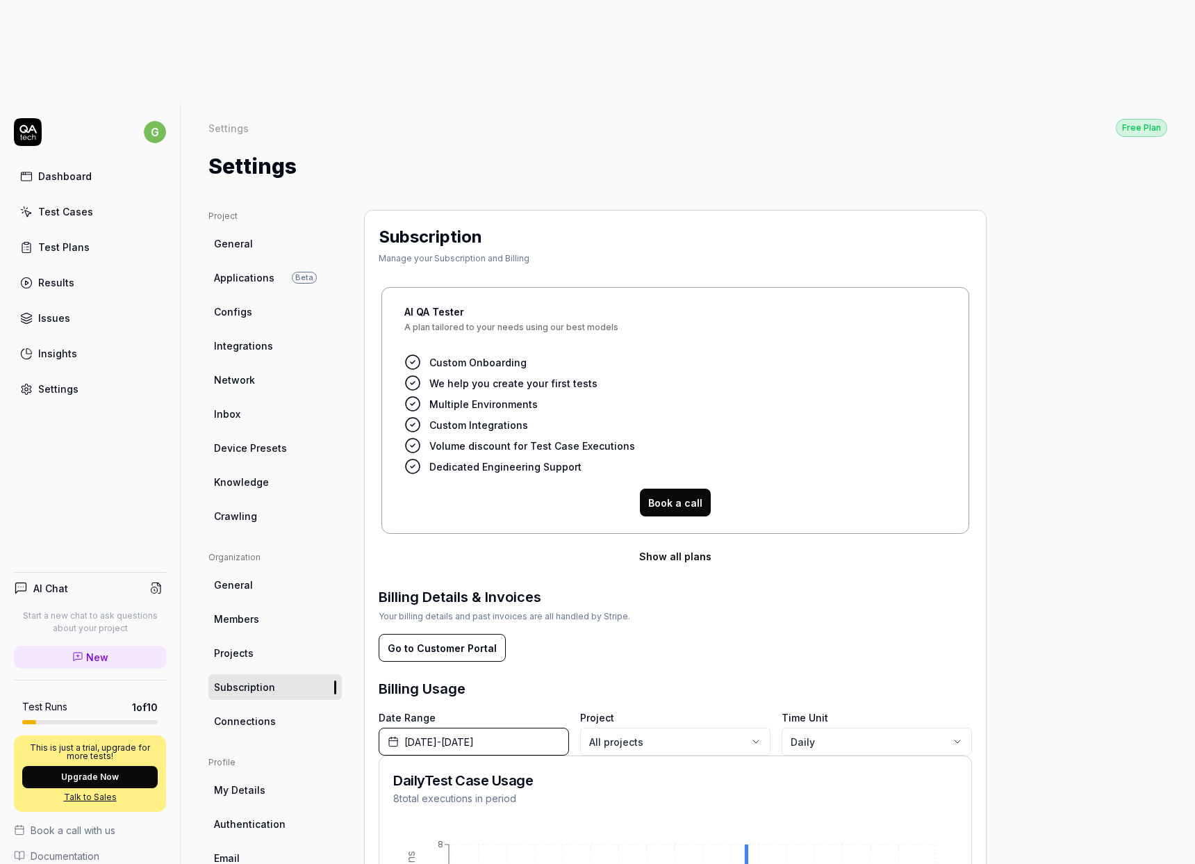
click at [259, 714] on span "Connections" at bounding box center [245, 721] width 62 height 15
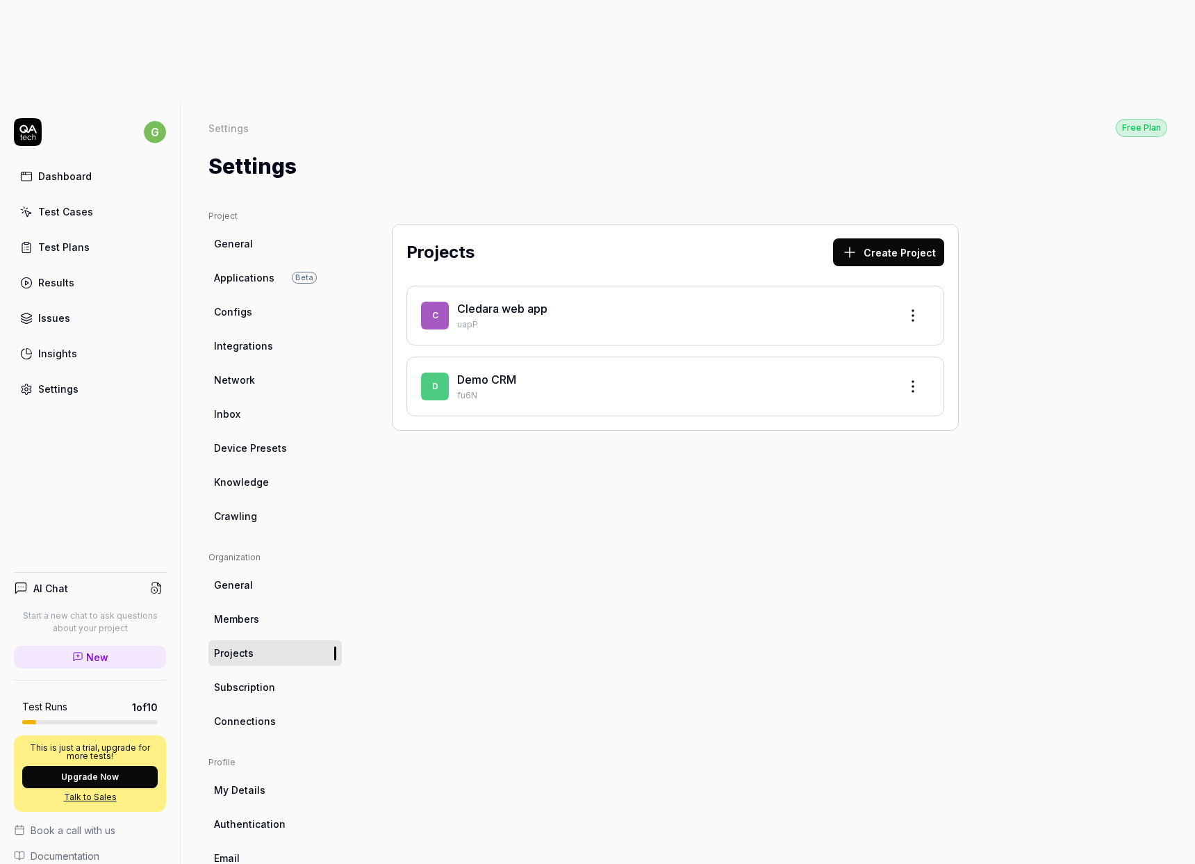
click at [534, 302] on link "Cledara web app" at bounding box center [502, 309] width 90 height 14
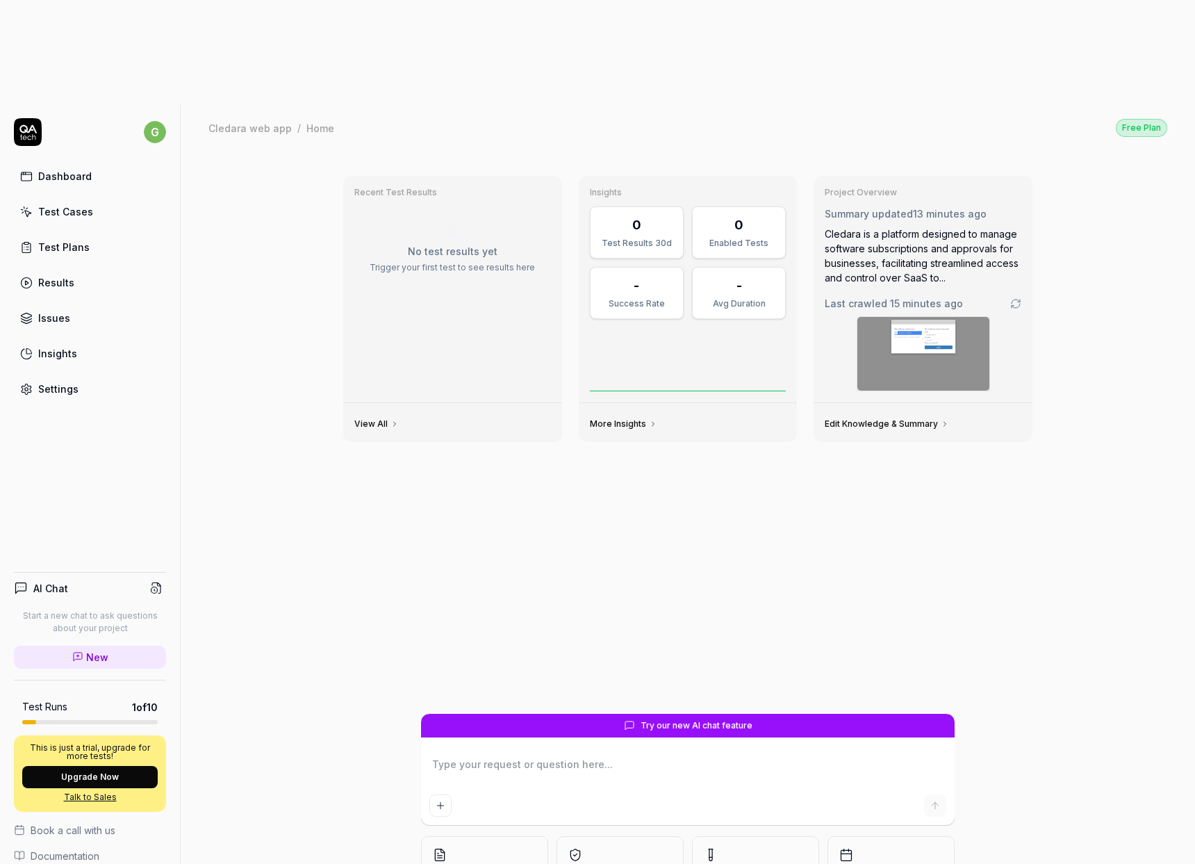
click at [81, 204] on div "Test Cases" at bounding box center [65, 211] width 55 height 15
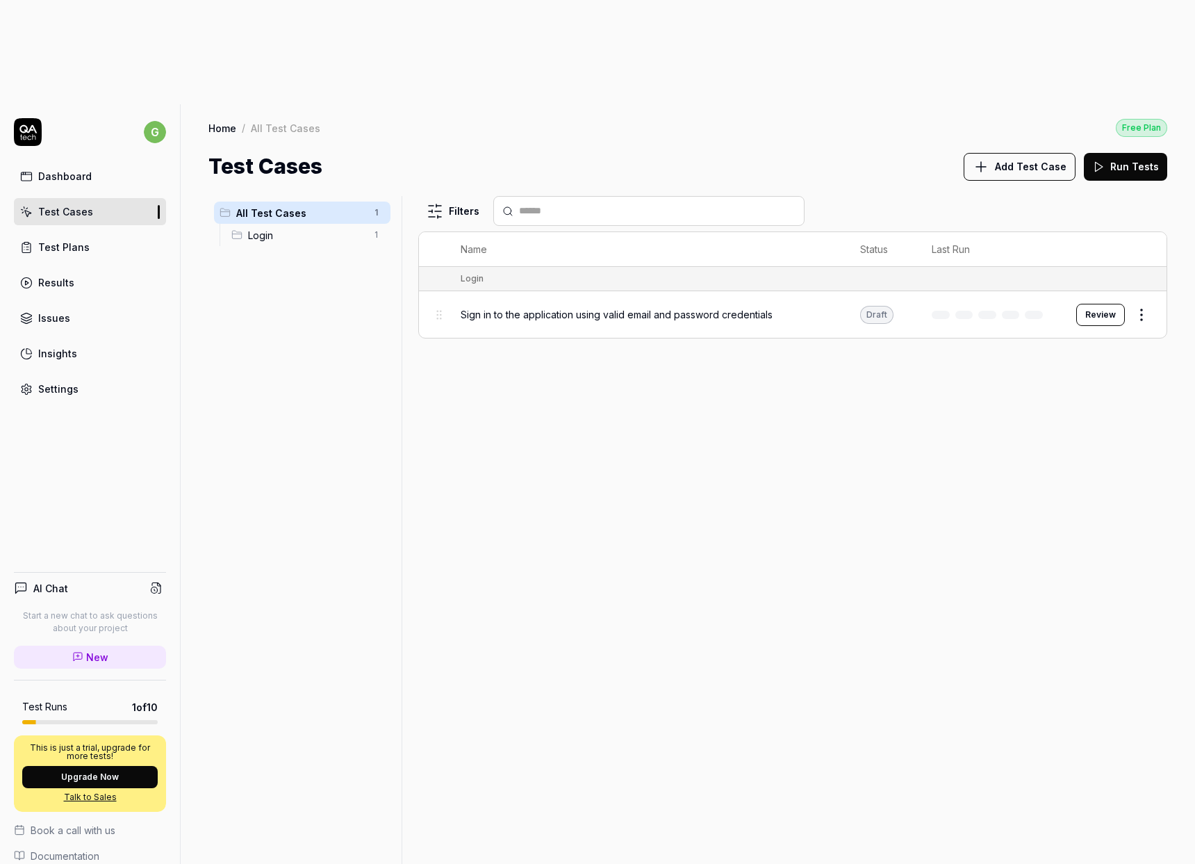
click at [498, 307] on span "Sign in to the application using valid email and password credentials" at bounding box center [617, 314] width 312 height 15
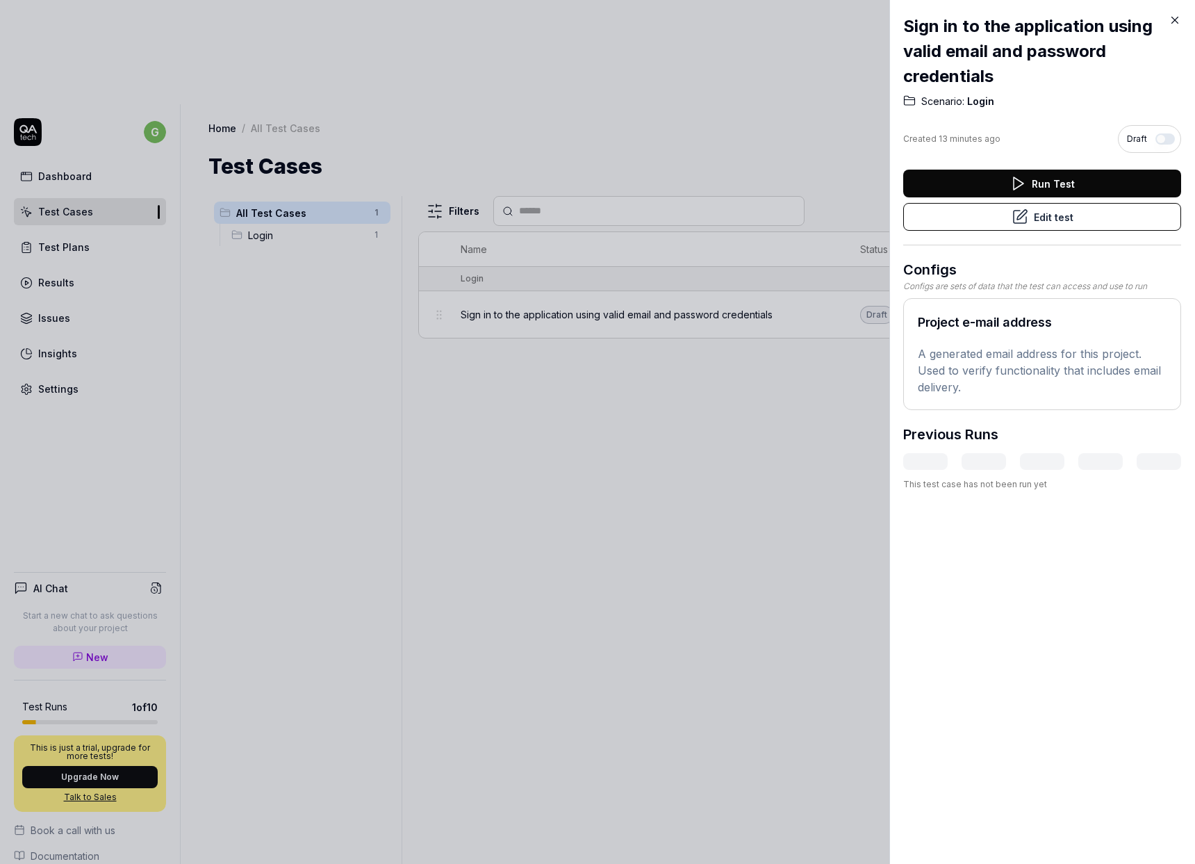
click at [1047, 217] on button "Edit test" at bounding box center [1042, 217] width 278 height 28
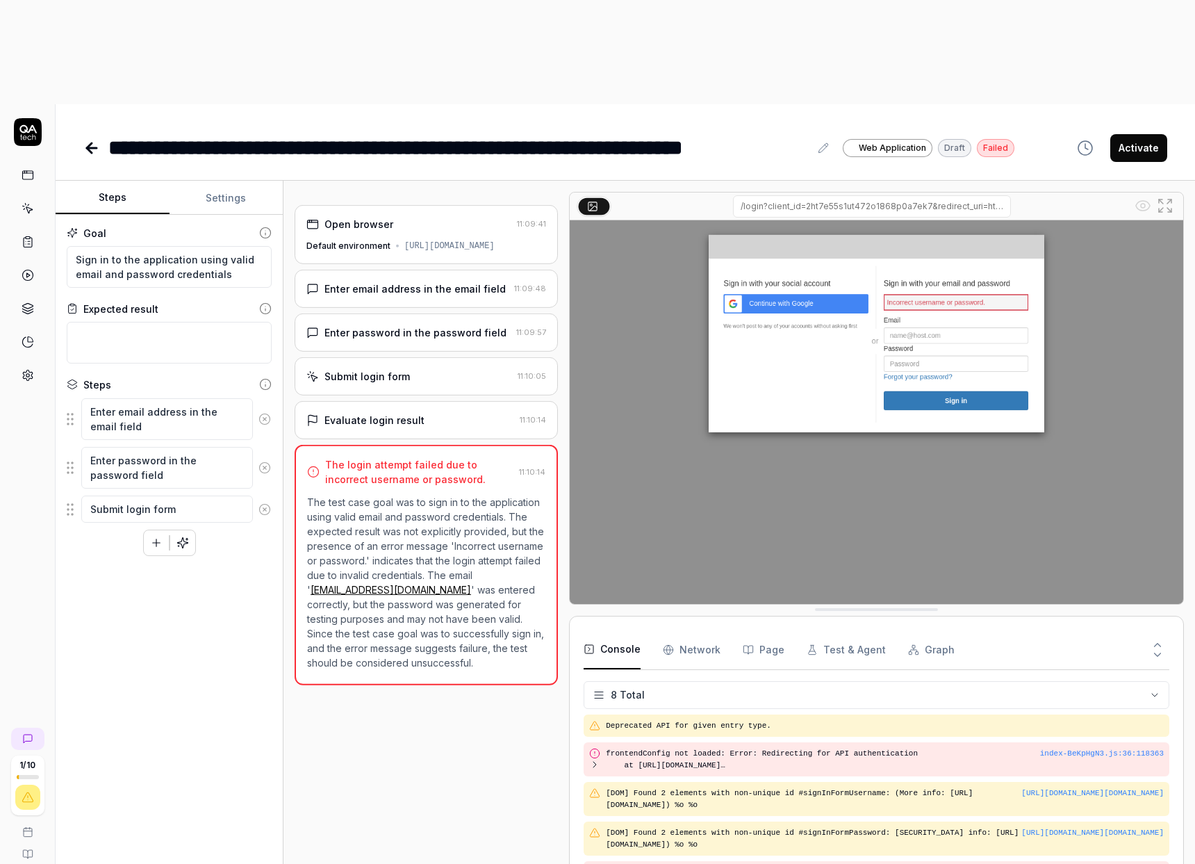
scroll to position [49, 0]
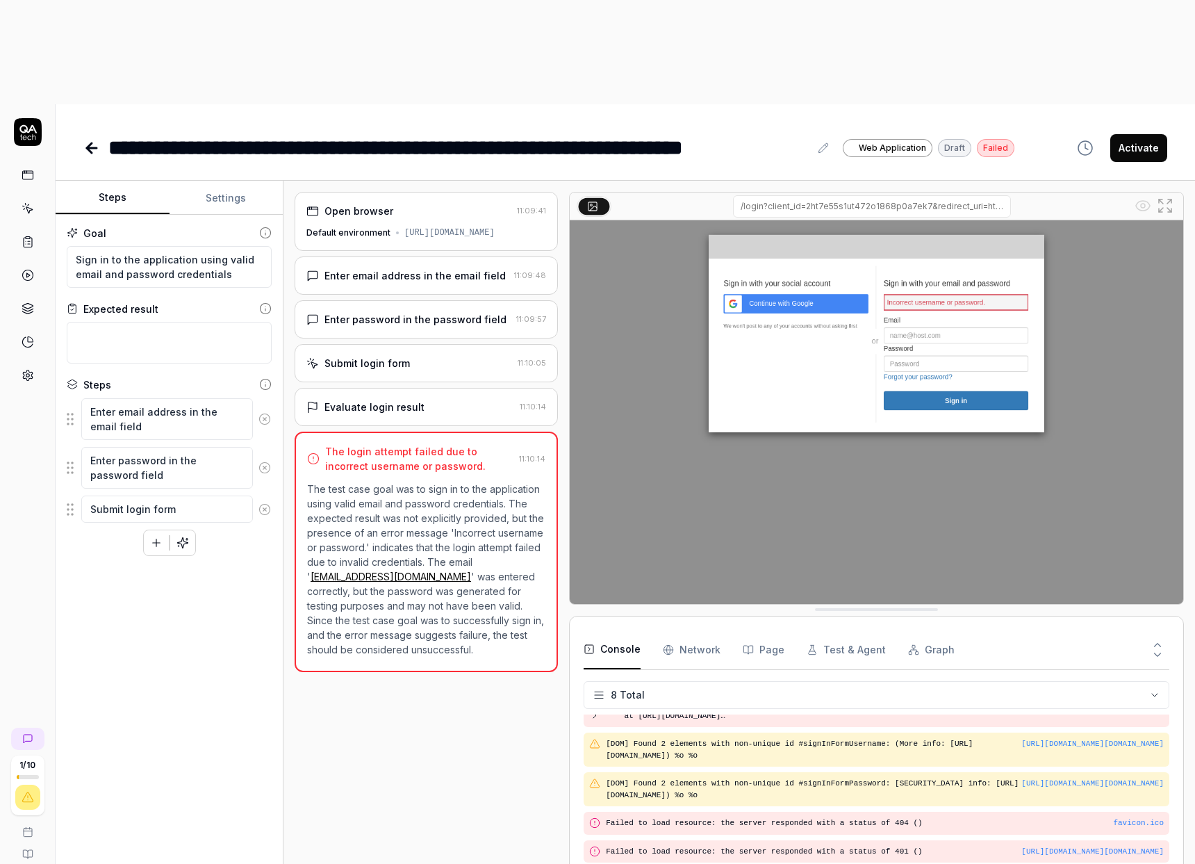
type textarea "*"
